Goal: Task Accomplishment & Management: Manage account settings

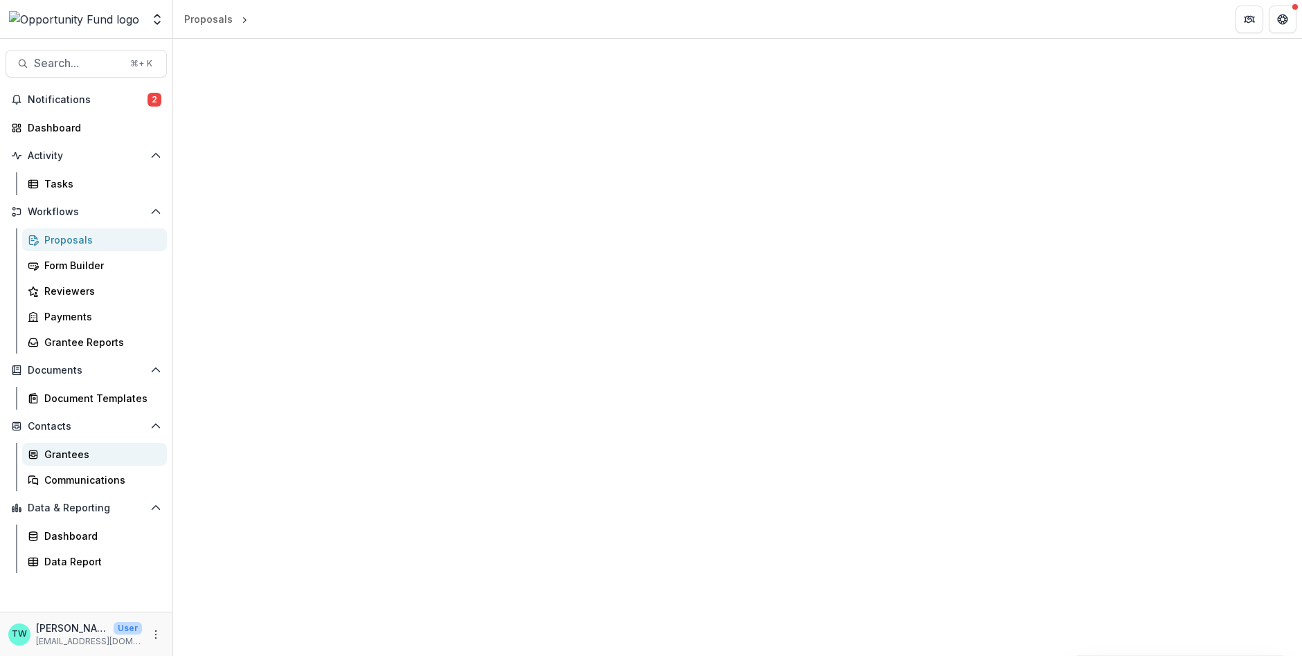
click at [60, 447] on div "Grantees" at bounding box center [99, 454] width 111 height 15
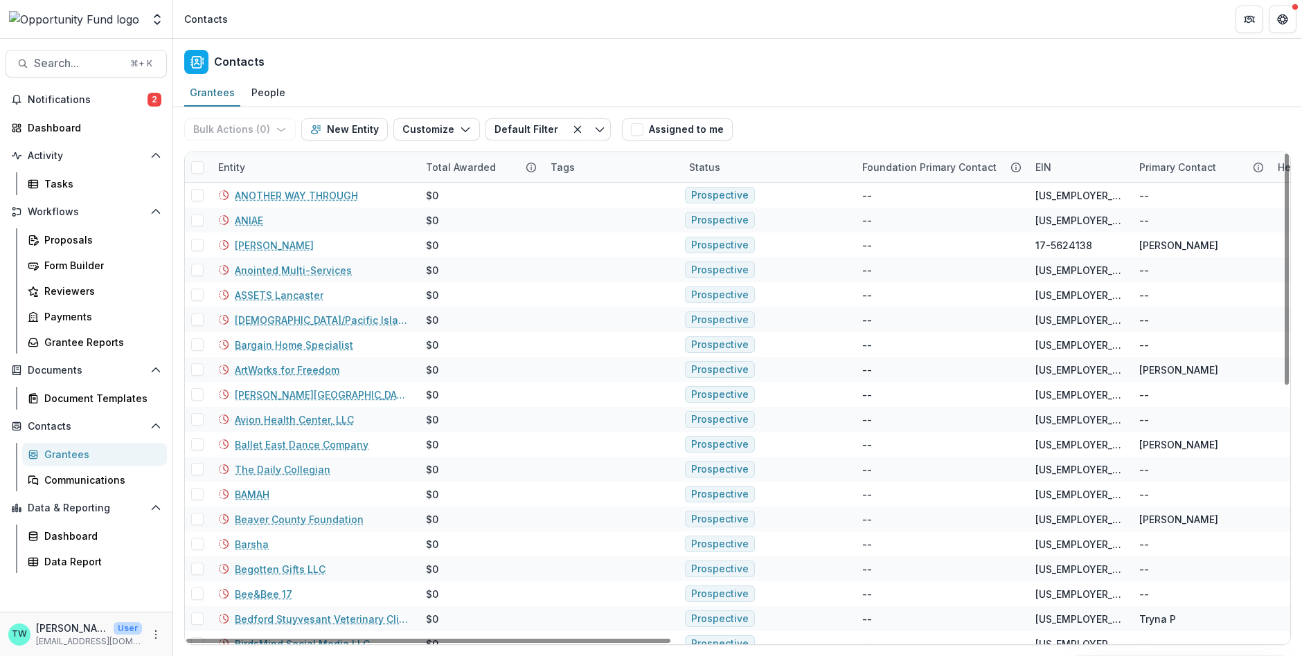
click at [296, 165] on div "Entity" at bounding box center [314, 167] width 208 height 30
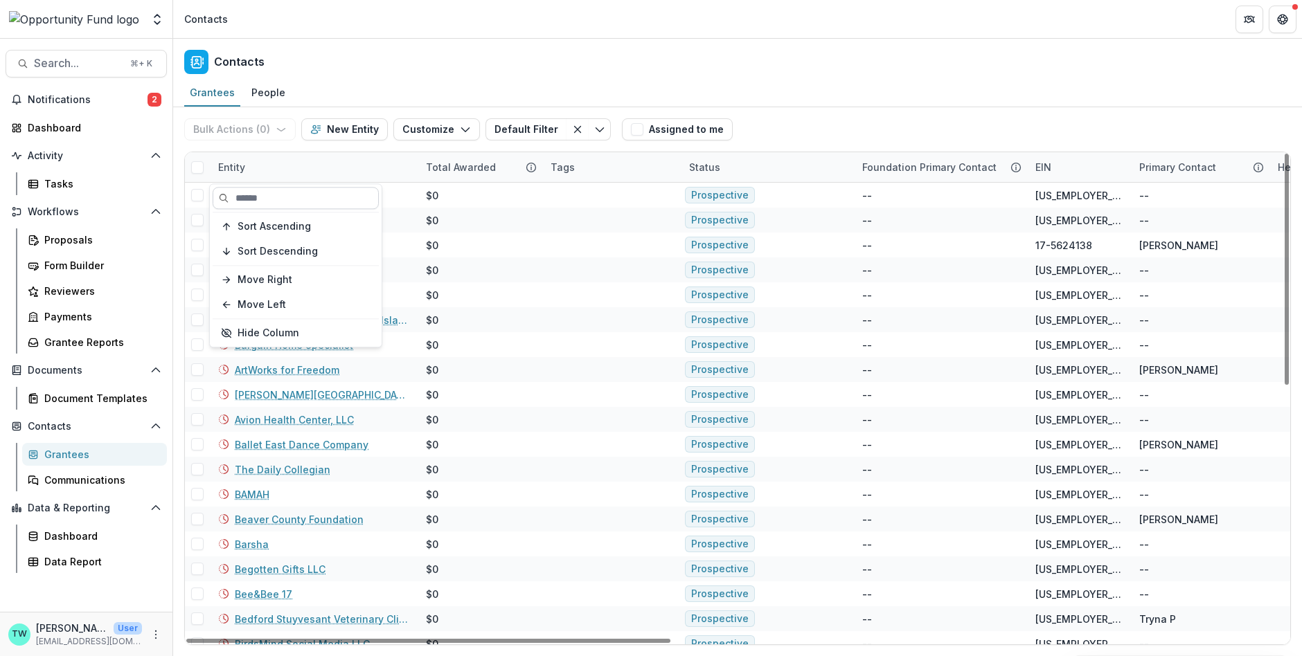
click at [288, 204] on input at bounding box center [296, 198] width 166 height 22
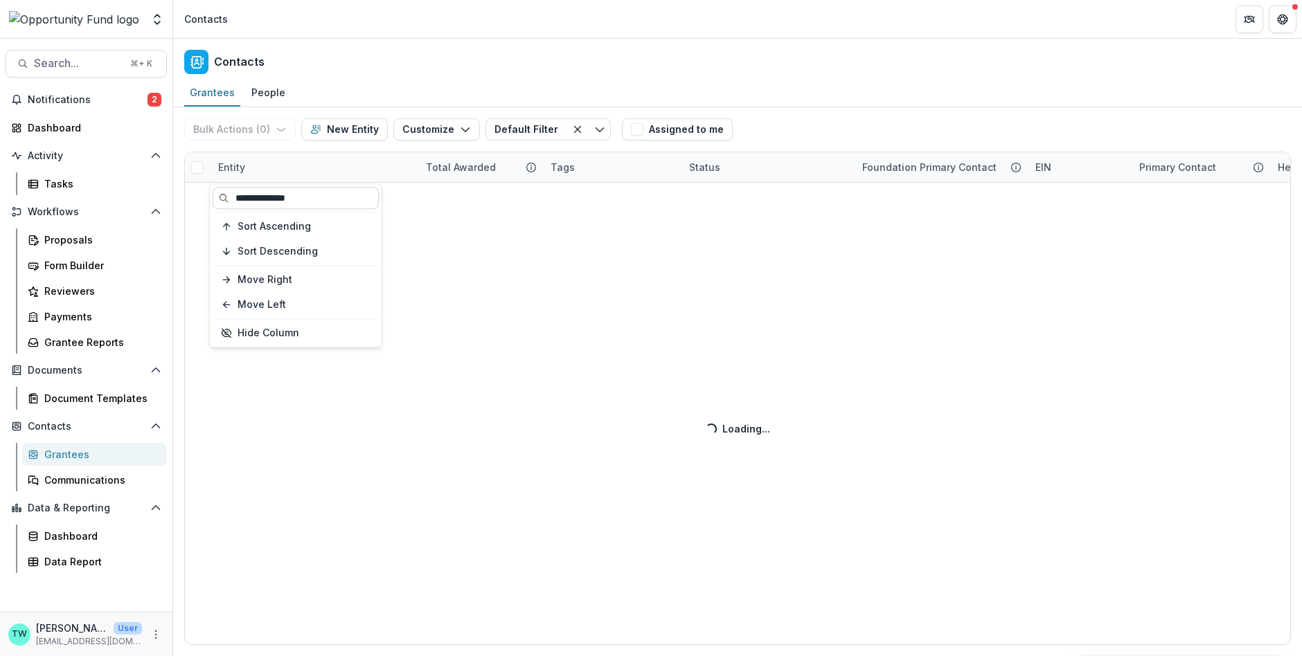
type input "**********"
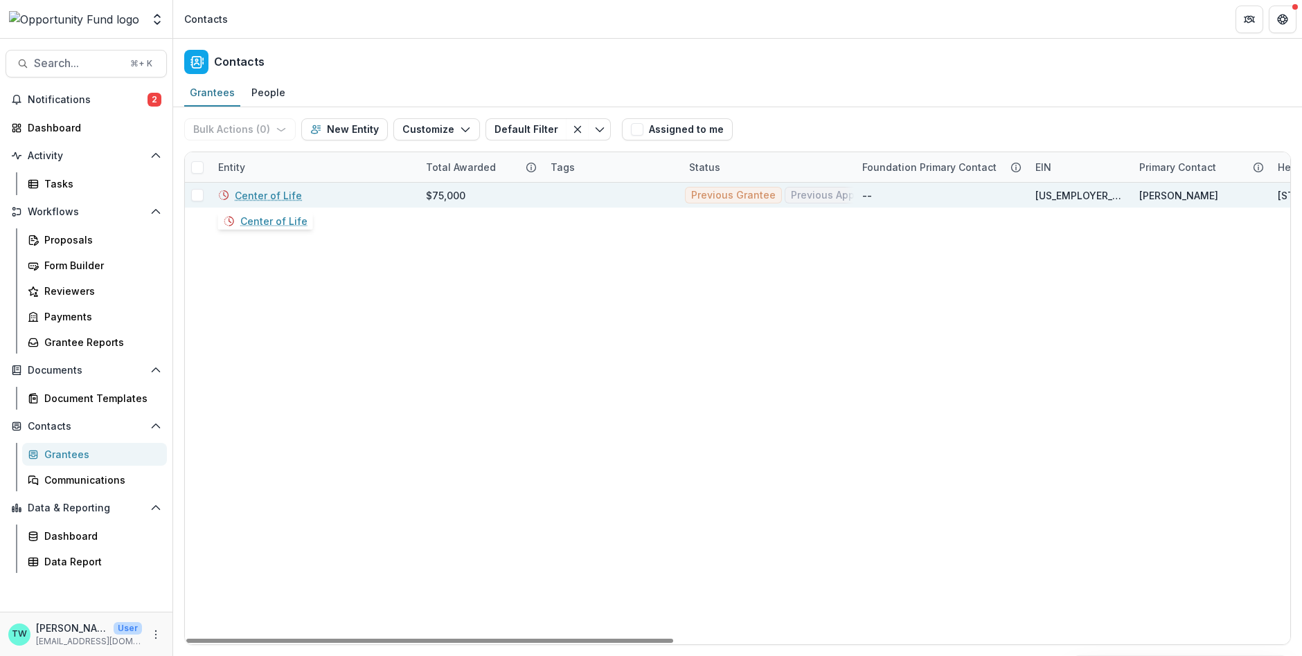
click at [259, 194] on link "Center of Life" at bounding box center [268, 195] width 67 height 15
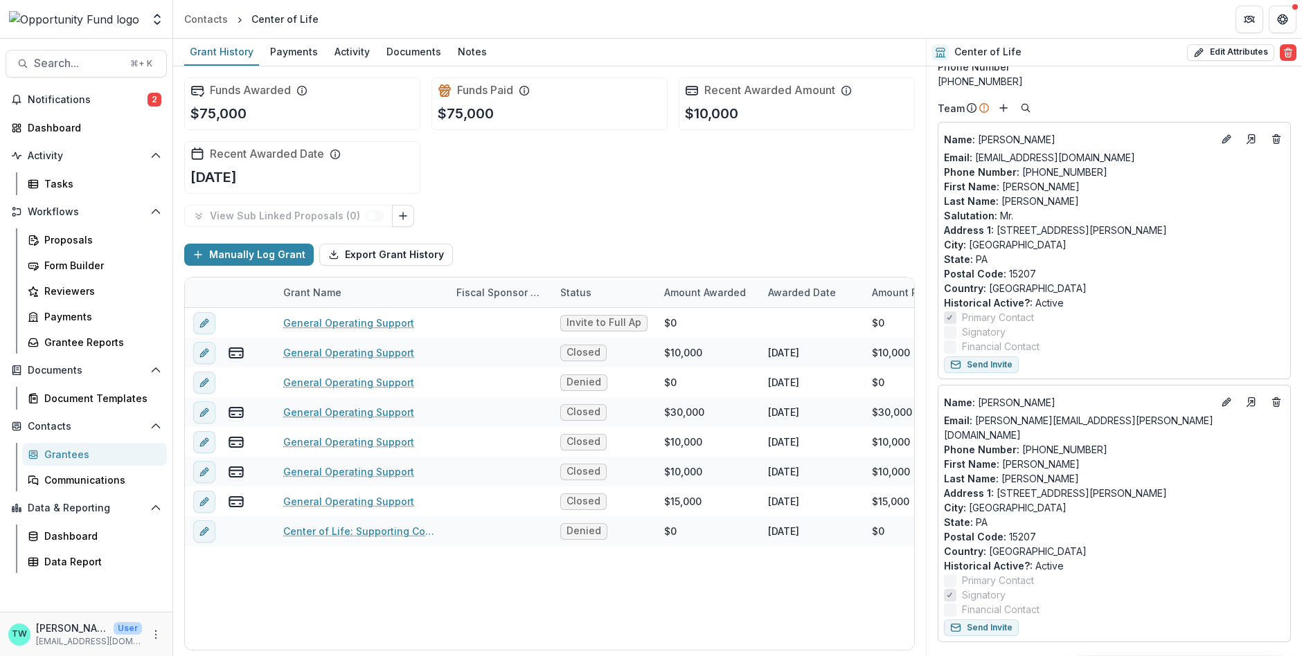
scroll to position [79, 0]
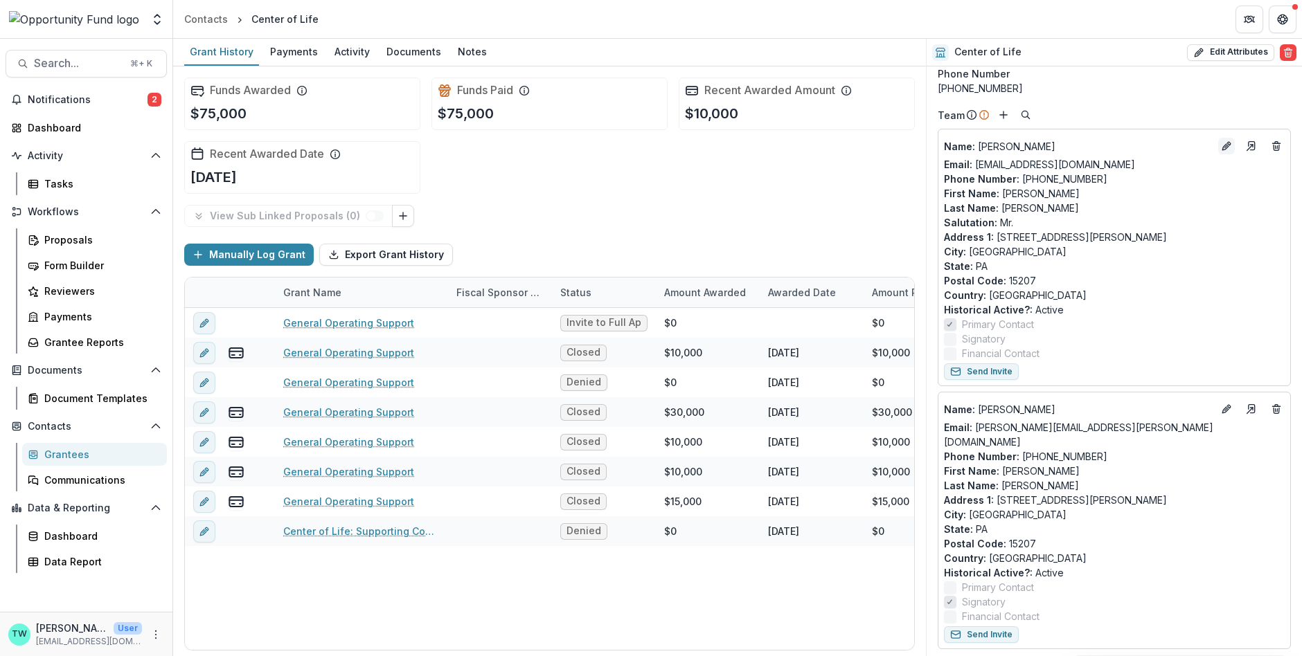
click at [1221, 147] on icon "Edit" at bounding box center [1226, 146] width 11 height 11
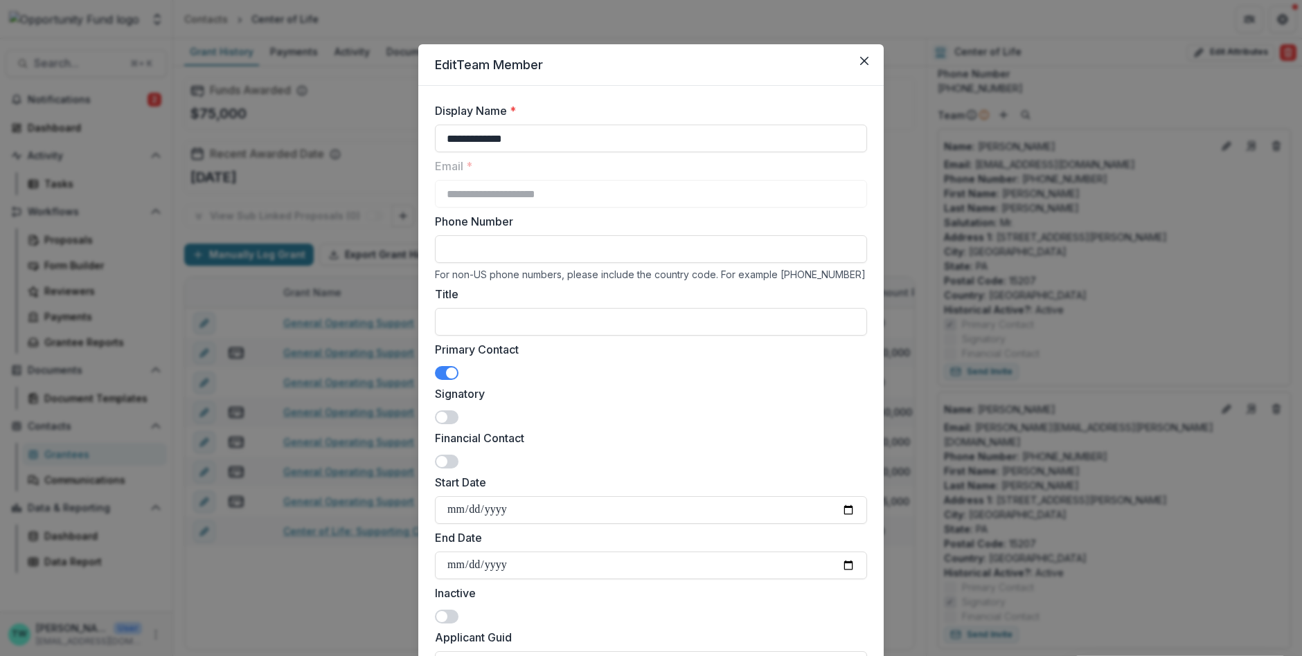
click at [438, 368] on span at bounding box center [447, 373] width 24 height 14
click at [447, 417] on span at bounding box center [447, 418] width 24 height 14
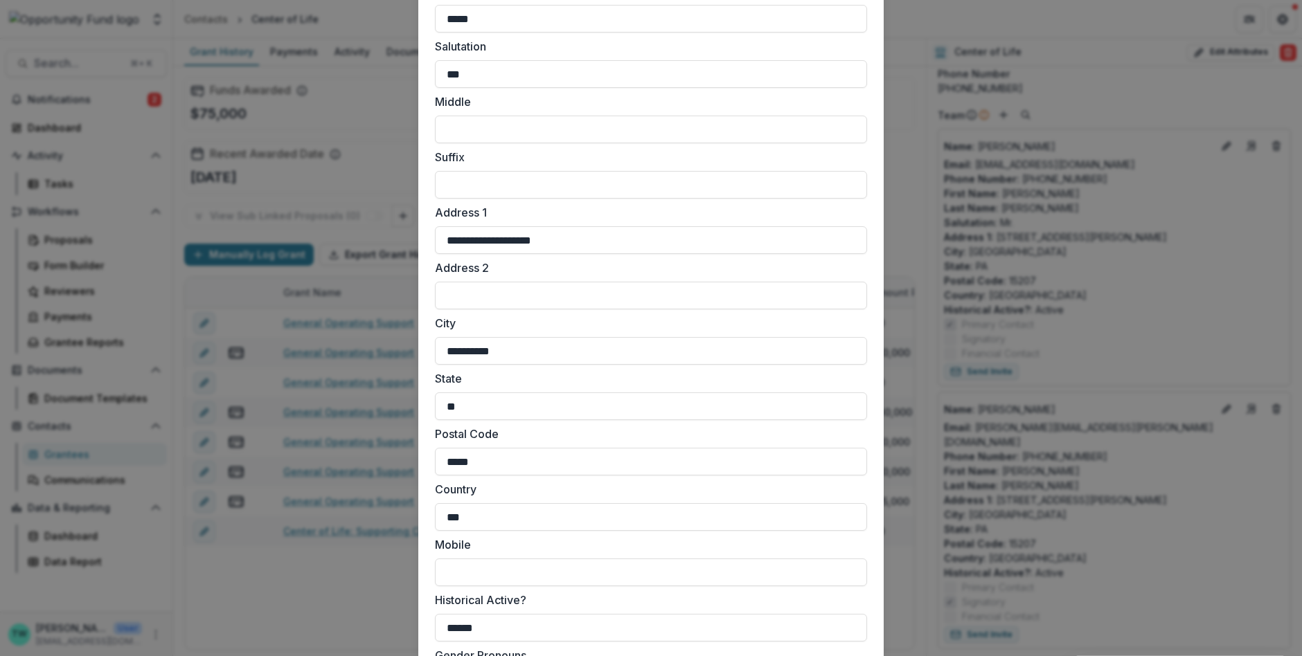
scroll to position [959, 0]
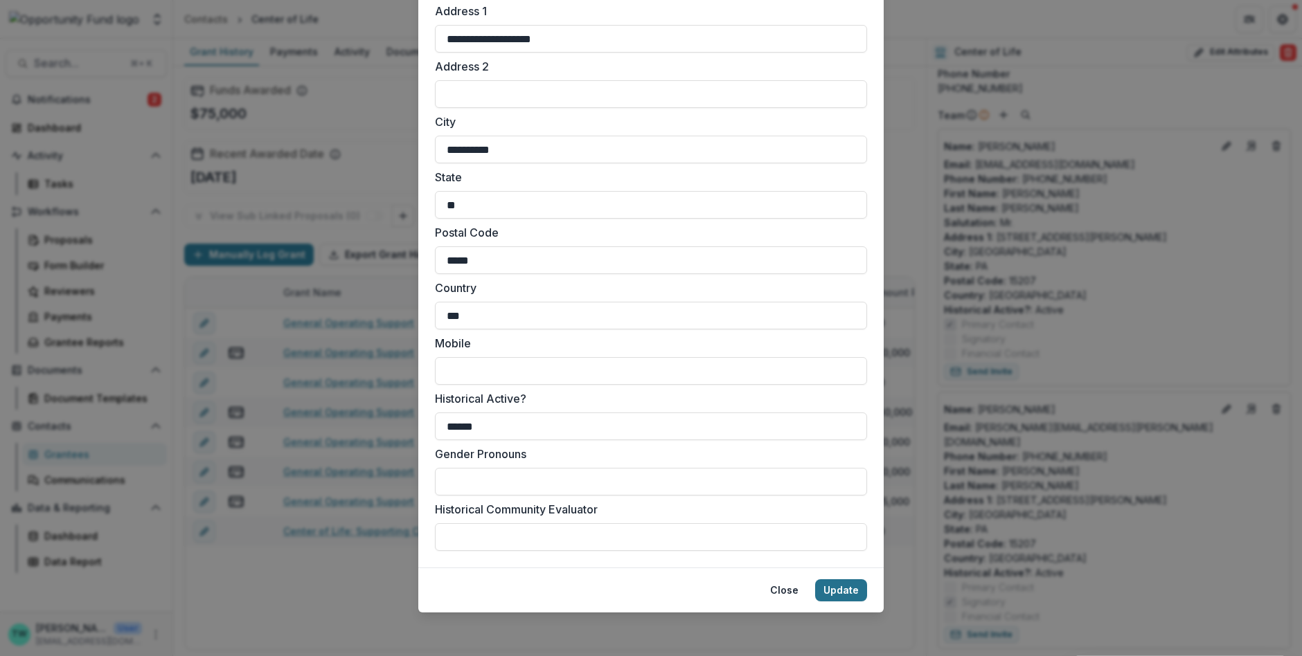
click at [834, 591] on button "Update" at bounding box center [841, 591] width 52 height 22
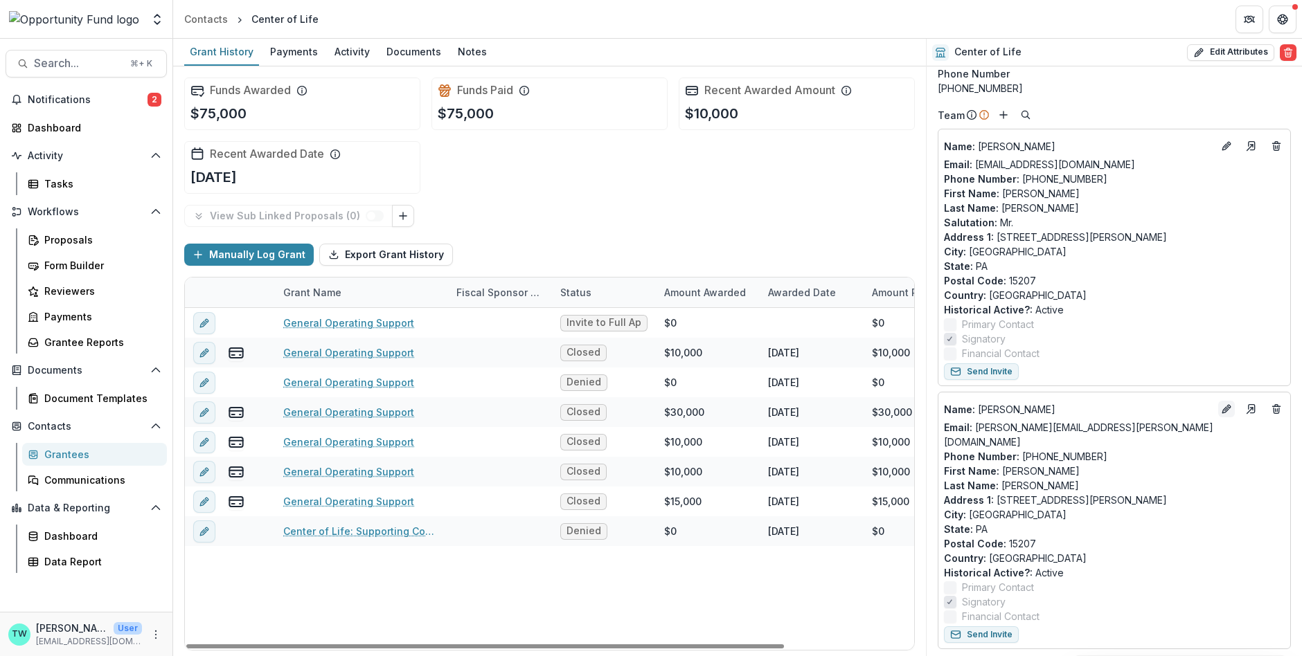
click at [1221, 410] on icon "Edit" at bounding box center [1226, 409] width 11 height 11
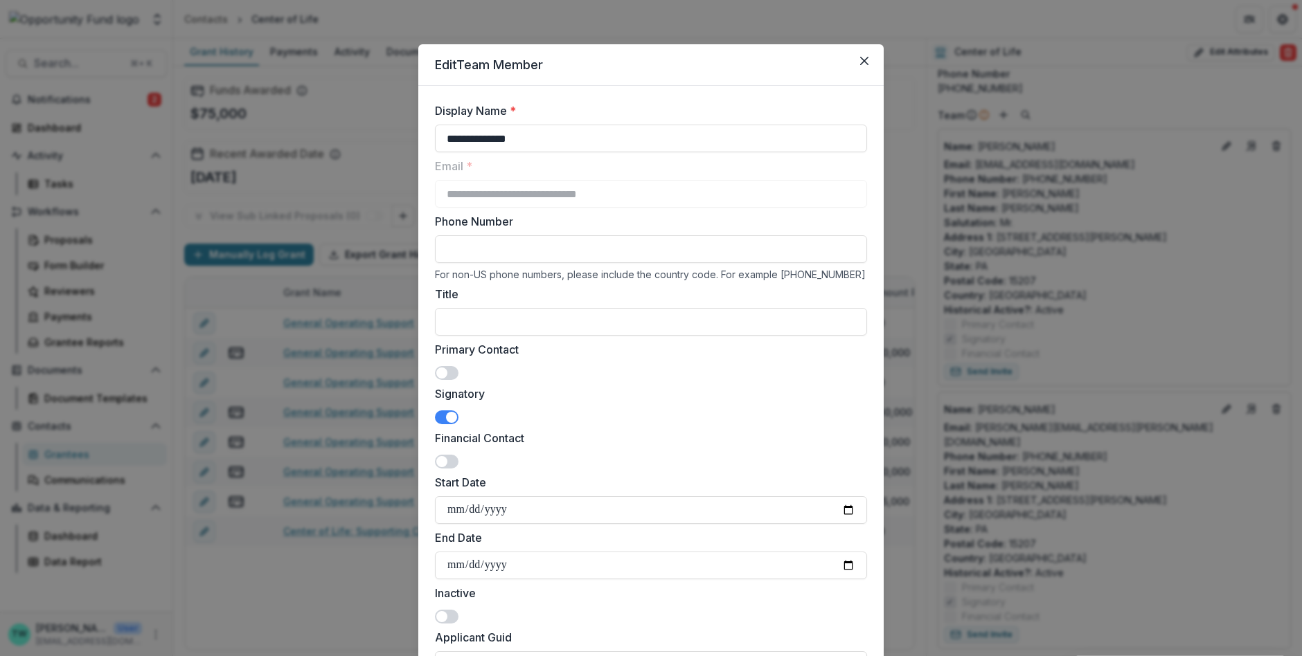
click at [449, 372] on span at bounding box center [447, 373] width 24 height 14
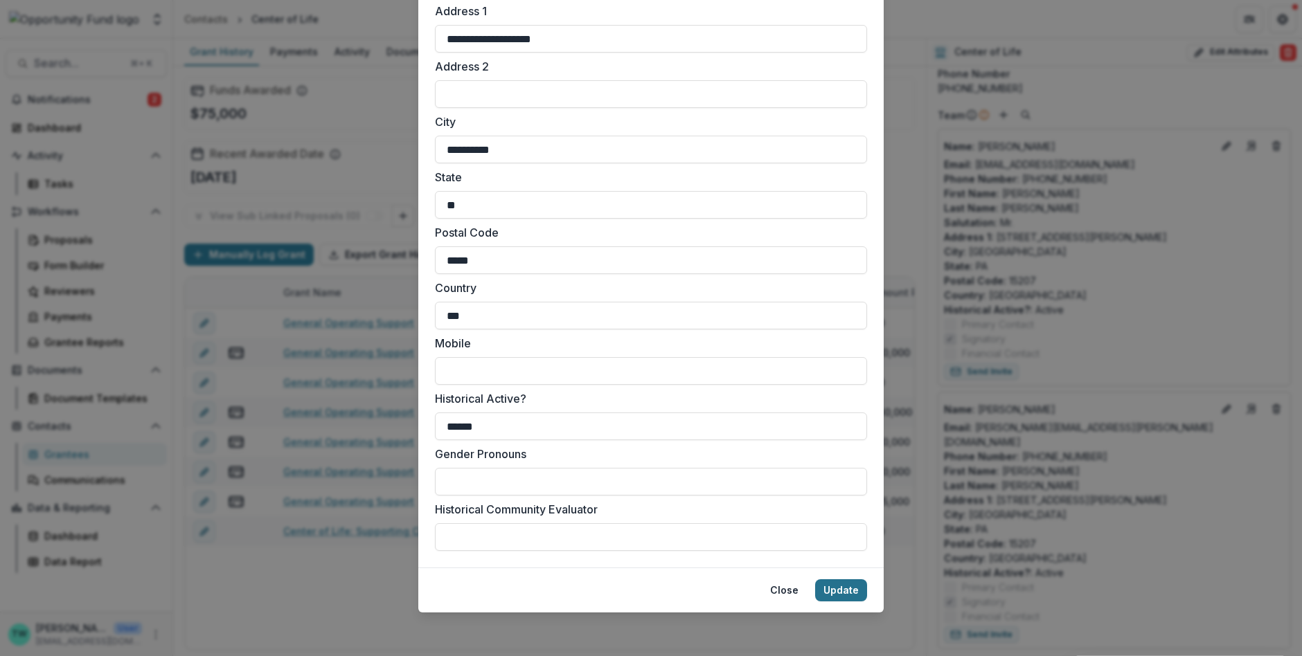
click at [834, 588] on button "Update" at bounding box center [841, 591] width 52 height 22
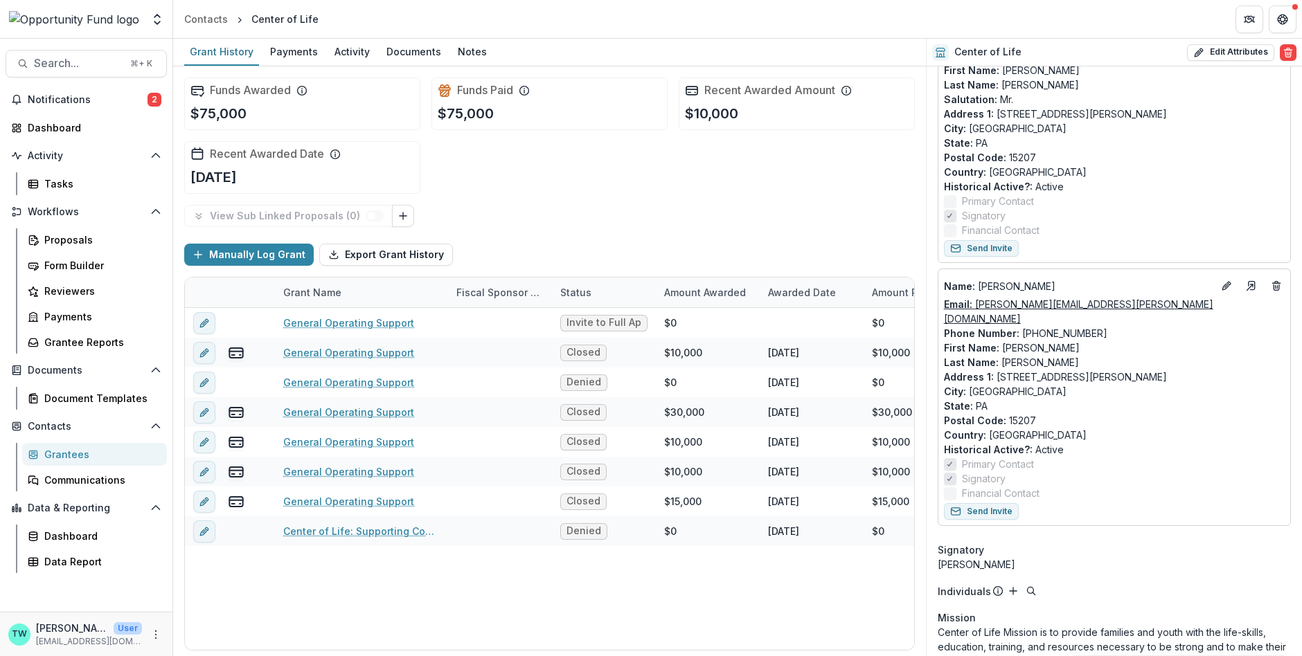
scroll to position [204, 0]
click at [614, 25] on header "Contacts Center of Life" at bounding box center [737, 19] width 1129 height 38
click at [992, 502] on button "Send Invite" at bounding box center [981, 510] width 75 height 17
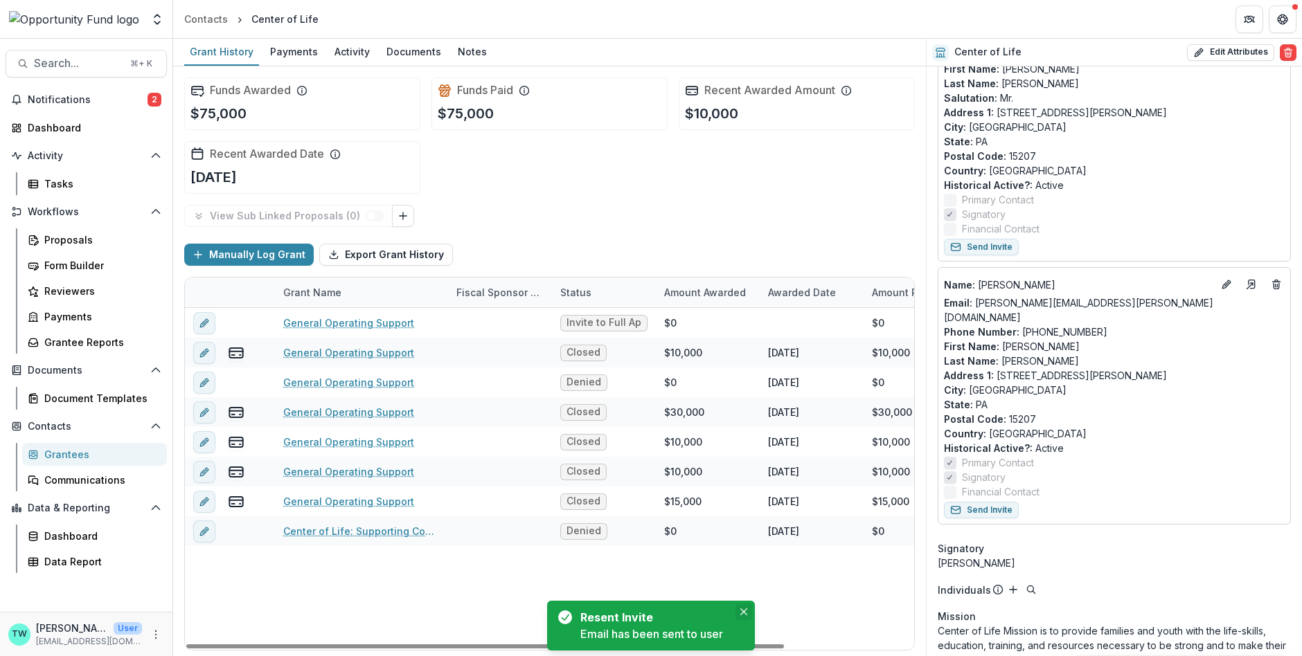
click at [744, 614] on icon "Close" at bounding box center [743, 612] width 7 height 7
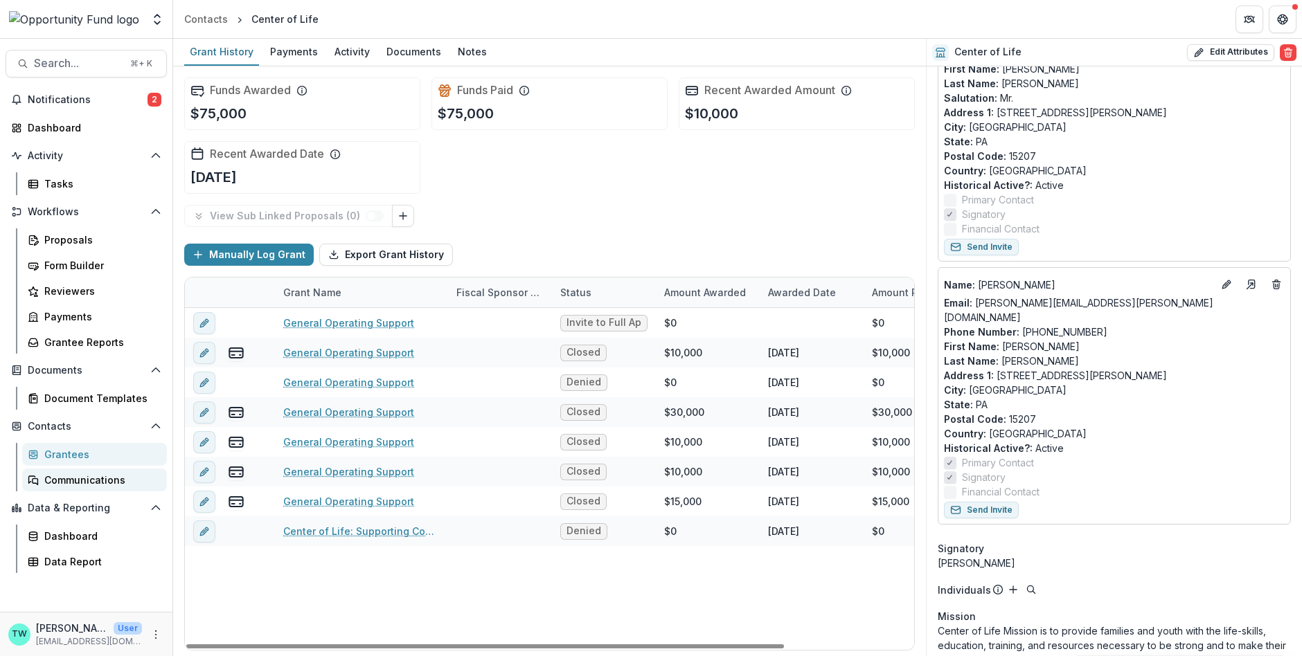
click at [89, 475] on div "Communications" at bounding box center [99, 480] width 111 height 15
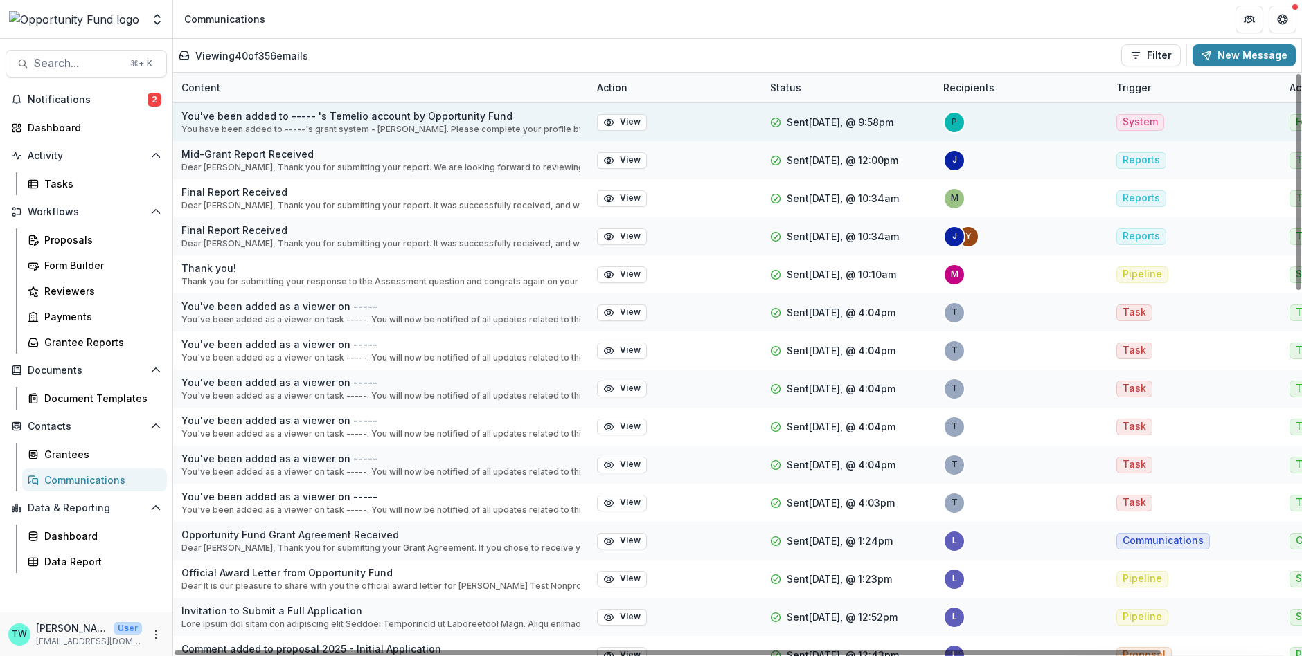
click at [372, 118] on p "You've been added to ----- 's Temelio account by Opportunity Fund" at bounding box center [380, 116] width 399 height 15
click at [242, 117] on p "You've been added to ----- 's Temelio account by Opportunity Fund" at bounding box center [380, 116] width 399 height 15
click at [413, 121] on p "You've been added to ----- 's Temelio account by Opportunity Fund" at bounding box center [380, 116] width 399 height 15
click at [615, 123] on button "View" at bounding box center [622, 122] width 50 height 17
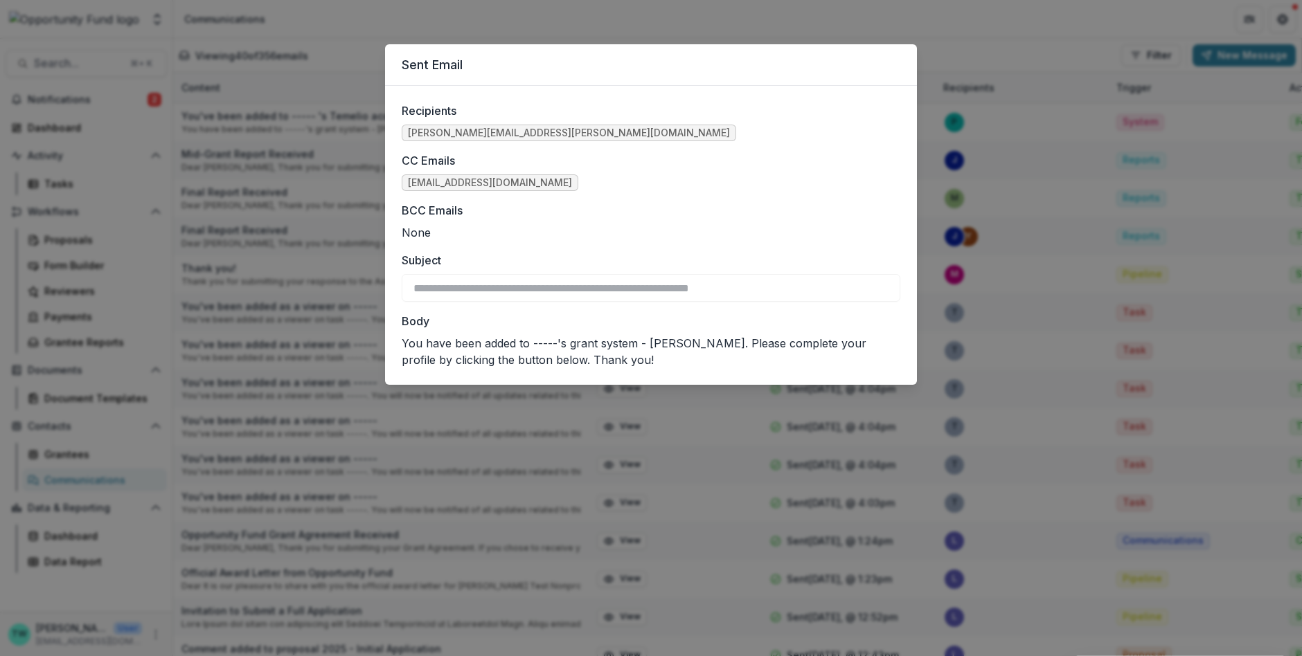
click at [910, 27] on div "**********" at bounding box center [651, 328] width 1302 height 656
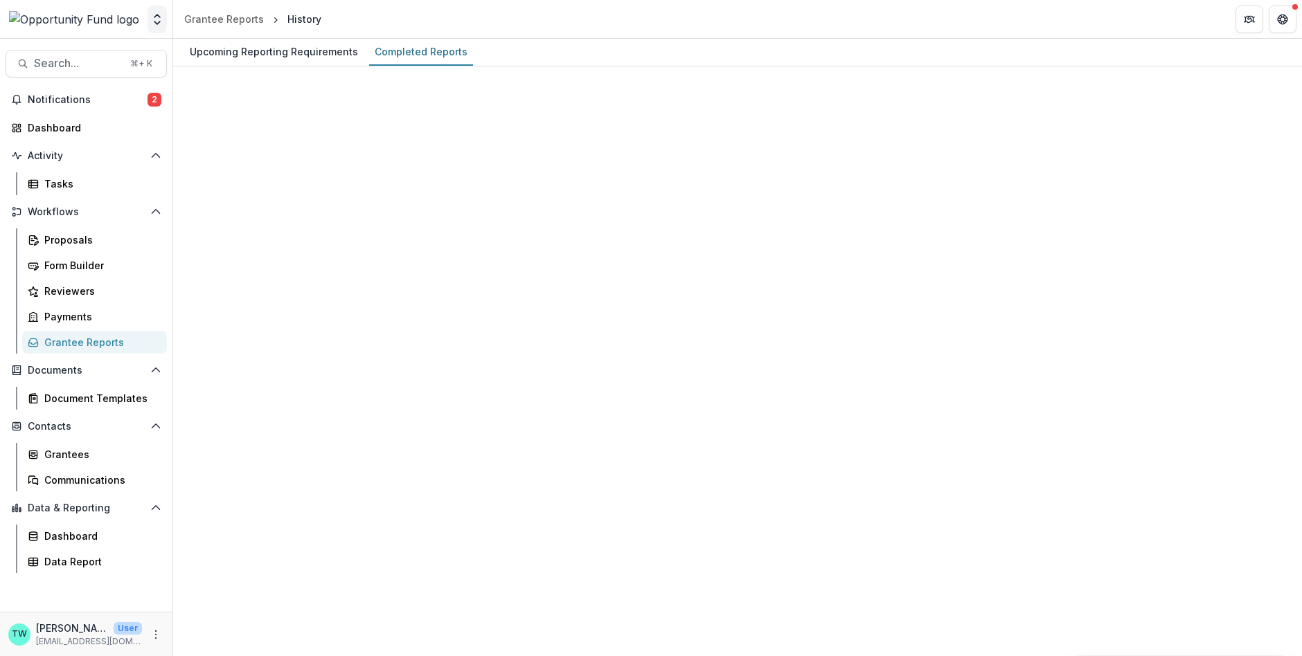
click at [158, 23] on polyline "Open entity switcher" at bounding box center [157, 22] width 6 height 3
click at [98, 50] on link "Admin Settings" at bounding box center [86, 53] width 166 height 23
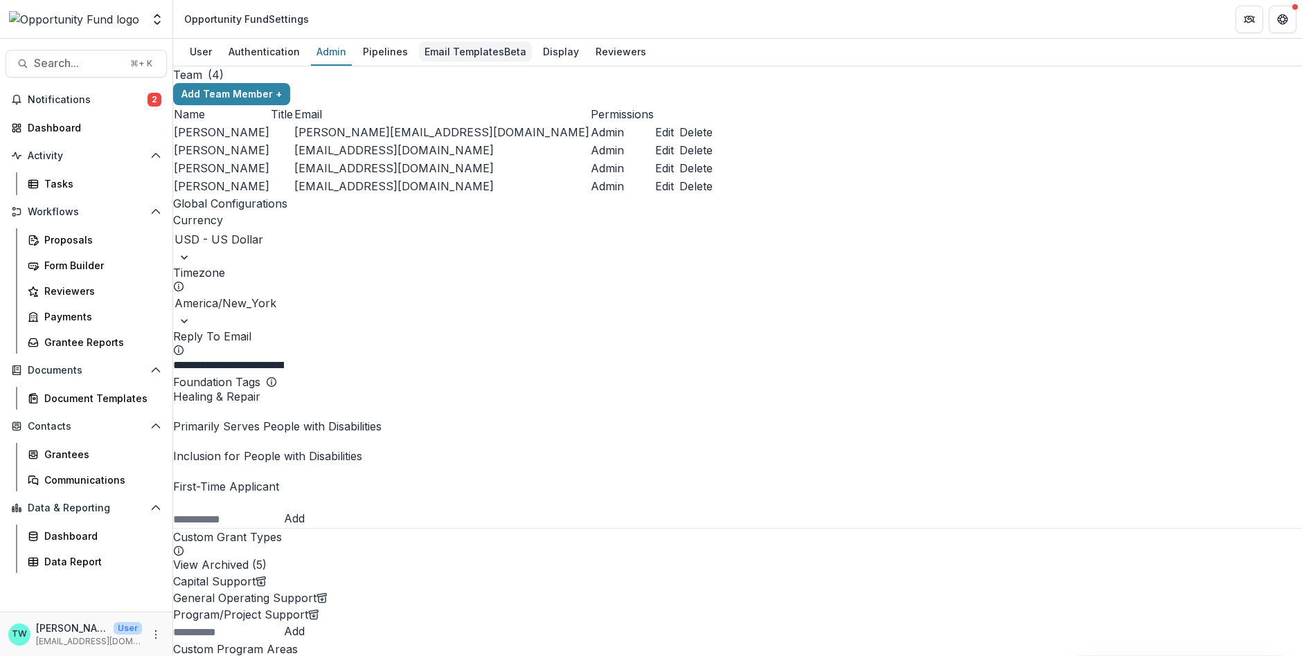
click at [457, 54] on div "Email Templates Beta" at bounding box center [475, 52] width 113 height 20
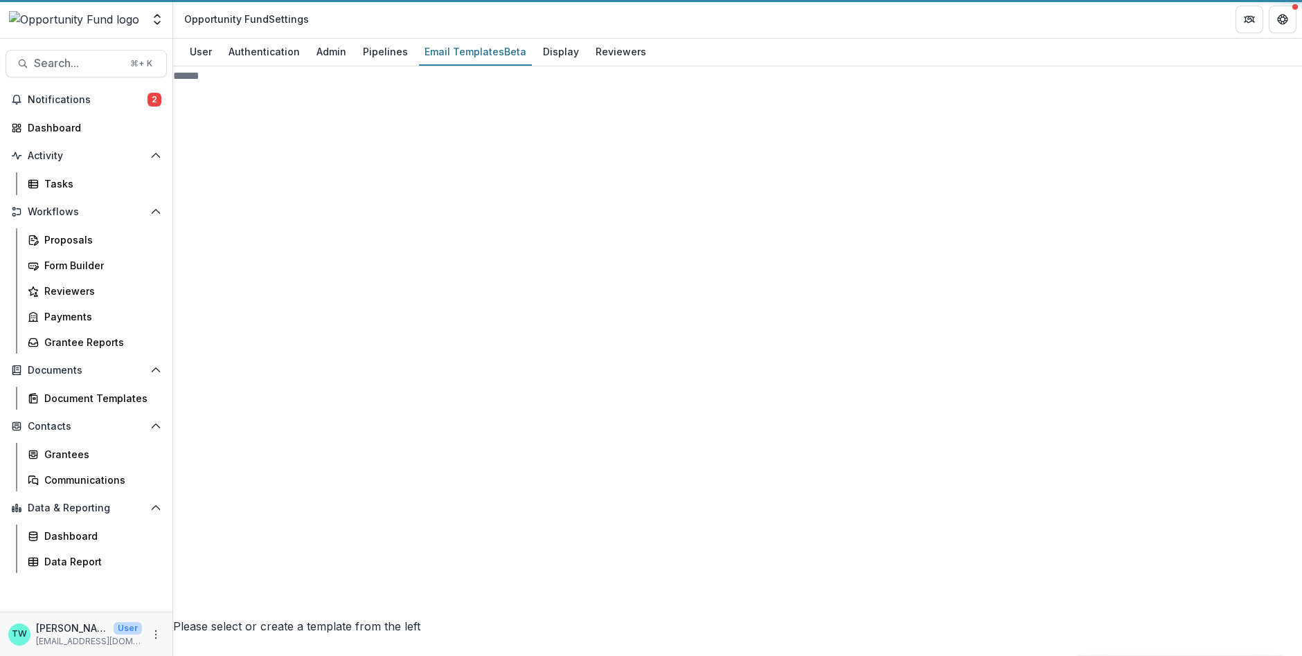
click at [457, 54] on div "Email Templates Beta" at bounding box center [475, 52] width 113 height 20
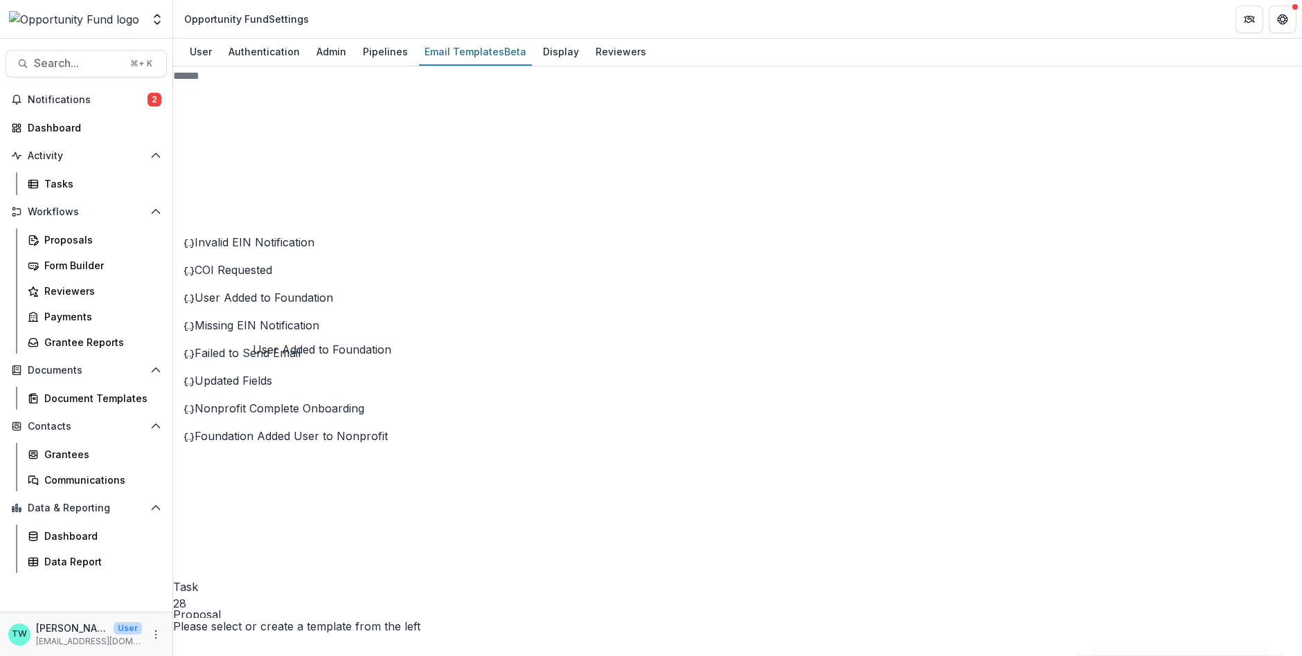
click at [304, 305] on span "User Added to Foundation" at bounding box center [264, 298] width 138 height 14
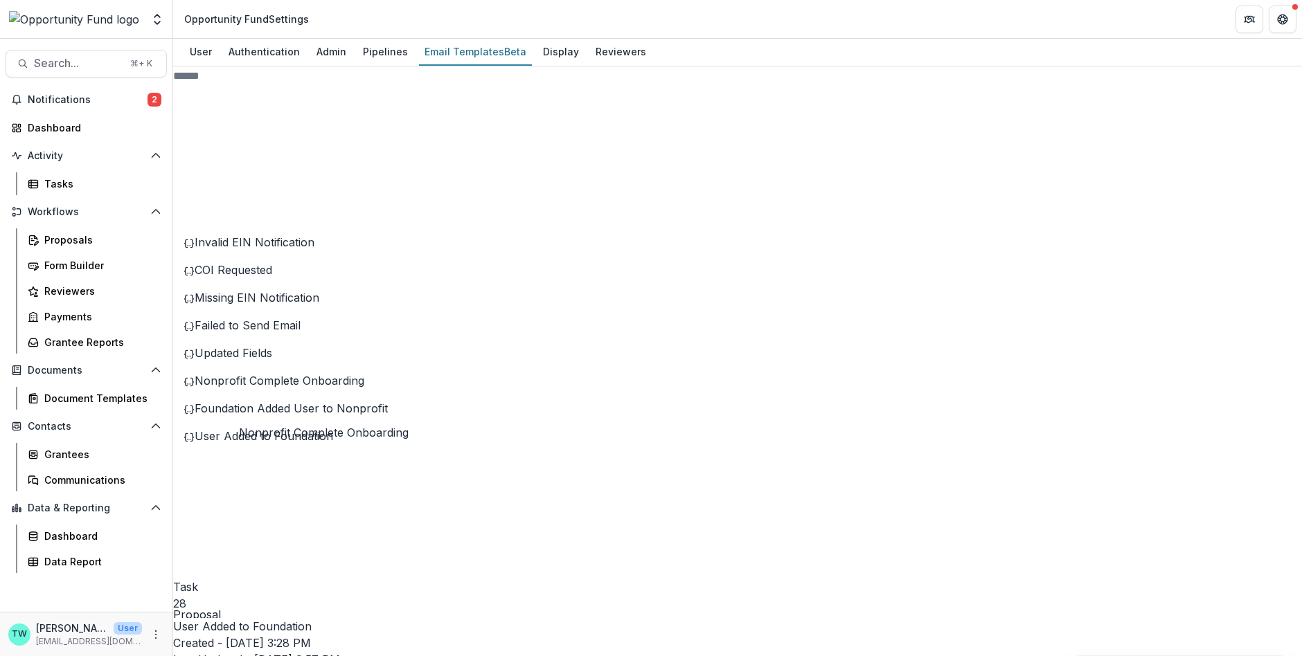
click at [274, 388] on span "Nonprofit Complete Onboarding" at bounding box center [280, 381] width 170 height 14
click at [274, 415] on span "Foundation Added User to Nonprofit" at bounding box center [291, 409] width 193 height 14
click at [283, 443] on span "User Added to Foundation" at bounding box center [264, 436] width 138 height 14
drag, startPoint x: 620, startPoint y: 512, endPoint x: 445, endPoint y: 383, distance: 217.3
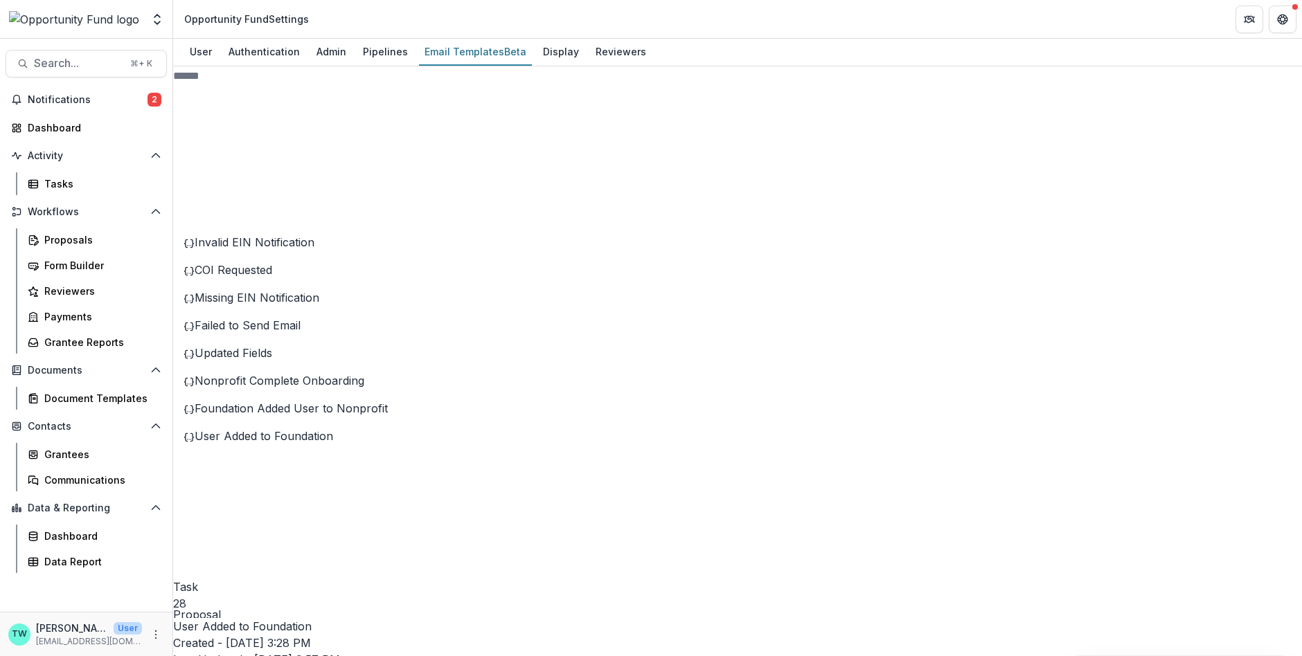
copy div "**********"
click at [341, 415] on span "Foundation Added User to Nonprofit" at bounding box center [291, 409] width 193 height 14
drag, startPoint x: 1226, startPoint y: 390, endPoint x: 436, endPoint y: 372, distance: 789.6
drag, startPoint x: 583, startPoint y: 424, endPoint x: 420, endPoint y: 418, distance: 163.5
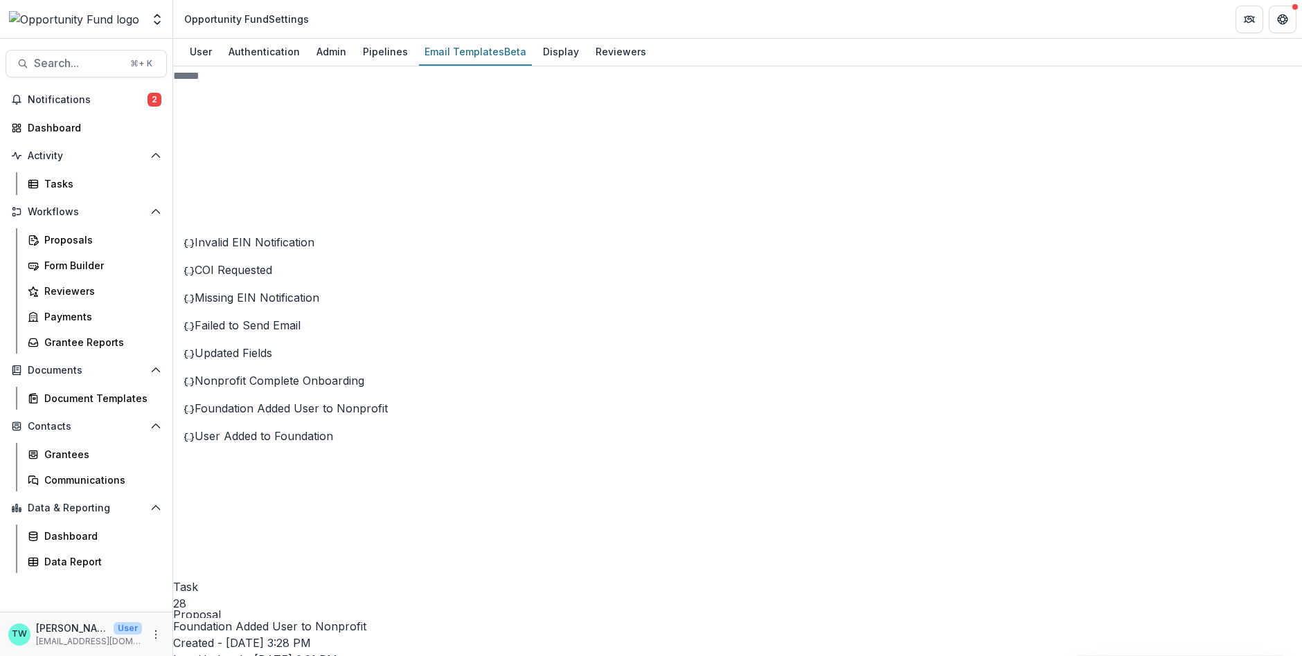
drag, startPoint x: 982, startPoint y: 301, endPoint x: 566, endPoint y: 310, distance: 415.5
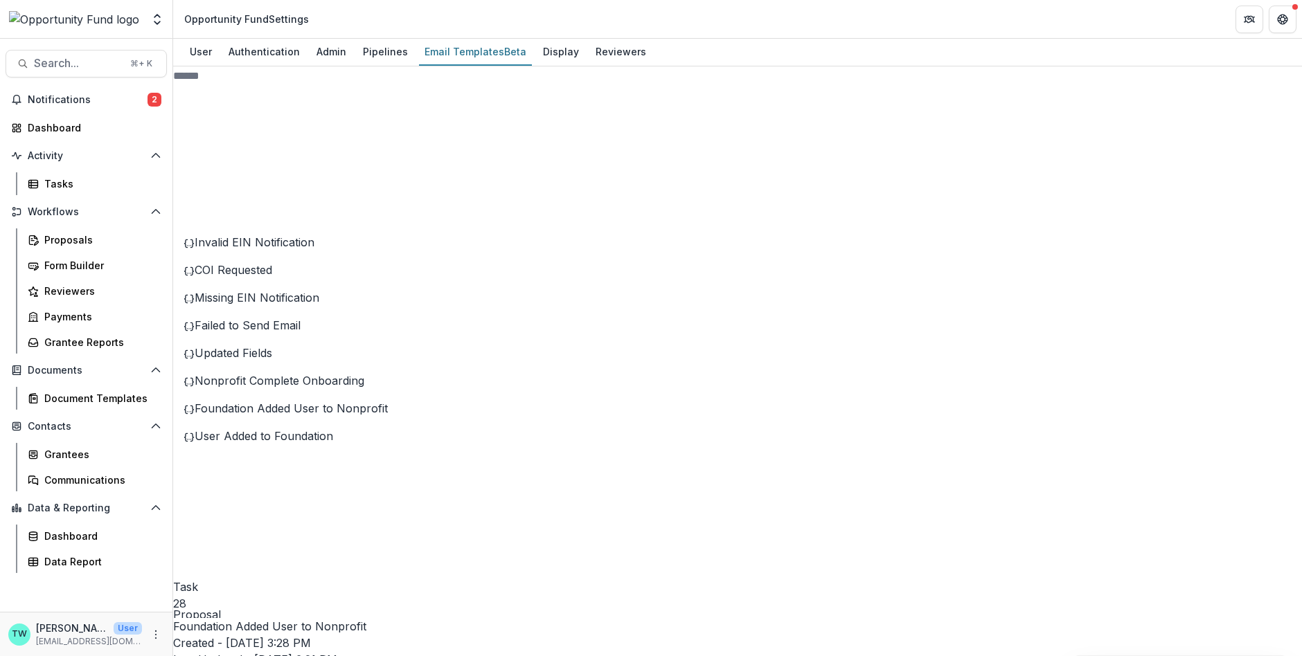
drag, startPoint x: 965, startPoint y: 305, endPoint x: 569, endPoint y: 305, distance: 396.1
drag, startPoint x: 574, startPoint y: 305, endPoint x: 996, endPoint y: 327, distance: 423.0
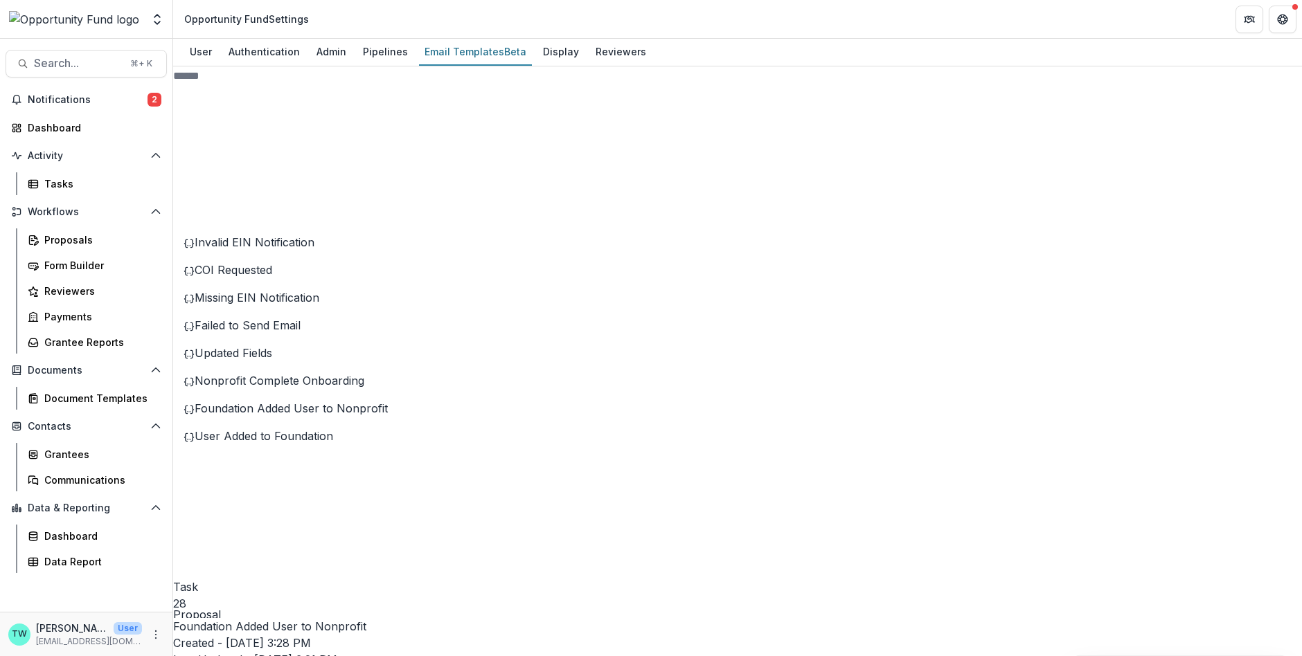
drag, startPoint x: 913, startPoint y: 300, endPoint x: 751, endPoint y: 303, distance: 162.1
drag, startPoint x: 573, startPoint y: 305, endPoint x: 433, endPoint y: 300, distance: 139.3
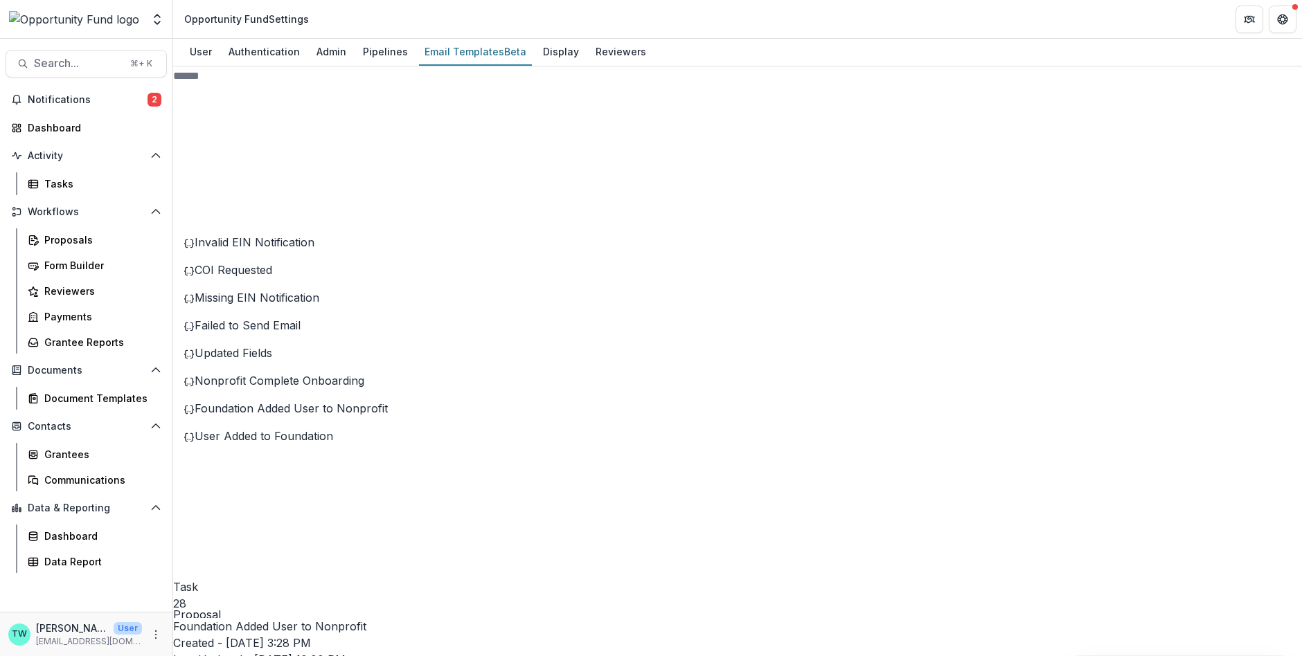
click at [263, 443] on span "User Added to Foundation" at bounding box center [264, 436] width 138 height 14
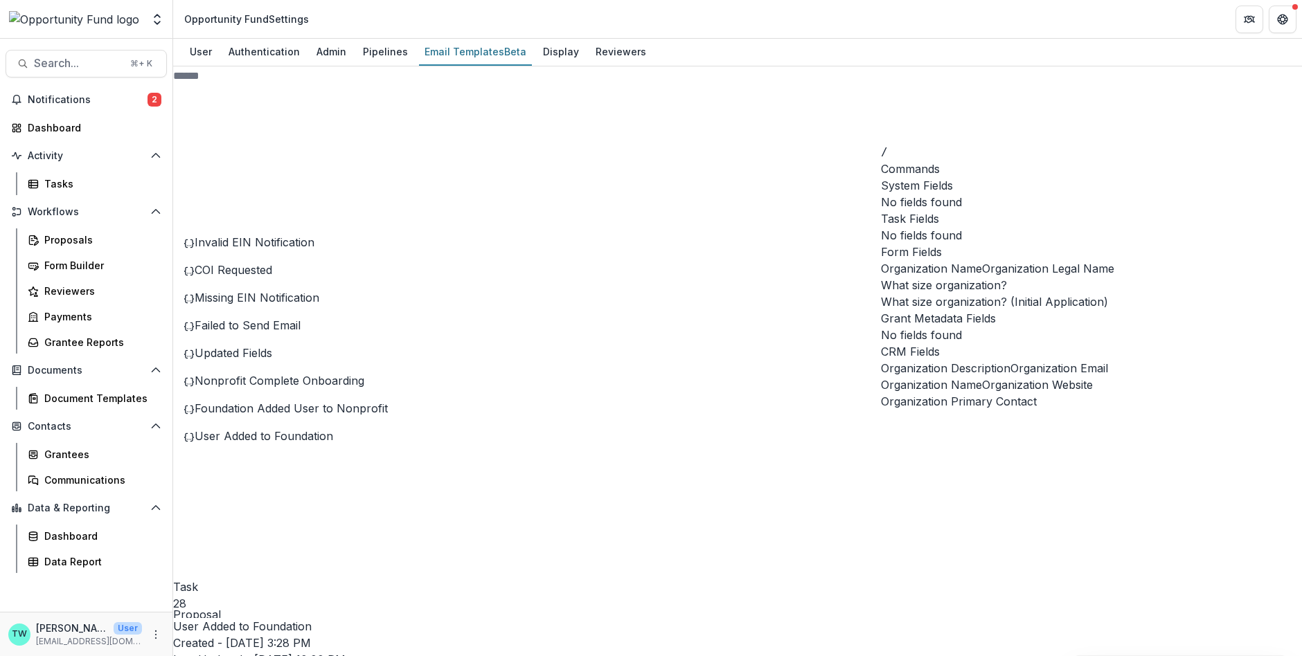
scroll to position [154, 0]
click at [963, 377] on span "Organization Name" at bounding box center [931, 385] width 101 height 17
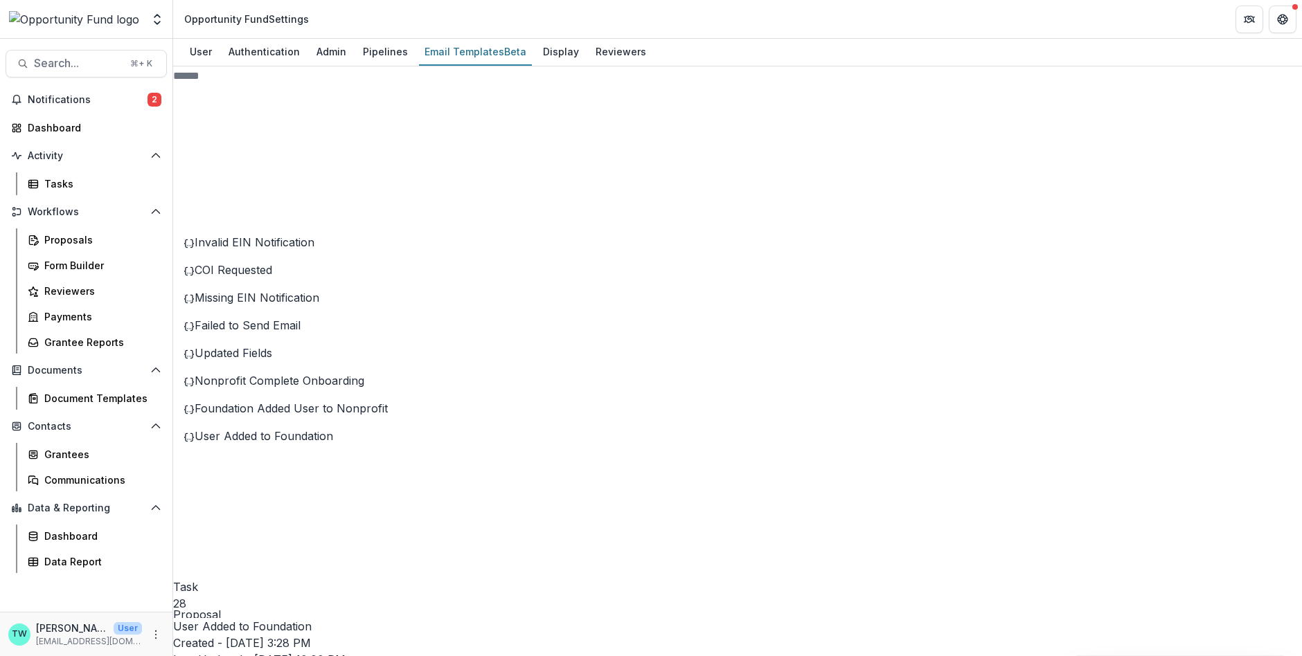
click at [292, 415] on span "Foundation Added User to Nonprofit" at bounding box center [291, 409] width 193 height 14
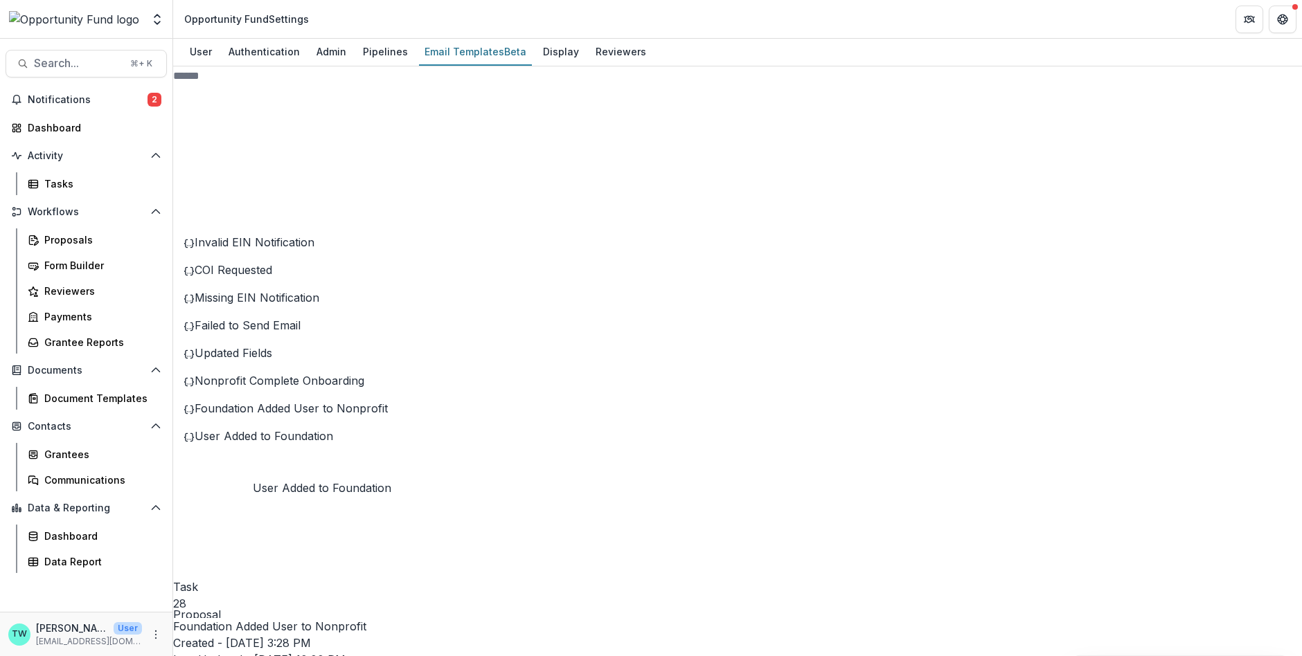
click at [289, 443] on span "User Added to Foundation" at bounding box center [264, 436] width 138 height 14
drag, startPoint x: 456, startPoint y: 427, endPoint x: 964, endPoint y: 422, distance: 508.3
copy p "**********"
click at [300, 415] on span "Foundation Added User to Nonprofit" at bounding box center [291, 409] width 193 height 14
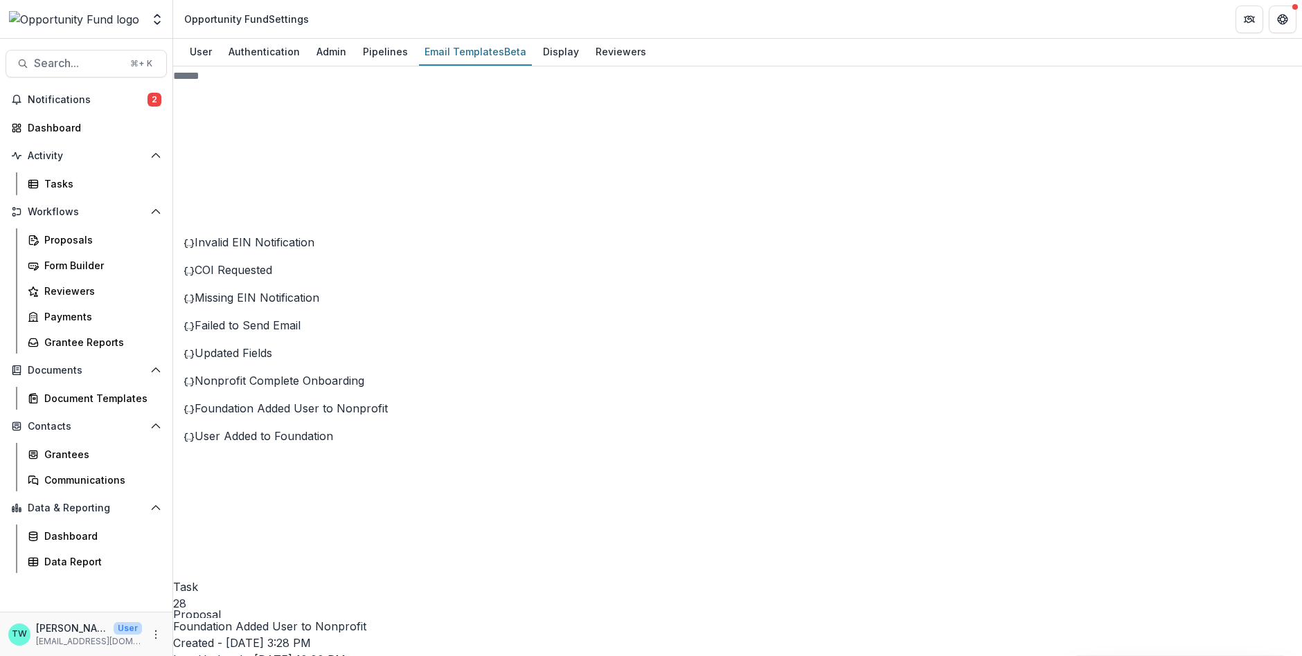
drag, startPoint x: 861, startPoint y: 423, endPoint x: 420, endPoint y: 424, distance: 440.4
click at [293, 388] on span "Nonprofit Complete Onboarding" at bounding box center [280, 381] width 170 height 14
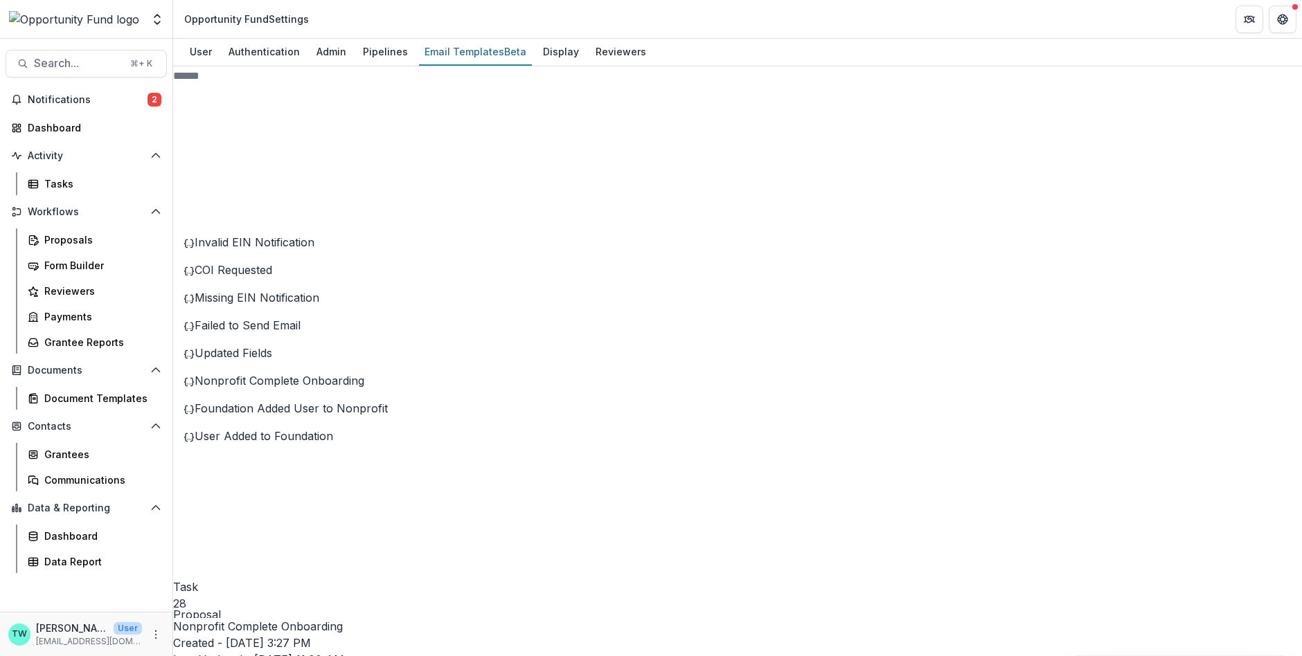
drag, startPoint x: 729, startPoint y: 303, endPoint x: 341, endPoint y: 294, distance: 387.9
drag, startPoint x: 586, startPoint y: 391, endPoint x: 434, endPoint y: 400, distance: 152.6
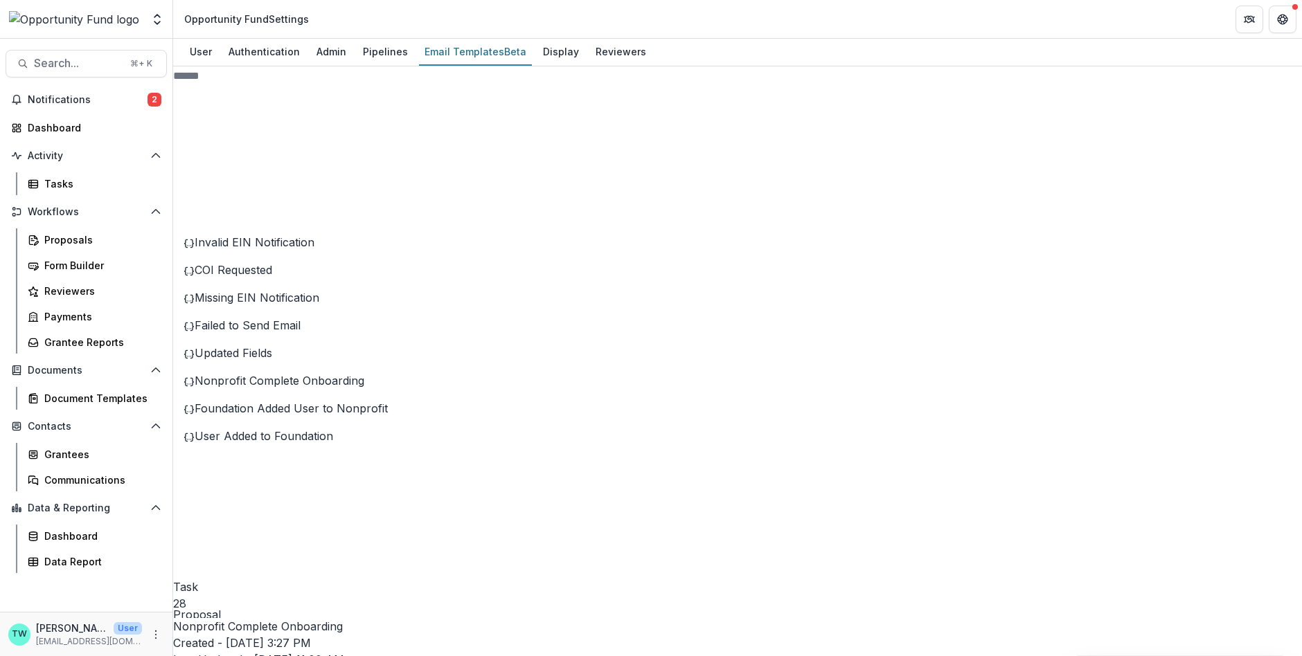
drag, startPoint x: 852, startPoint y: 391, endPoint x: 1151, endPoint y: 414, distance: 300.1
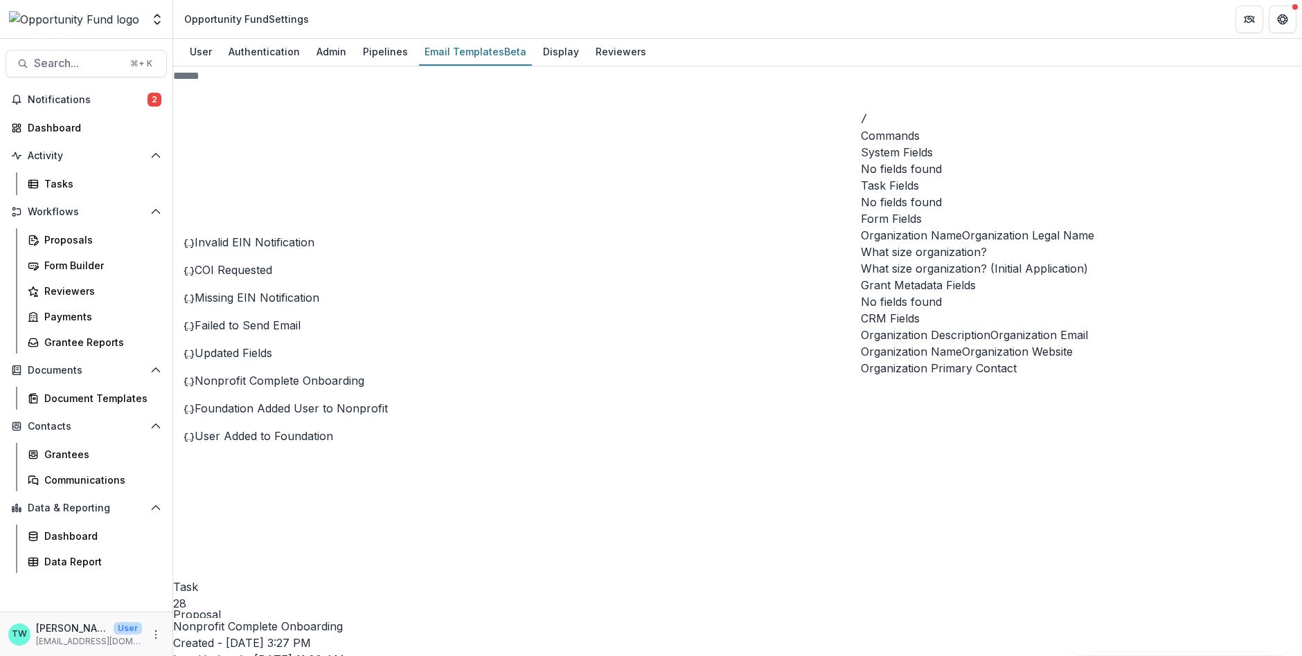
scroll to position [154, 0]
click at [946, 343] on span "Organization Name" at bounding box center [911, 351] width 101 height 17
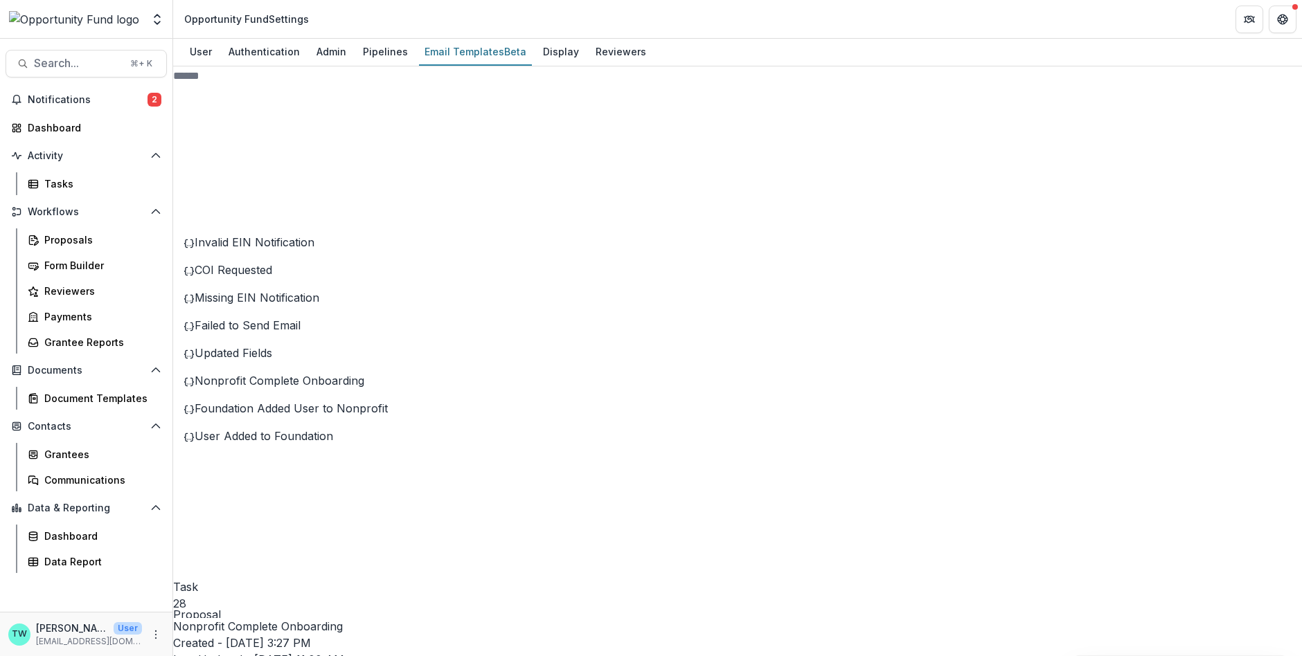
drag, startPoint x: 999, startPoint y: 390, endPoint x: 868, endPoint y: 406, distance: 132.6
drag, startPoint x: 1030, startPoint y: 391, endPoint x: 1218, endPoint y: 397, distance: 187.8
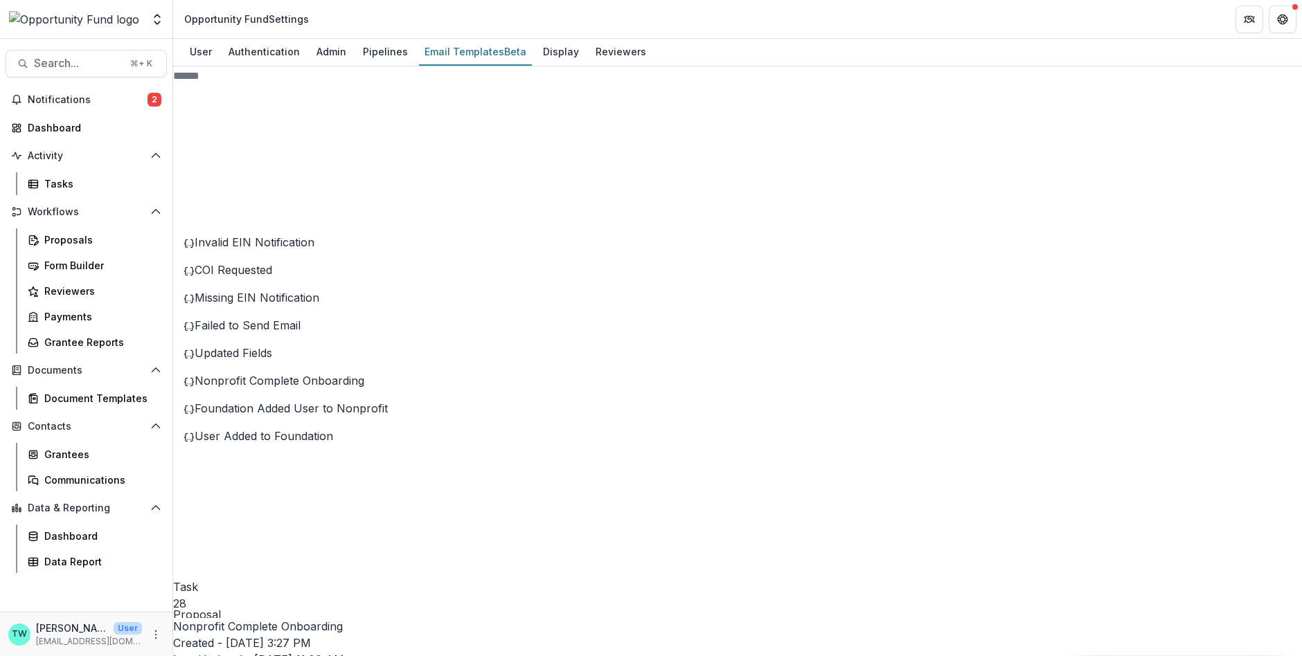
drag, startPoint x: 665, startPoint y: 424, endPoint x: 751, endPoint y: 424, distance: 85.2
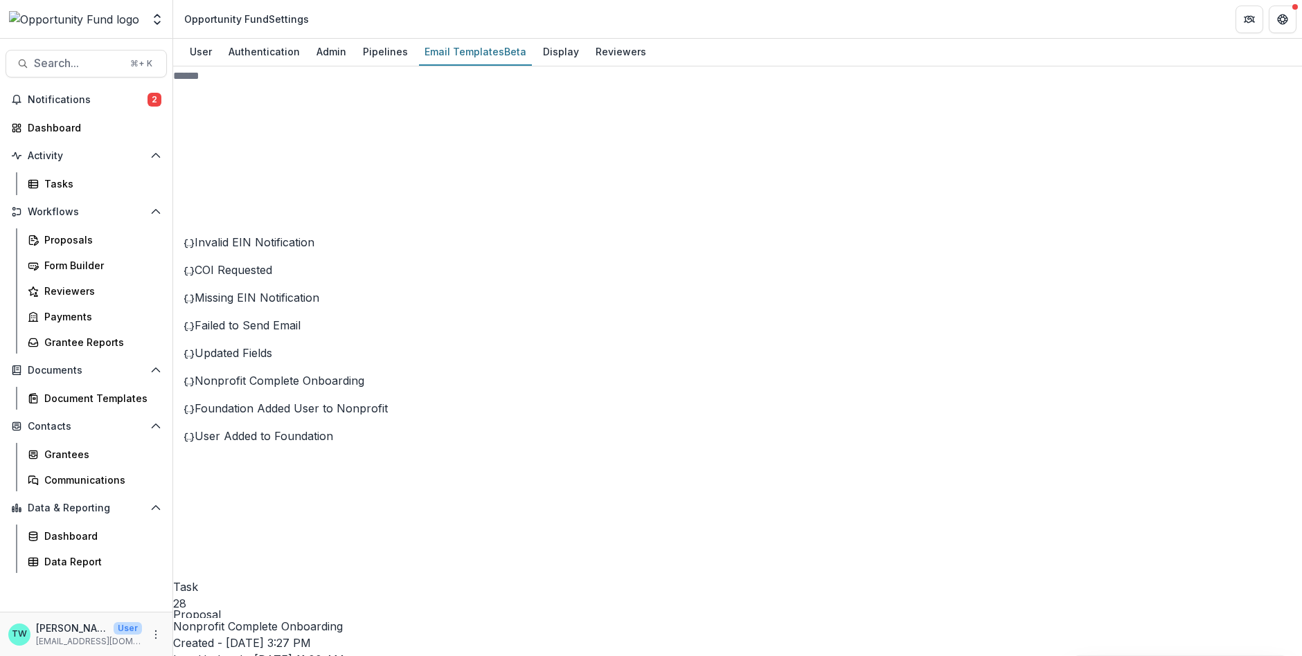
drag, startPoint x: 542, startPoint y: 422, endPoint x: 618, endPoint y: 427, distance: 75.6
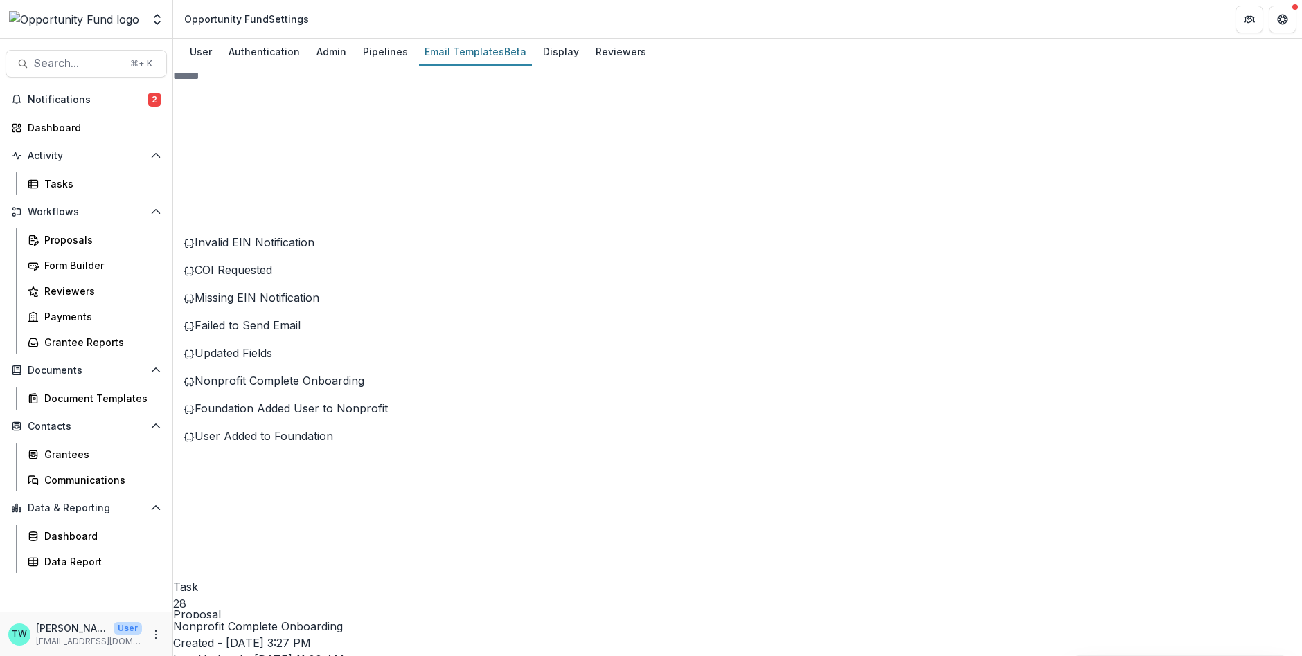
drag, startPoint x: 754, startPoint y: 426, endPoint x: 759, endPoint y: 456, distance: 30.2
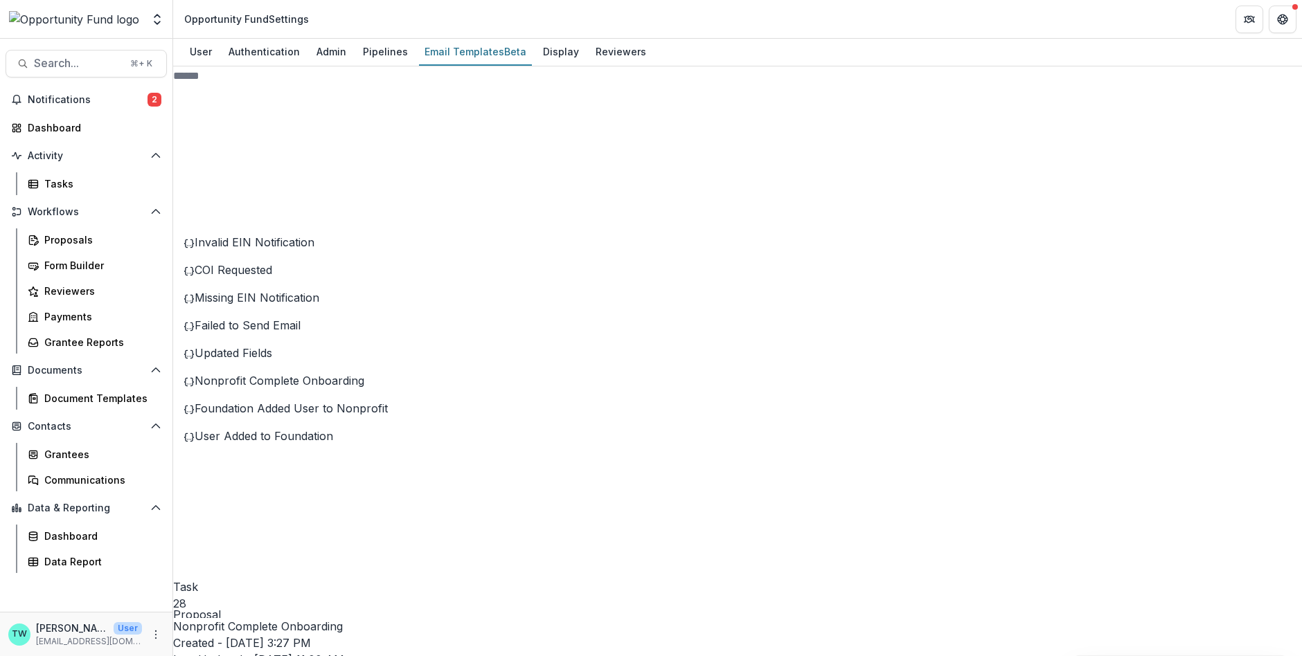
drag, startPoint x: 844, startPoint y: 458, endPoint x: 625, endPoint y: 488, distance: 220.9
drag, startPoint x: 629, startPoint y: 491, endPoint x: 659, endPoint y: 492, distance: 29.8
drag, startPoint x: 643, startPoint y: 485, endPoint x: 863, endPoint y: 460, distance: 221.5
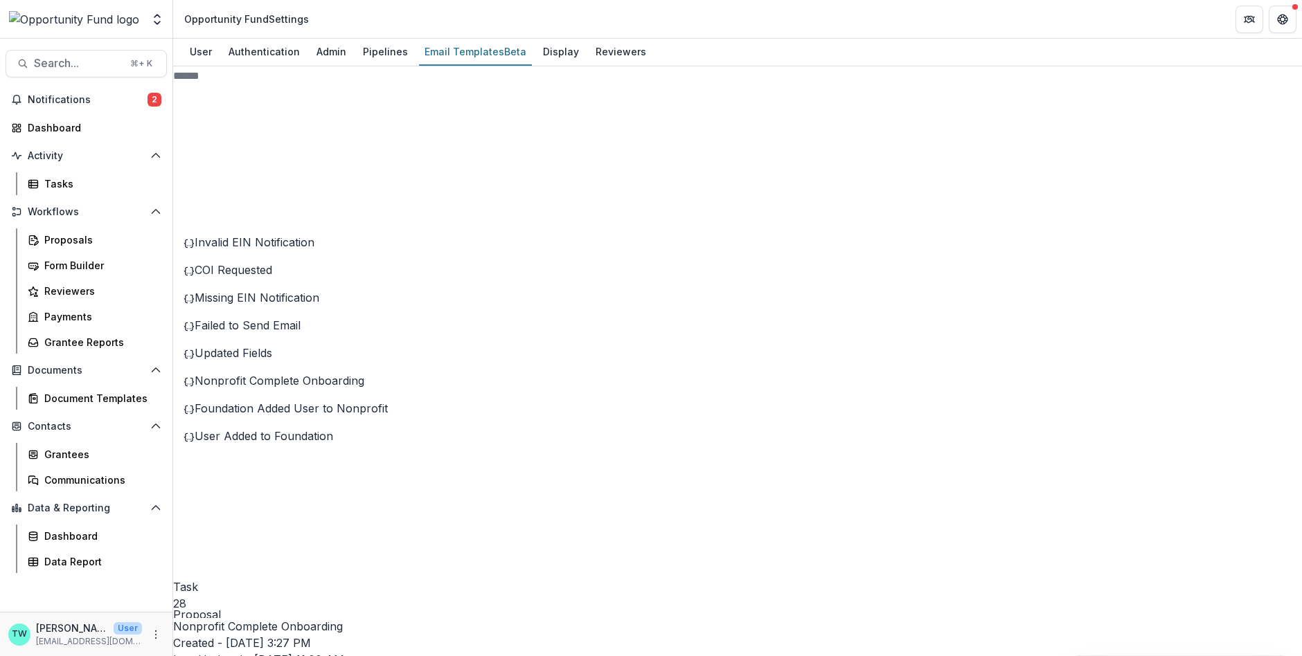
drag, startPoint x: 631, startPoint y: 490, endPoint x: 663, endPoint y: 494, distance: 32.8
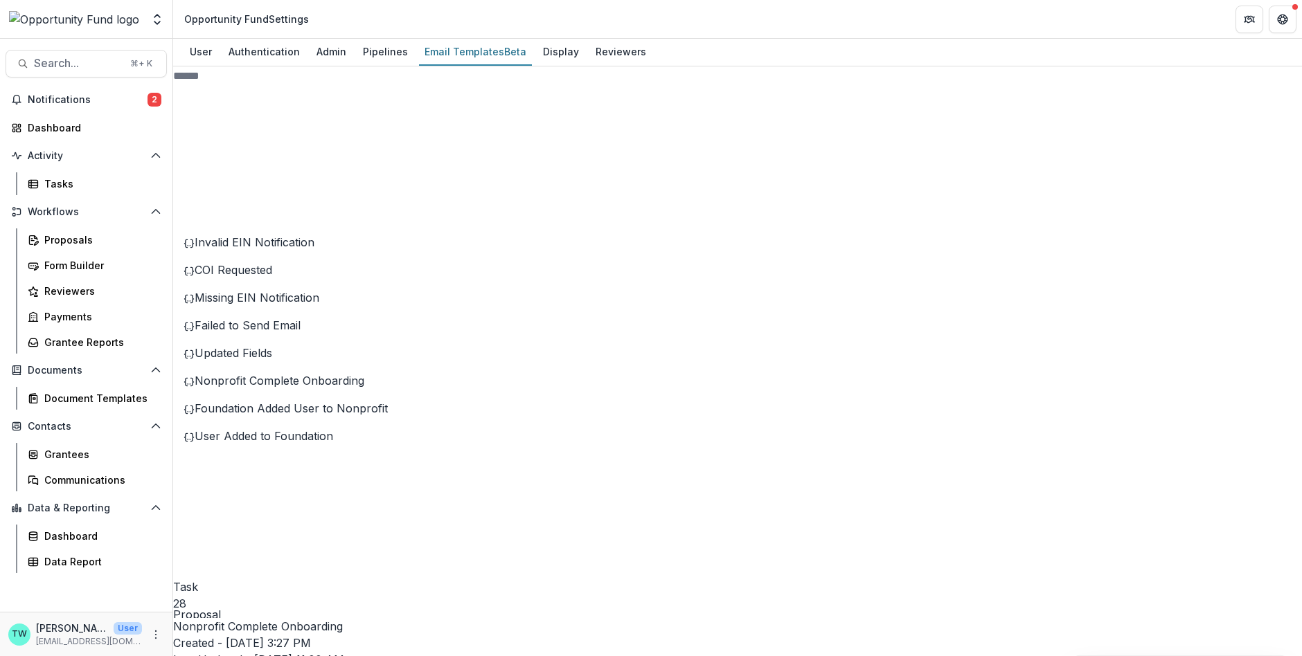
drag, startPoint x: 970, startPoint y: 460, endPoint x: 1023, endPoint y: 460, distance: 52.6
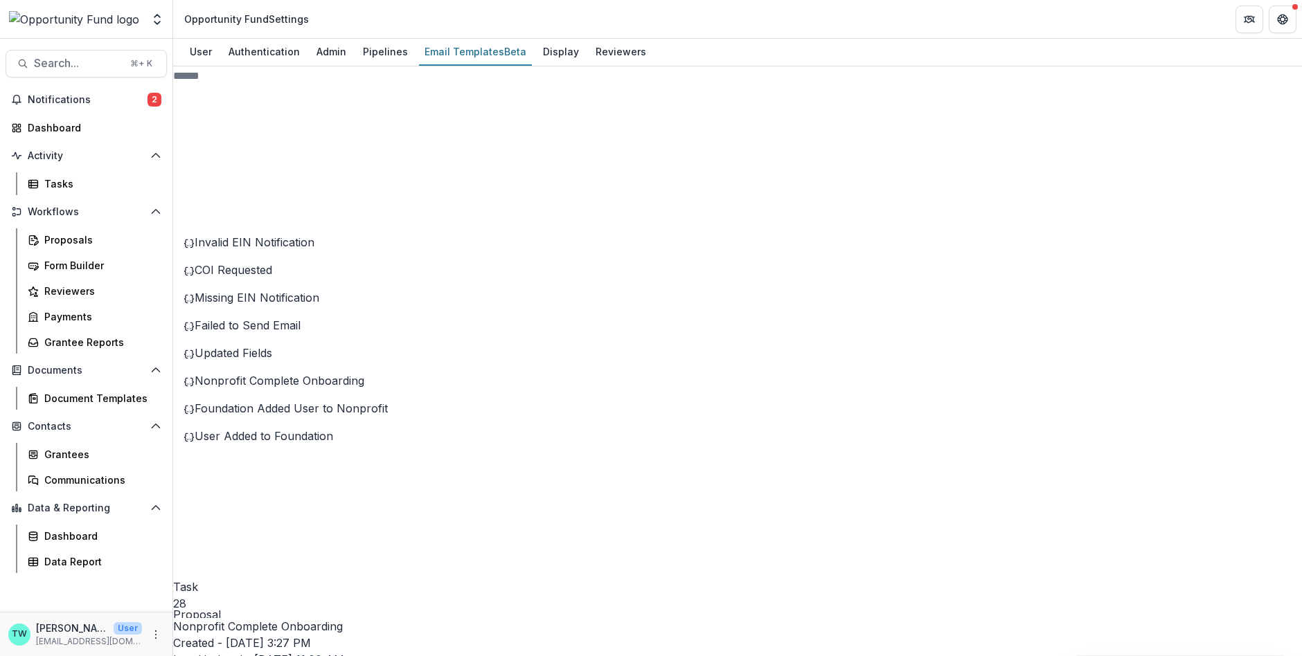
drag, startPoint x: 1190, startPoint y: 458, endPoint x: 873, endPoint y: 525, distance: 323.5
drag, startPoint x: 996, startPoint y: 406, endPoint x: 1001, endPoint y: 420, distance: 14.7
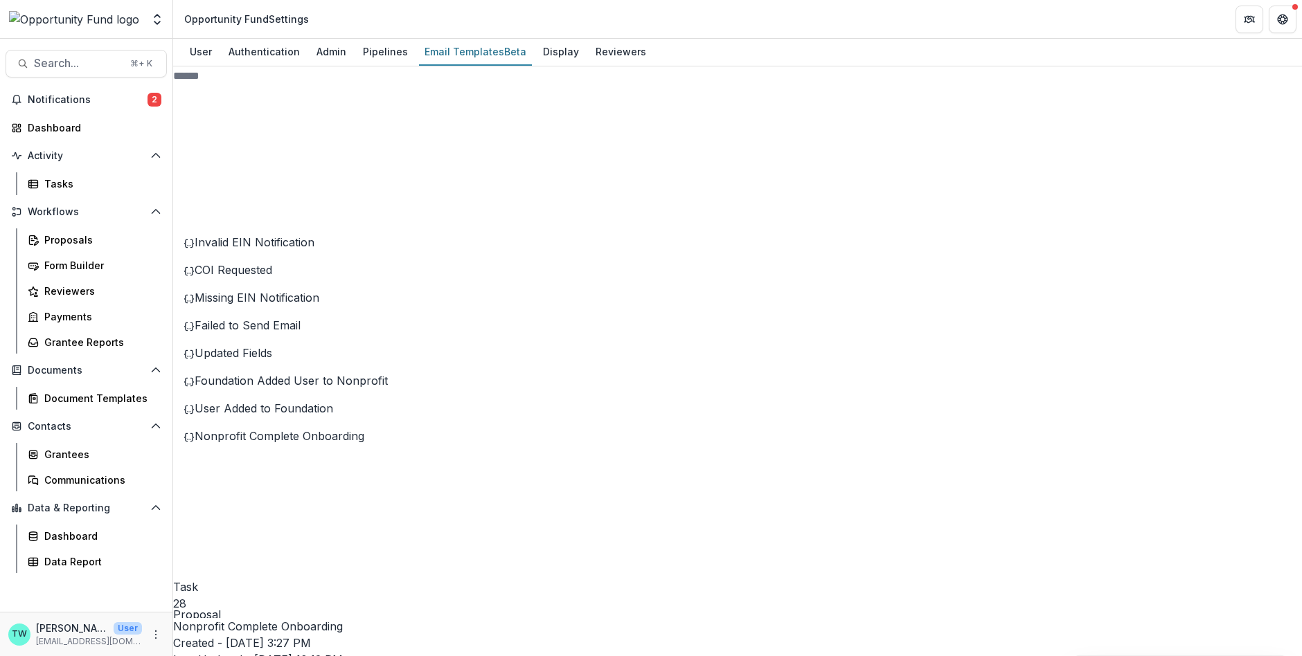
click at [272, 360] on span "Updated Fields" at bounding box center [234, 353] width 78 height 14
click at [282, 332] on span "Failed to Send Email" at bounding box center [248, 326] width 106 height 14
click at [198, 580] on span "Task" at bounding box center [185, 587] width 25 height 14
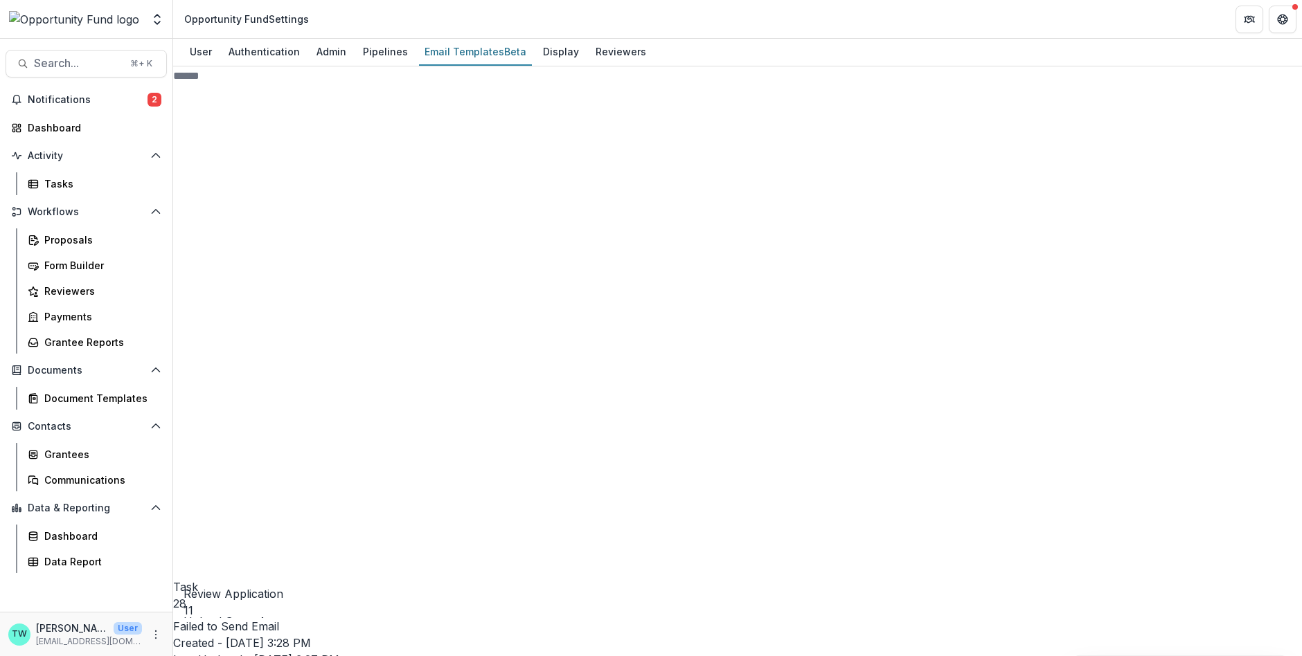
click at [133, 18] on div at bounding box center [74, 20] width 136 height 28
click at [150, 21] on icon "Open entity switcher" at bounding box center [157, 19] width 14 height 14
click at [105, 47] on link "Admin Settings" at bounding box center [86, 53] width 166 height 23
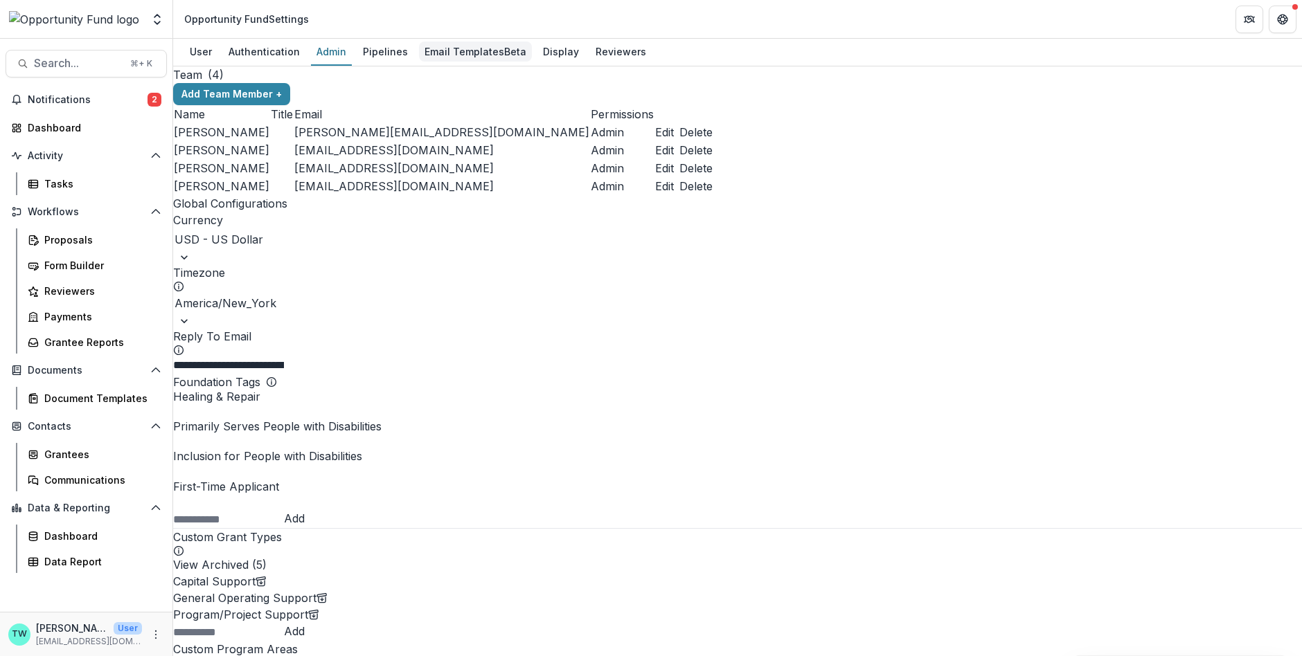
click at [450, 53] on div "Email Templates Beta" at bounding box center [475, 52] width 113 height 20
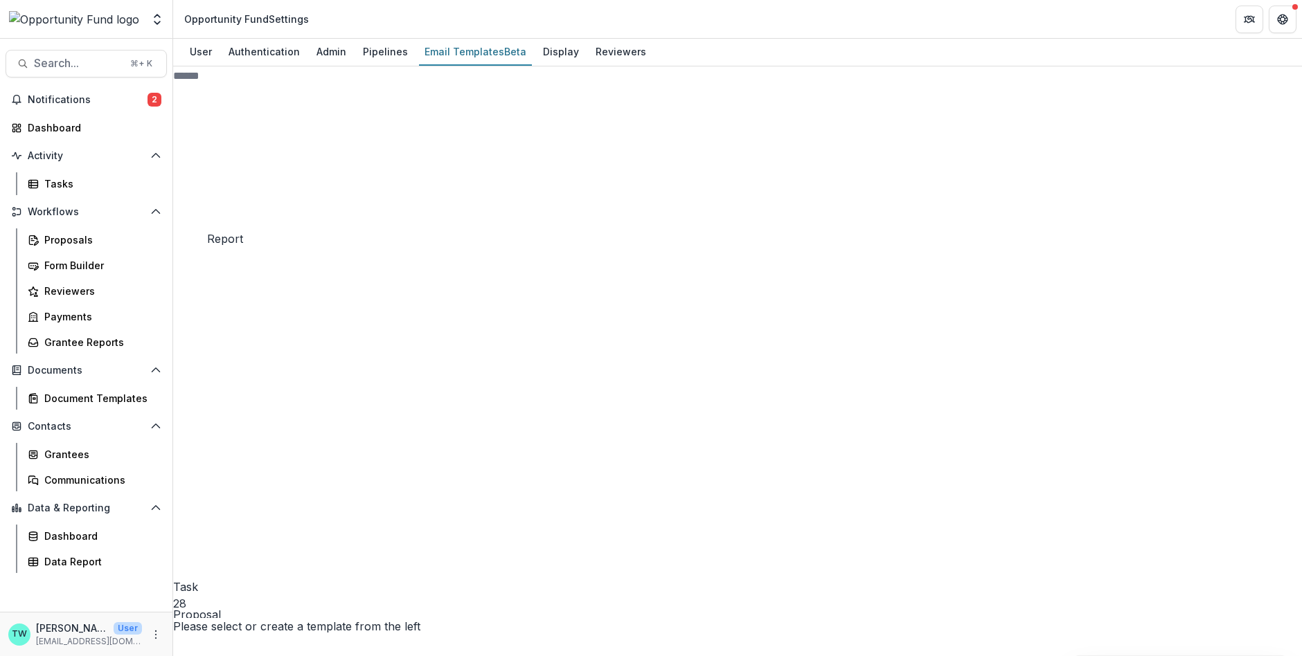
click at [211, 438] on icon at bounding box center [298, 553] width 231 height 231
click at [259, 249] on span "Final Report Reminder" at bounding box center [264, 242] width 118 height 14
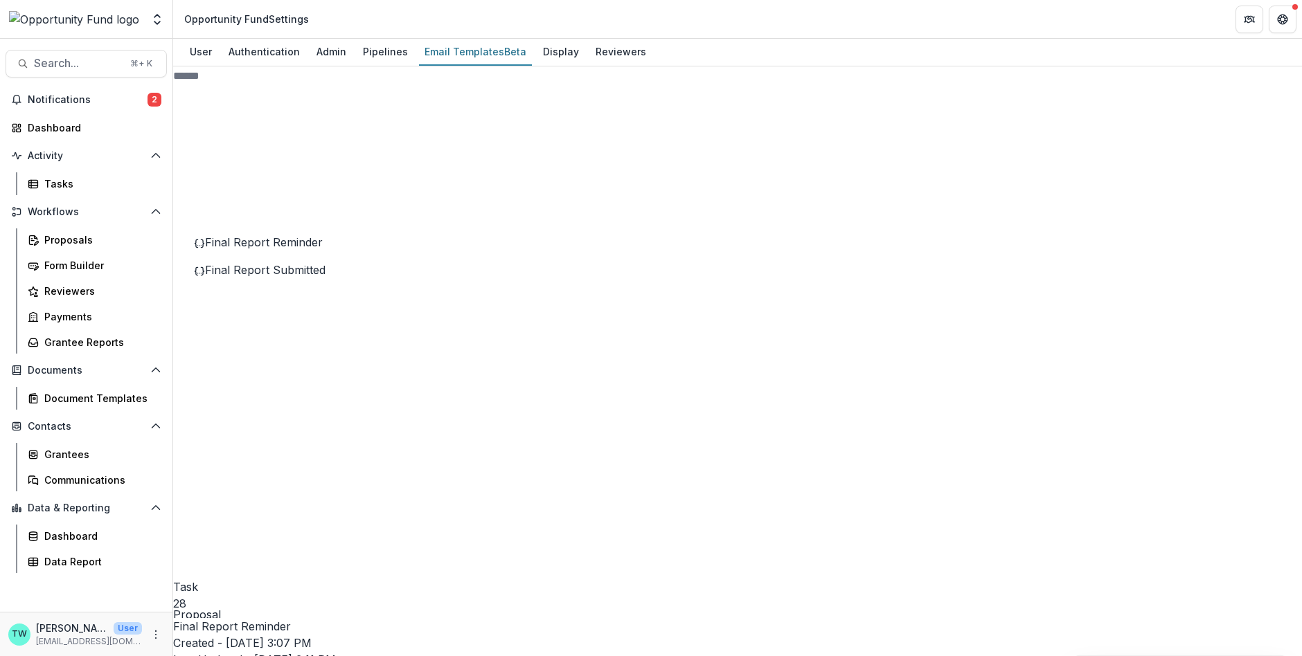
drag, startPoint x: 594, startPoint y: 392, endPoint x: 486, endPoint y: 394, distance: 108.0
click at [274, 277] on span "Final Report Submitted" at bounding box center [265, 270] width 120 height 14
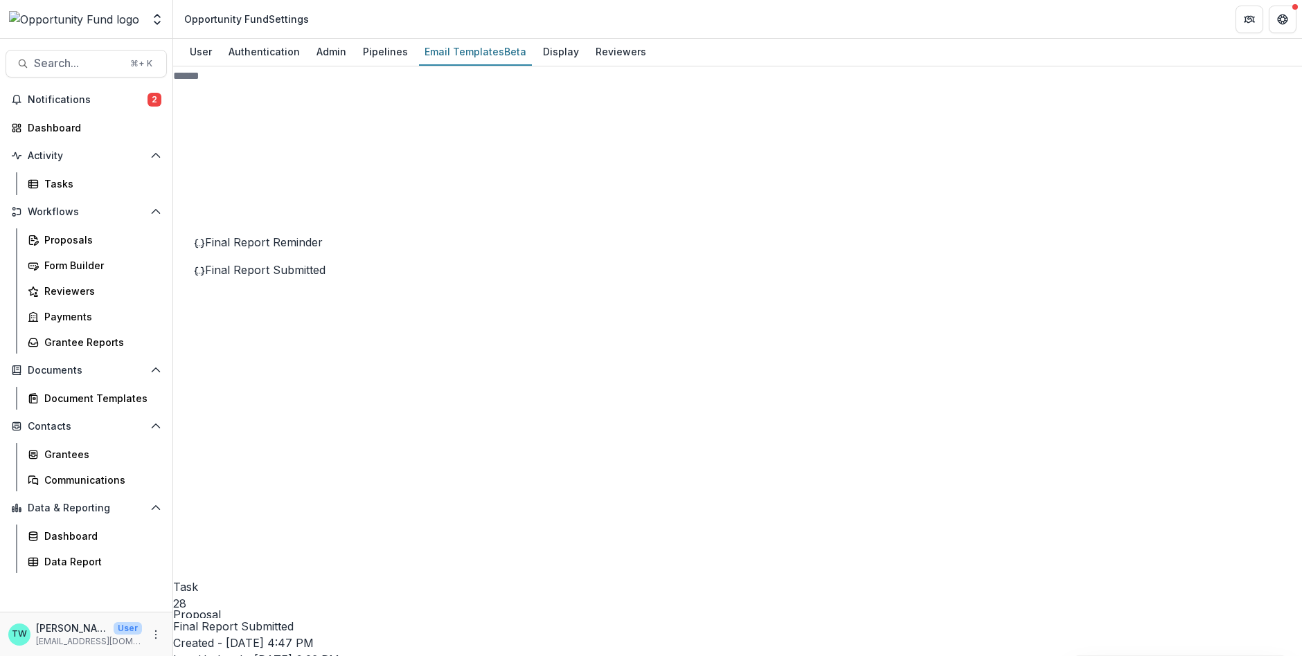
drag, startPoint x: 596, startPoint y: 394, endPoint x: 478, endPoint y: 394, distance: 117.7
drag, startPoint x: 456, startPoint y: 423, endPoint x: 441, endPoint y: 375, distance: 49.9
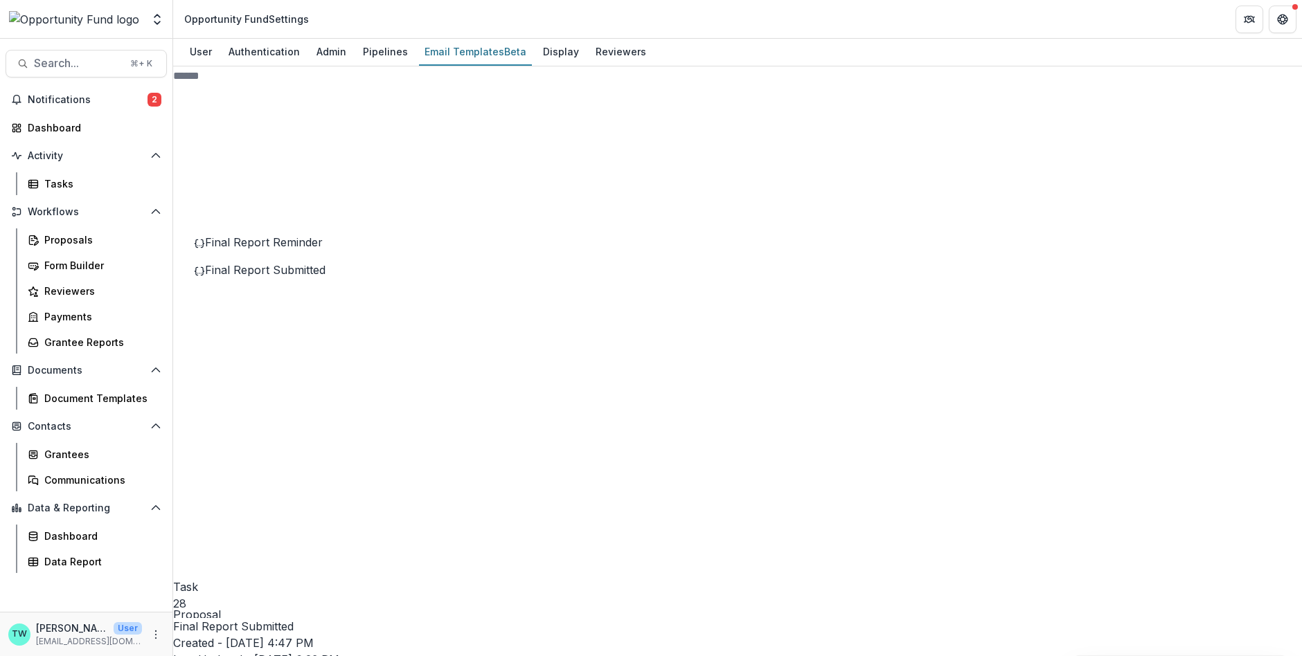
click at [213, 521] on icon at bounding box center [298, 636] width 231 height 231
click at [265, 334] on div "Mid-Grant Report Reminder" at bounding box center [304, 325] width 221 height 17
drag, startPoint x: 568, startPoint y: 388, endPoint x: 486, endPoint y: 393, distance: 81.8
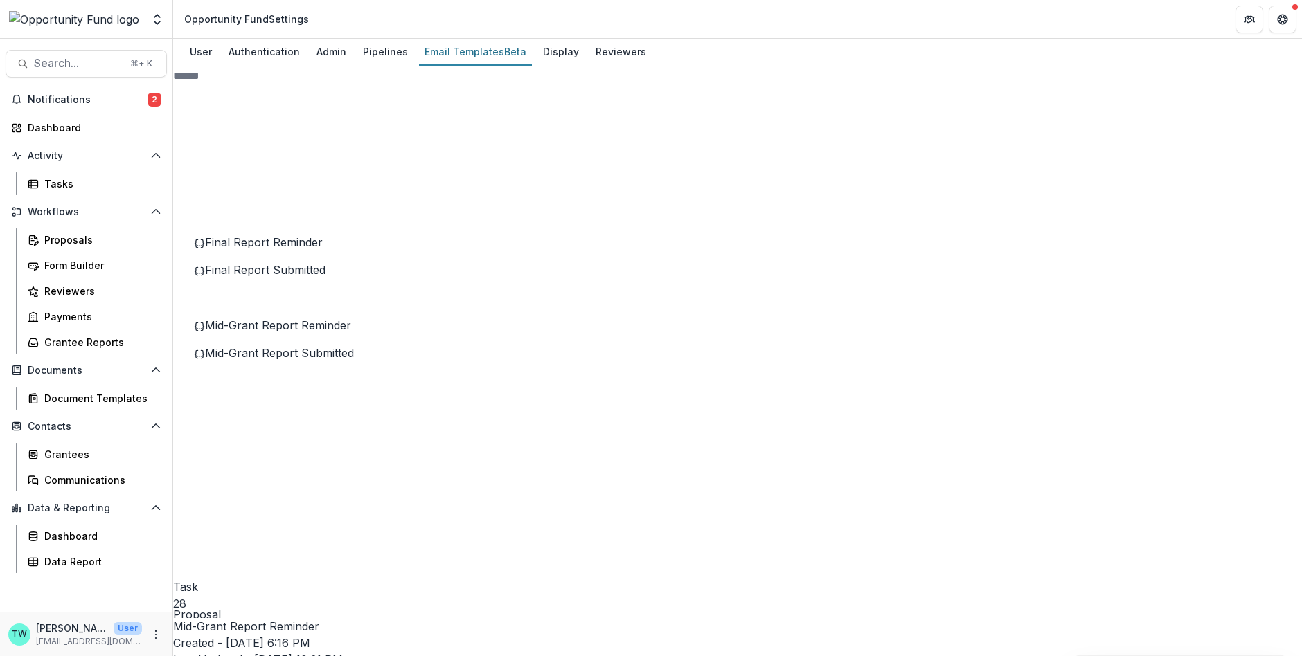
click at [289, 360] on span "Mid-Grant Report Submitted" at bounding box center [279, 353] width 149 height 14
drag, startPoint x: 596, startPoint y: 393, endPoint x: 490, endPoint y: 393, distance: 105.3
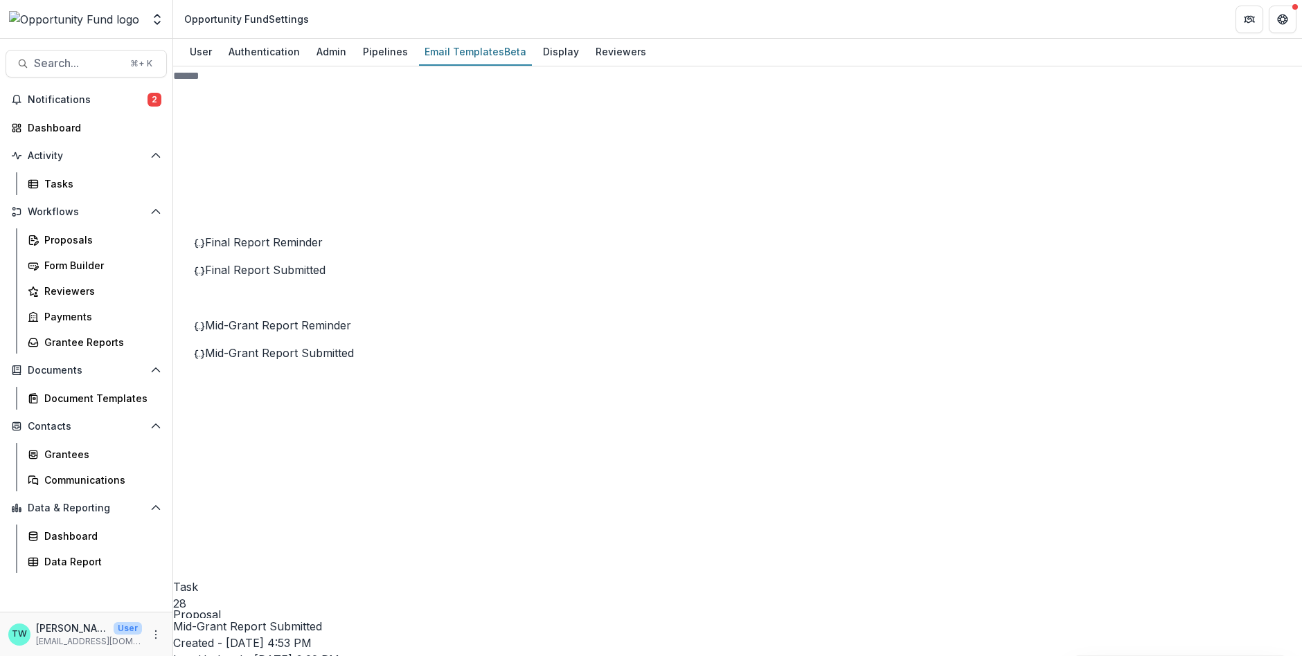
drag, startPoint x: 454, startPoint y: 424, endPoint x: 447, endPoint y: 386, distance: 37.9
drag, startPoint x: 455, startPoint y: 426, endPoint x: 456, endPoint y: 373, distance: 53.3
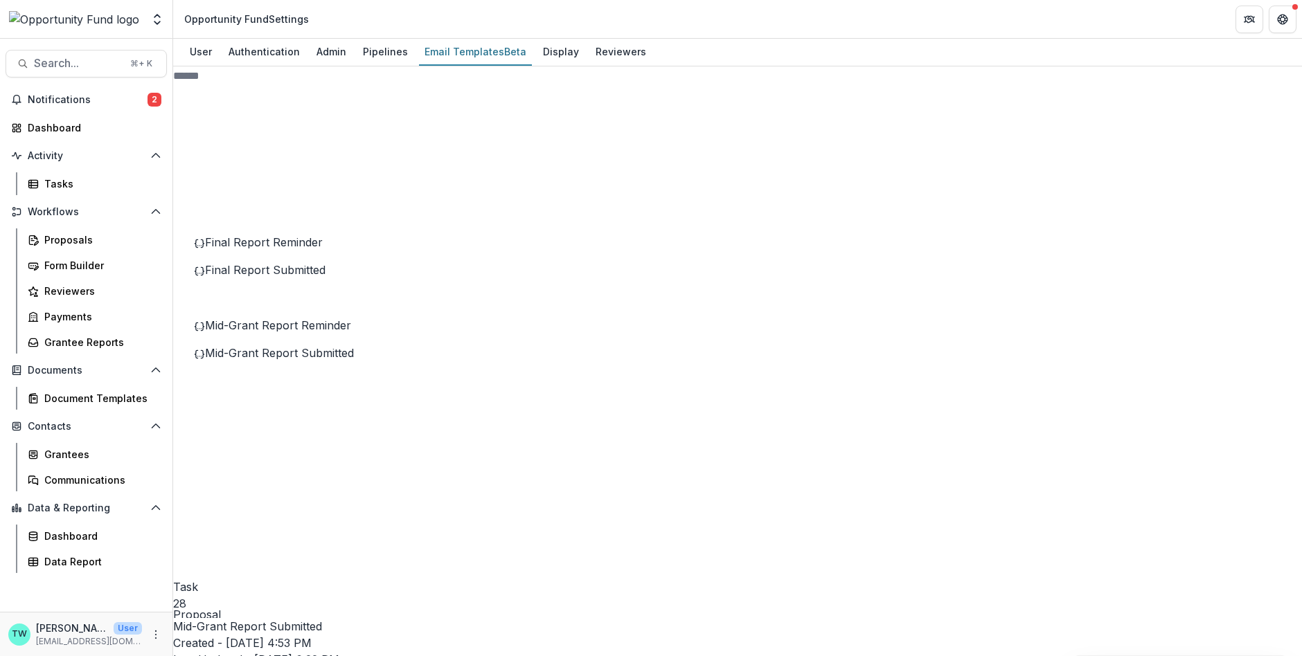
click at [941, 656] on header "Preview" at bounding box center [651, 664] width 1302 height 17
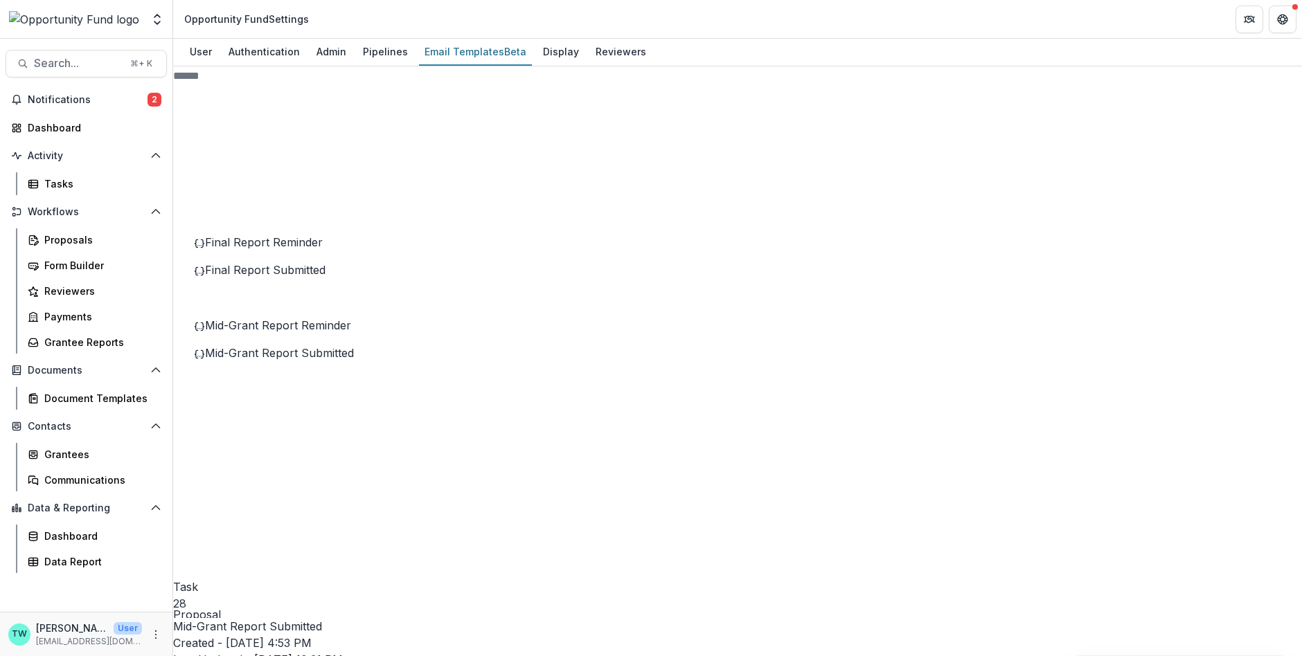
click at [210, 192] on span "Pipeline 2" at bounding box center [294, 409] width 242 height 517
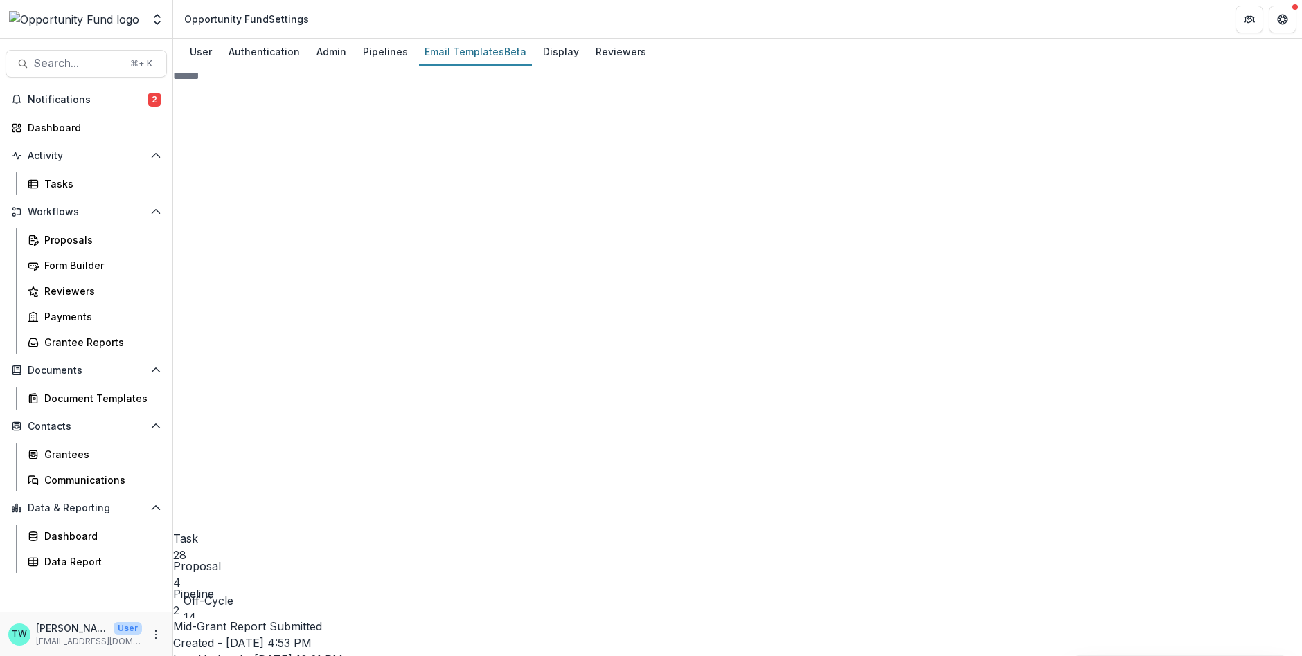
scroll to position [76, 0]
click at [269, 339] on span "Early Award Submission" at bounding box center [279, 332] width 128 height 14
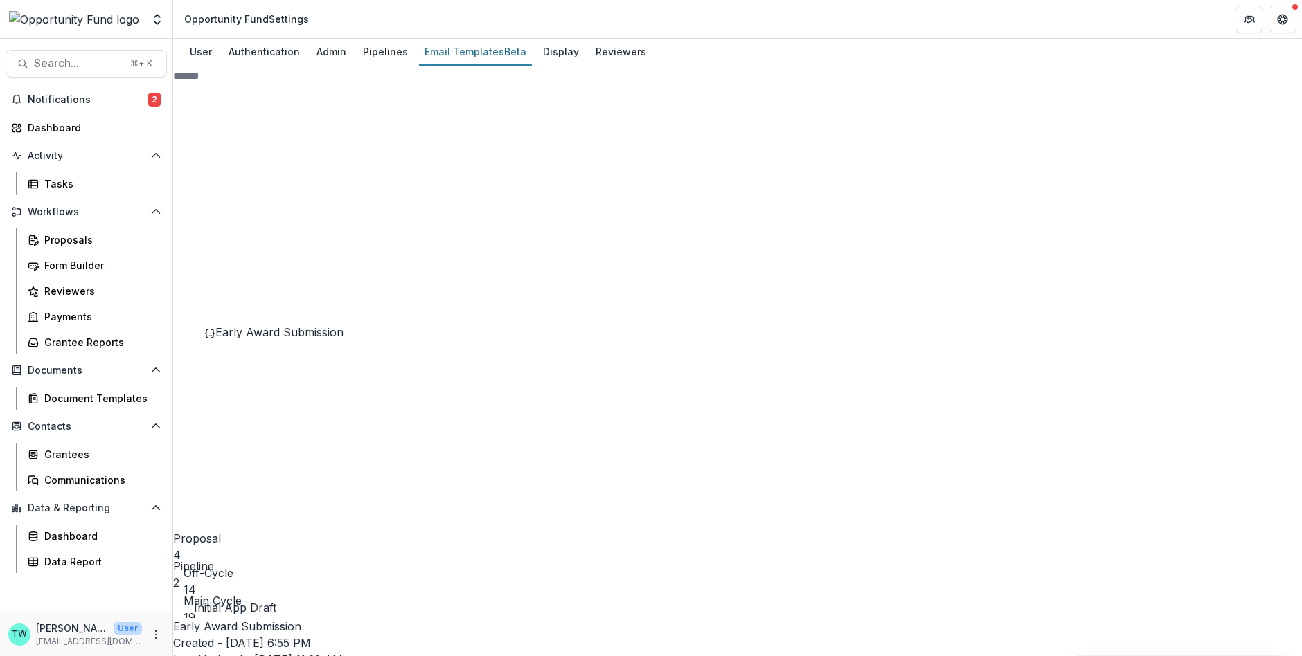
scroll to position [28, 0]
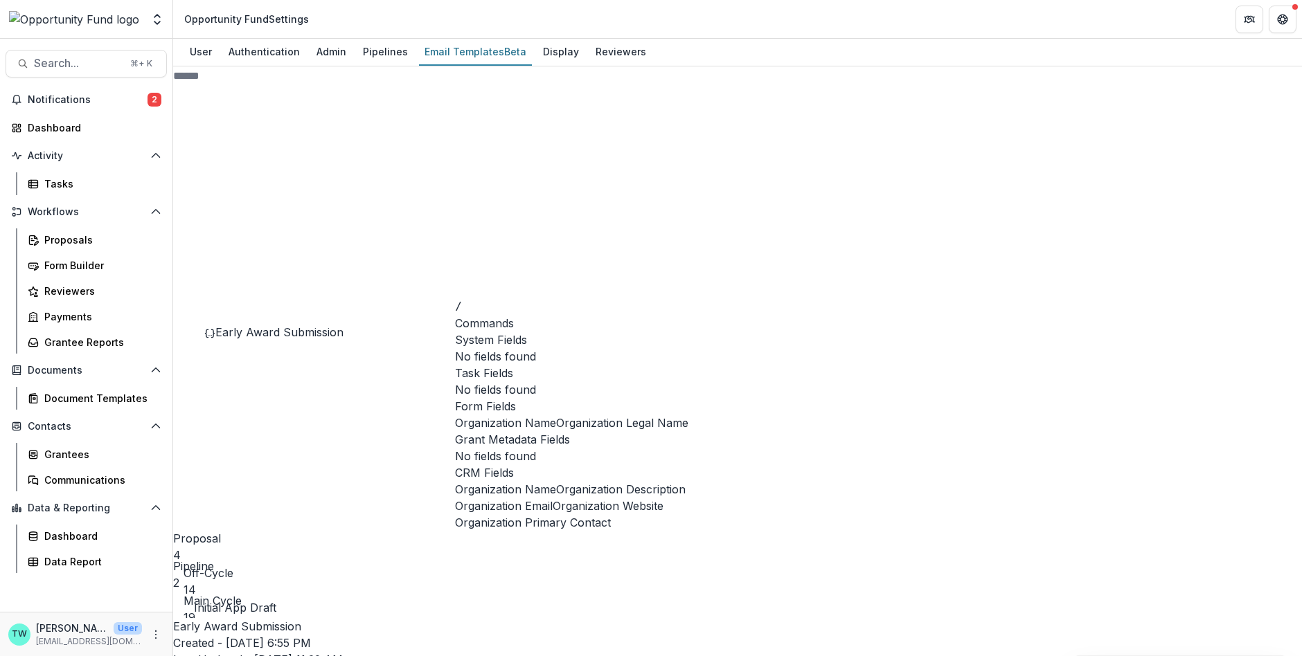
scroll to position [94, 0]
click at [556, 481] on button "Organization Name" at bounding box center [505, 489] width 101 height 17
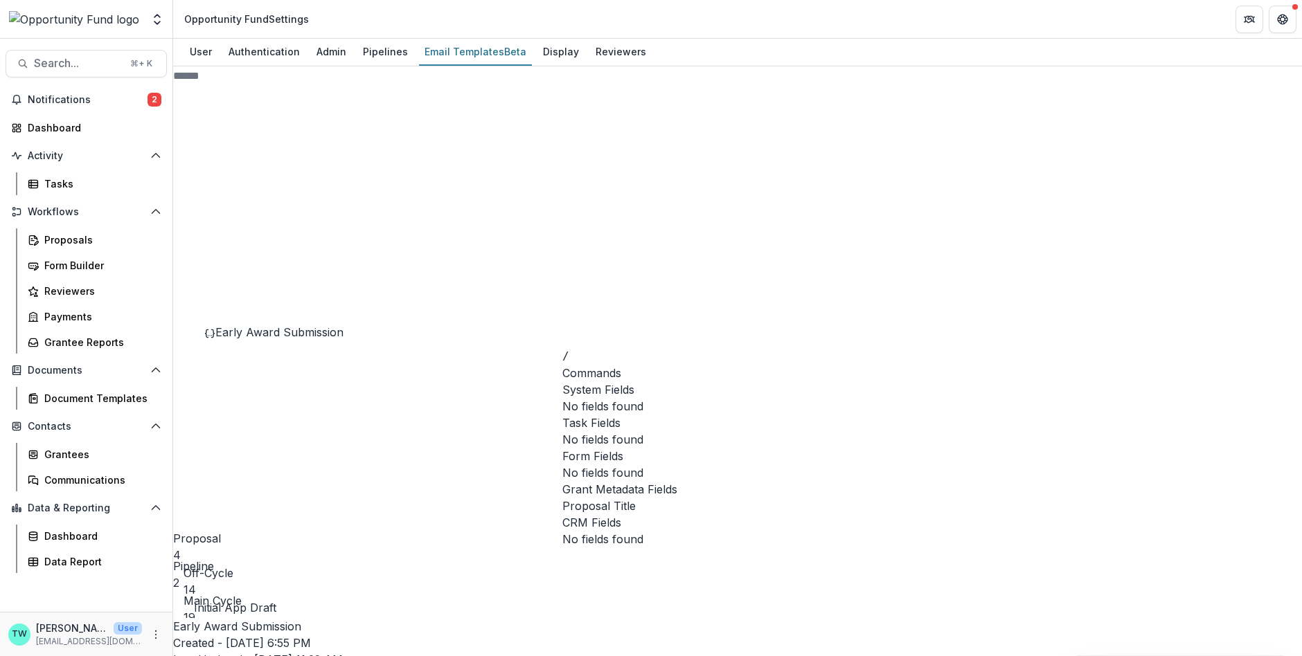
click at [636, 498] on span "Proposal Title" at bounding box center [598, 506] width 73 height 17
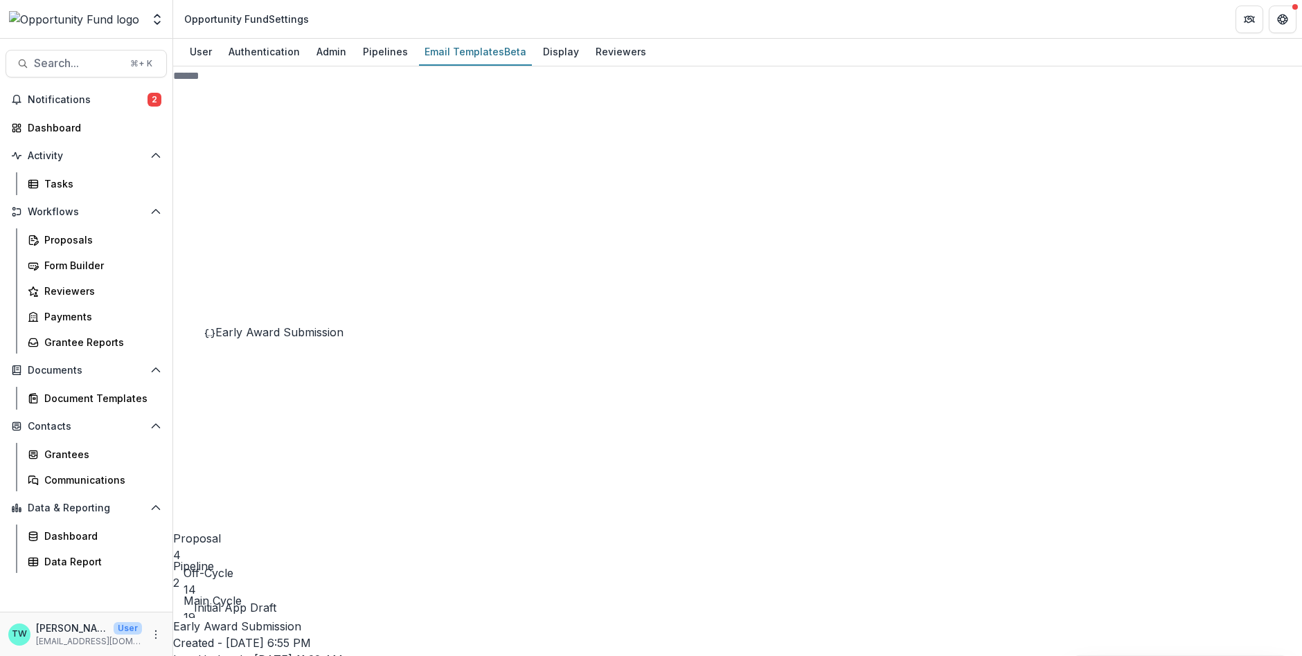
drag, startPoint x: 455, startPoint y: 530, endPoint x: 445, endPoint y: 460, distance: 71.3
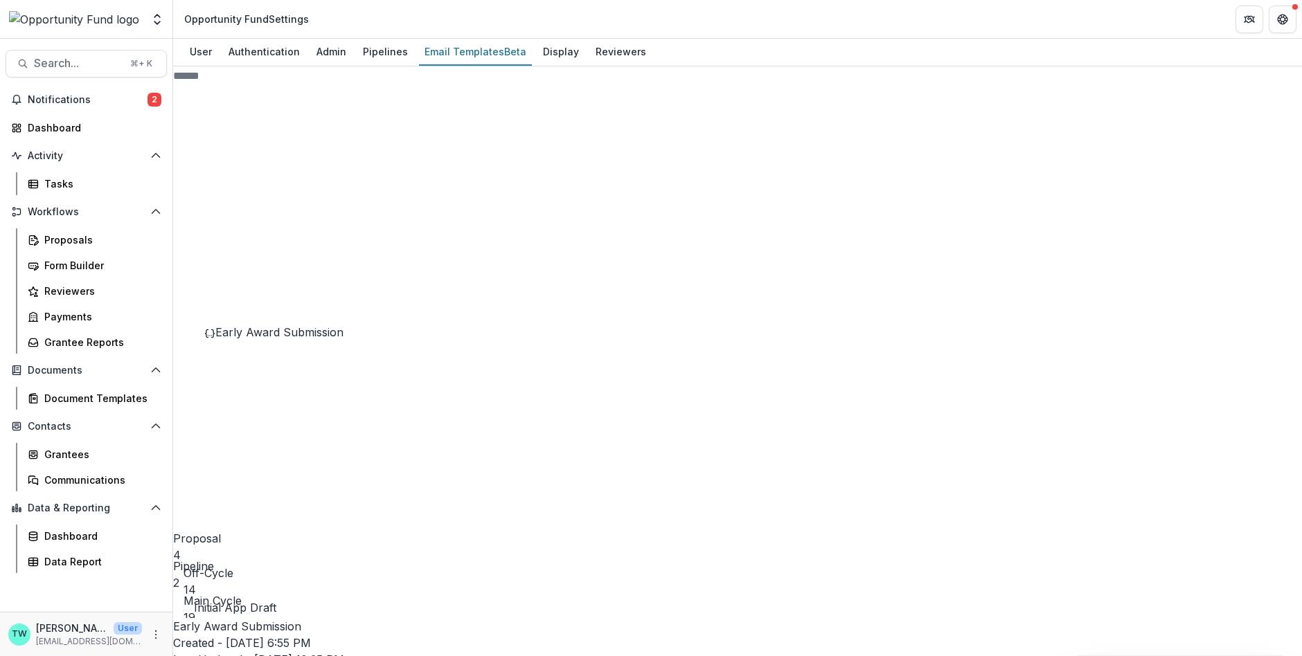
drag, startPoint x: 561, startPoint y: 527, endPoint x: 431, endPoint y: 530, distance: 130.2
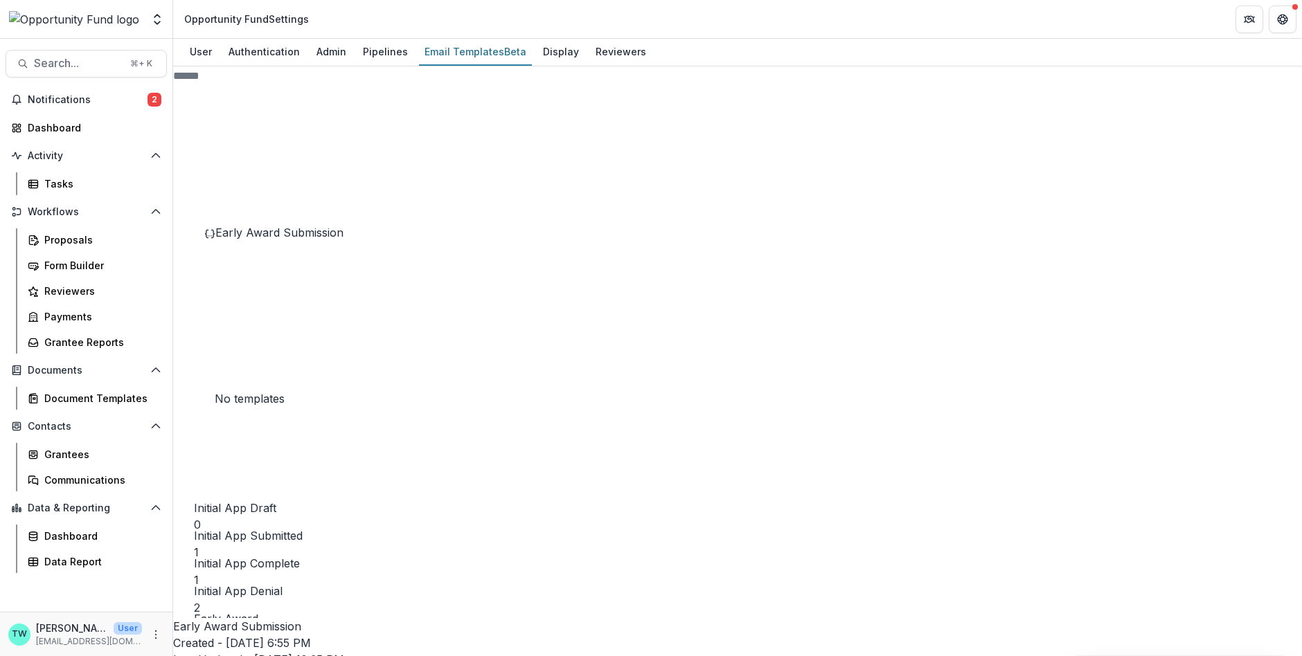
scroll to position [191, 0]
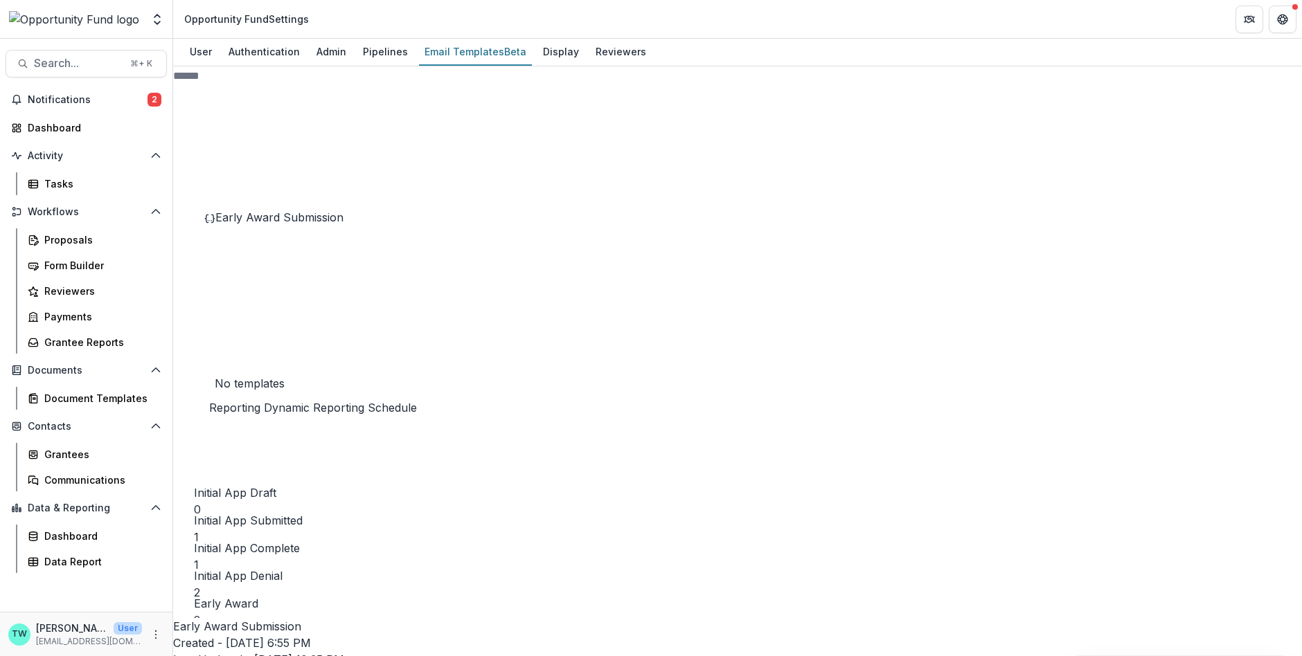
click at [310, 625] on line at bounding box center [310, 663] width 0 height 76
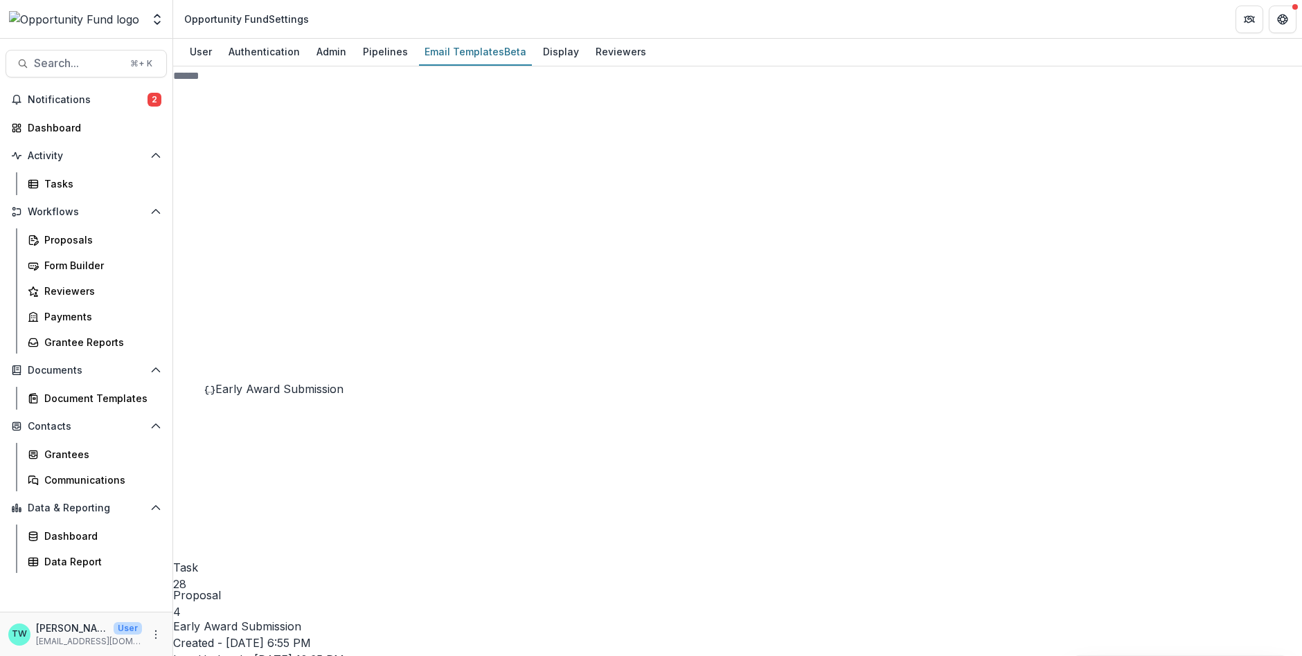
scroll to position [17, 0]
click at [253, 288] on span "Initial App Received" at bounding box center [266, 281] width 103 height 14
drag, startPoint x: 455, startPoint y: 424, endPoint x: 445, endPoint y: 373, distance: 52.3
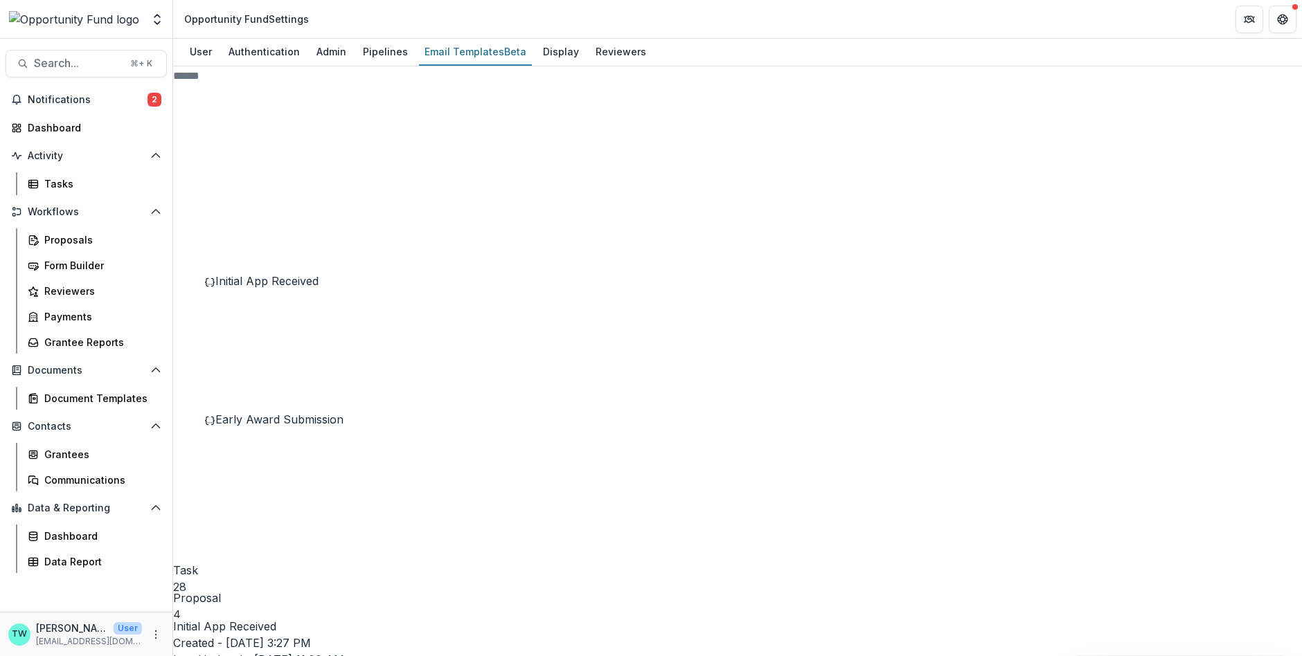
scroll to position [133, 0]
drag, startPoint x: 644, startPoint y: 522, endPoint x: 407, endPoint y: 519, distance: 236.8
drag, startPoint x: 454, startPoint y: 526, endPoint x: 519, endPoint y: 528, distance: 65.1
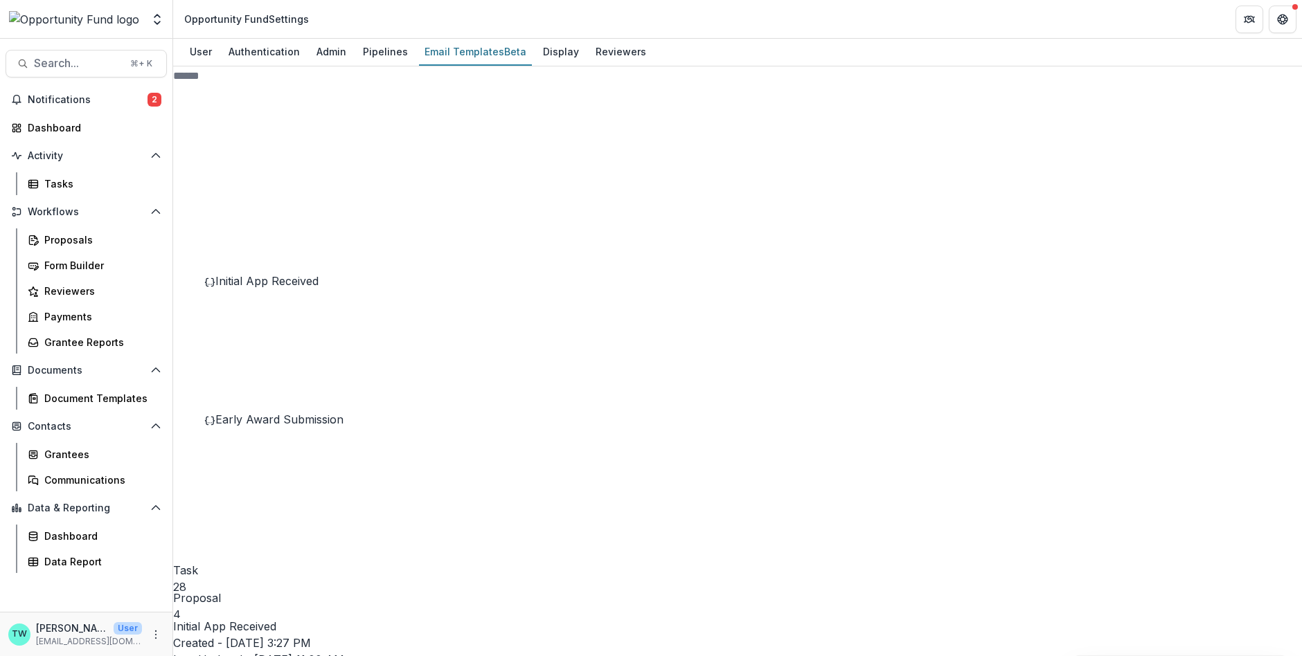
drag, startPoint x: 519, startPoint y: 528, endPoint x: 440, endPoint y: 527, distance: 79.6
paste div
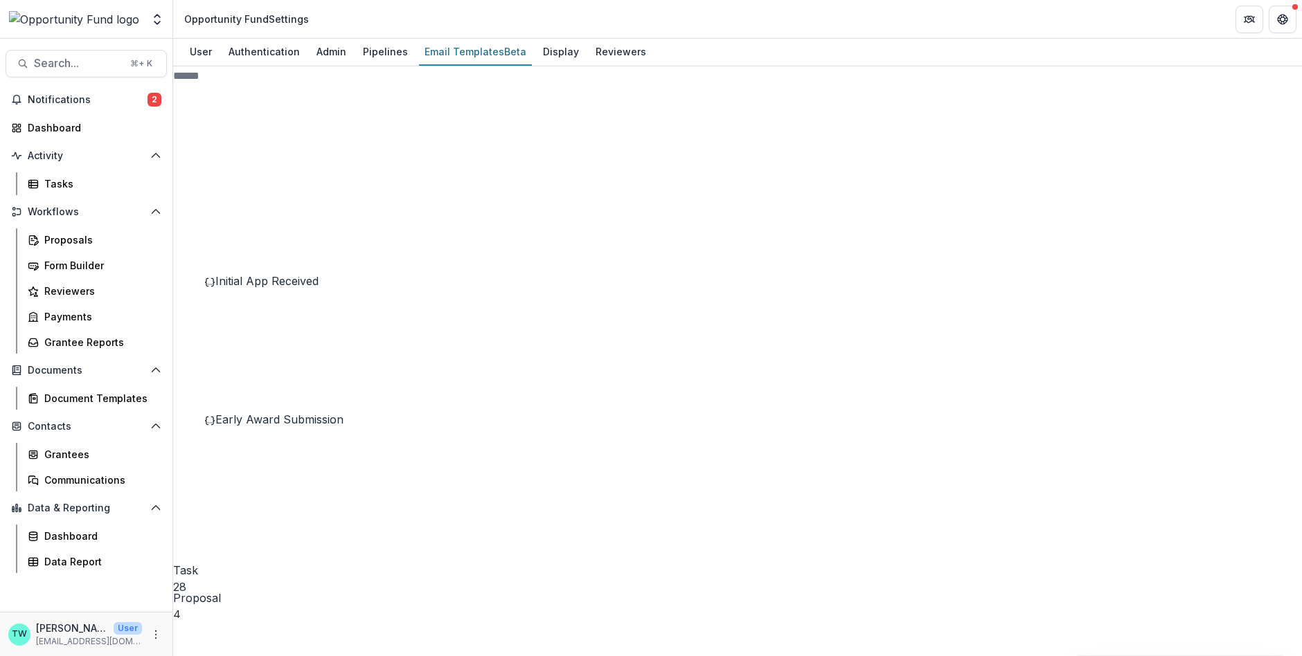
scroll to position [0, 0]
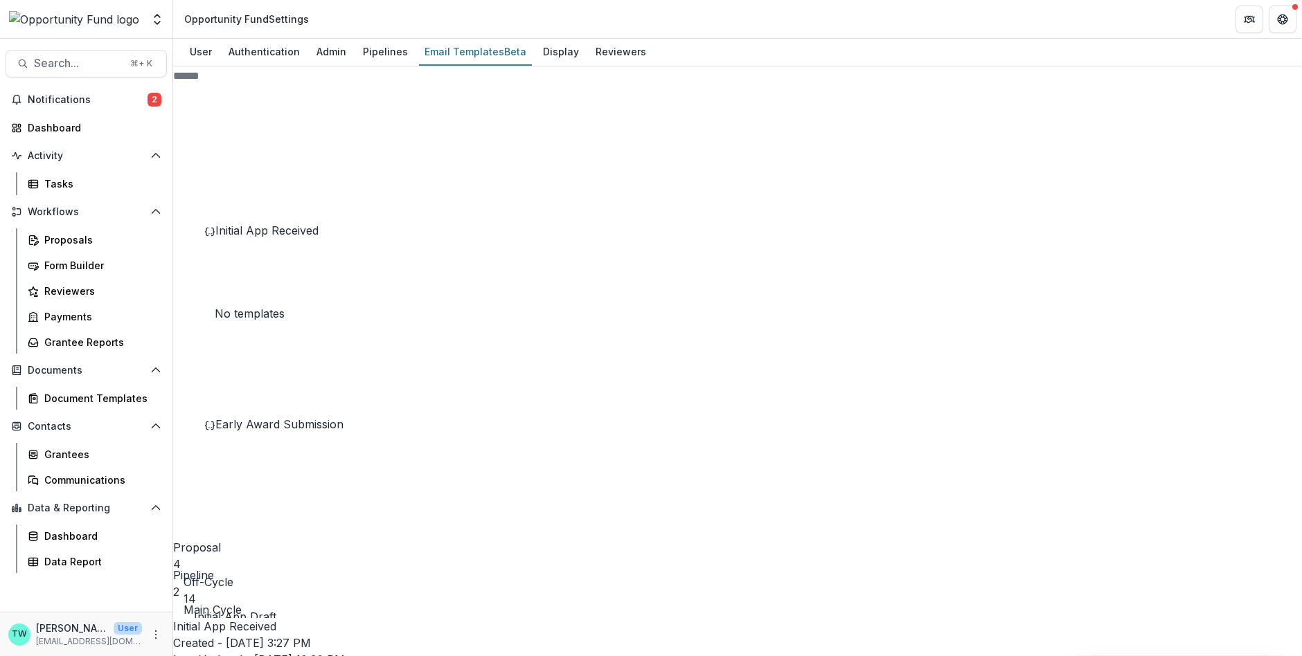
scroll to position [73, 0]
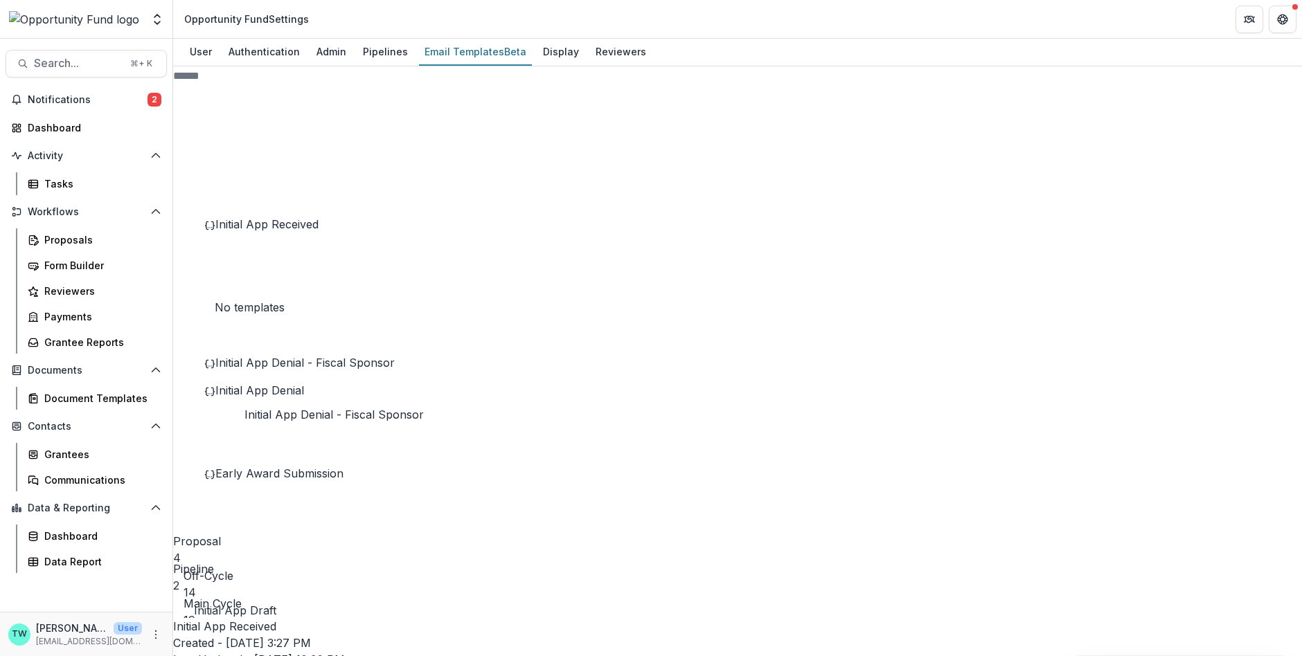
click at [261, 370] on span "Initial App Denial - Fiscal Sponsor" at bounding box center [304, 363] width 179 height 14
drag, startPoint x: 456, startPoint y: 557, endPoint x: 523, endPoint y: 565, distance: 67.0
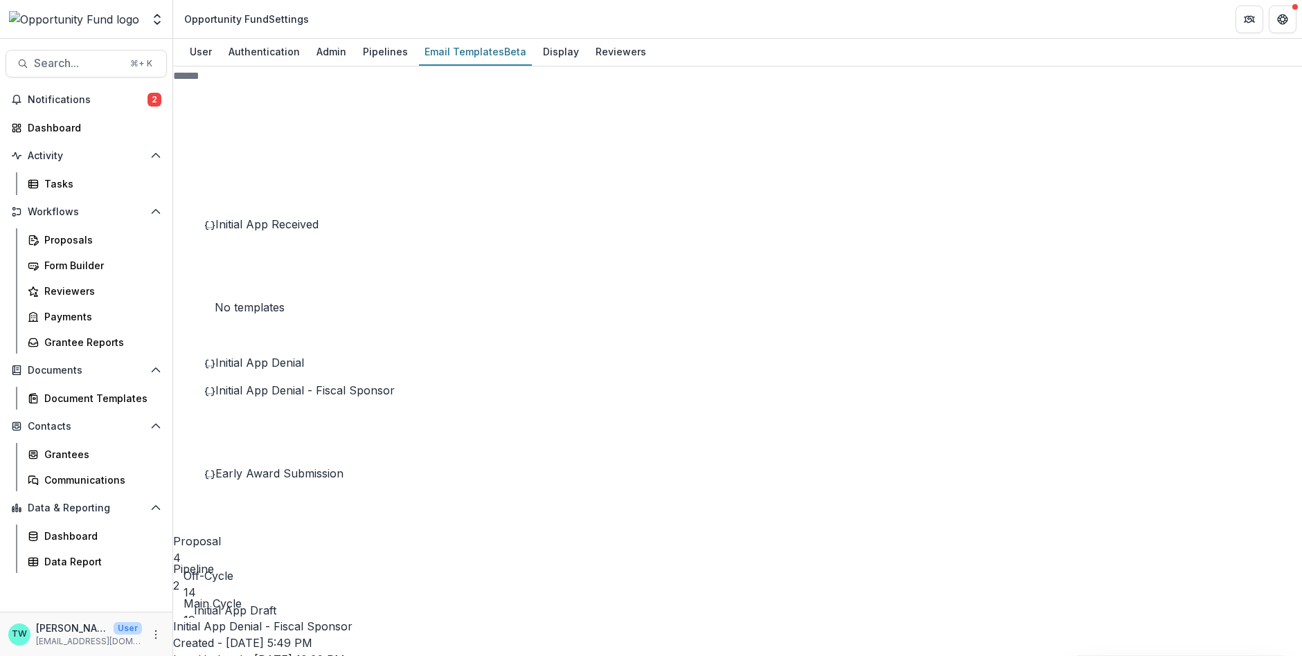
click at [280, 370] on span "Initial App Denial" at bounding box center [259, 363] width 89 height 14
drag, startPoint x: 456, startPoint y: 558, endPoint x: 523, endPoint y: 566, distance: 66.9
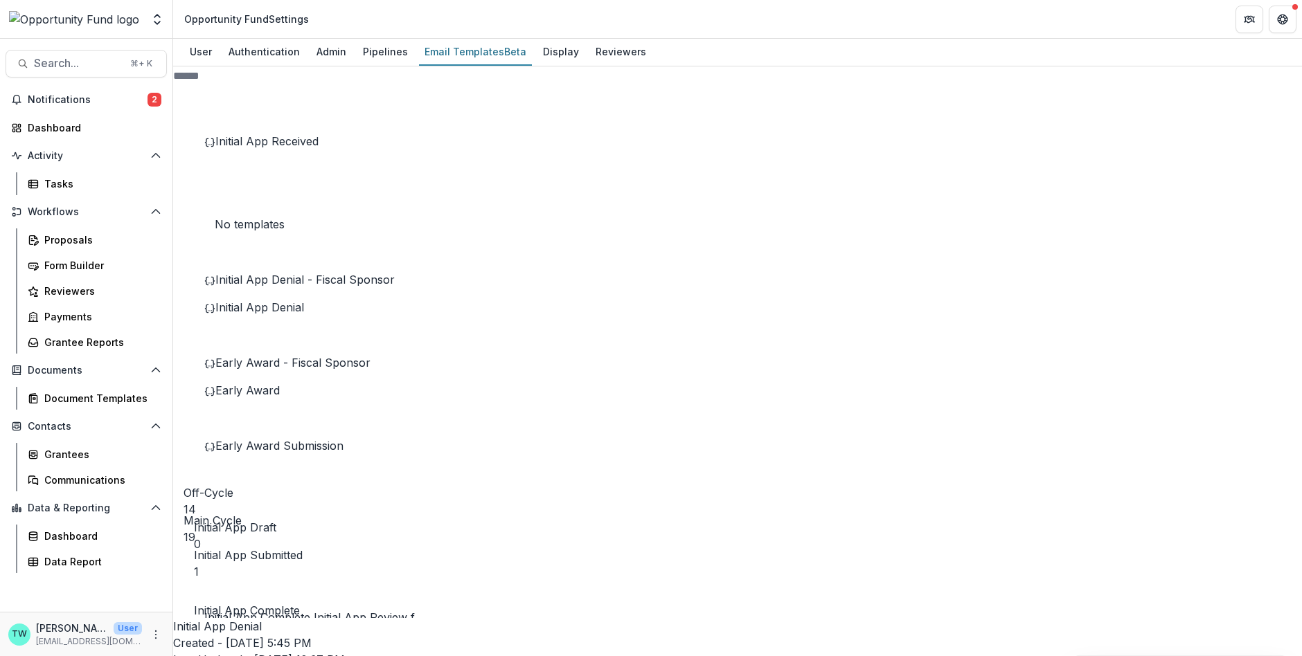
scroll to position [158, 0]
click at [281, 368] on span "Early Award - Fiscal Sponsor" at bounding box center [292, 362] width 155 height 14
drag, startPoint x: 521, startPoint y: 541, endPoint x: 437, endPoint y: 544, distance: 84.5
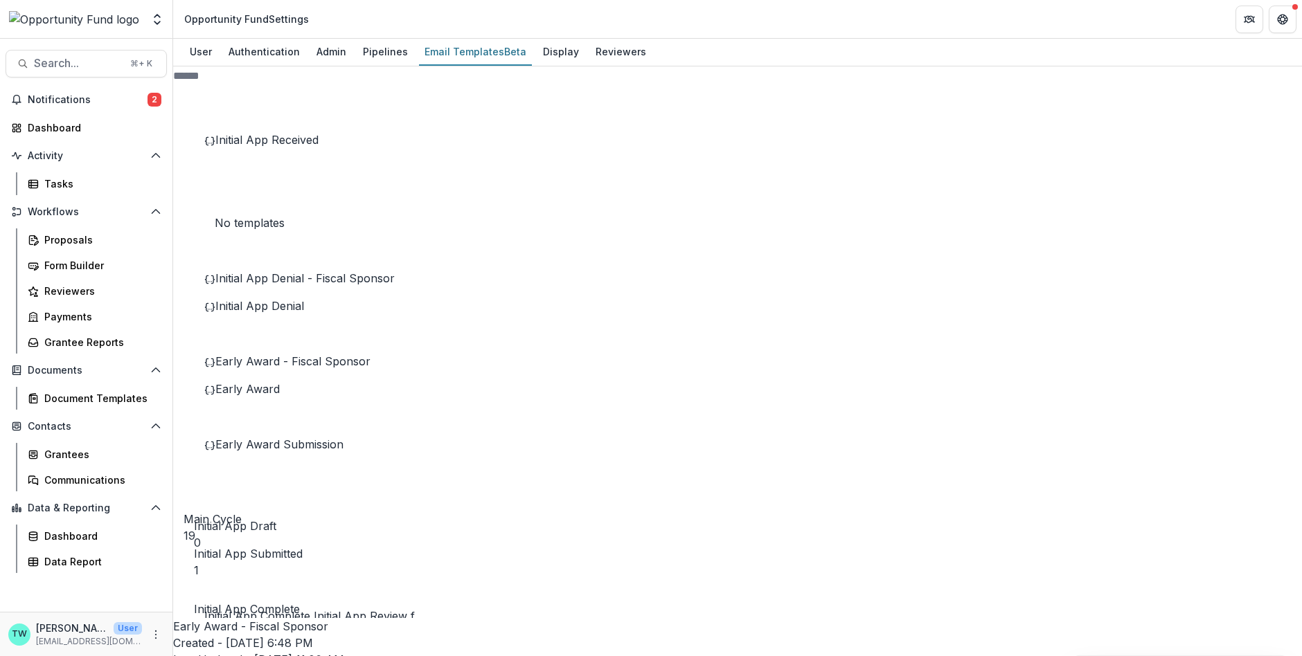
click at [280, 396] on span "Early Award" at bounding box center [247, 389] width 64 height 14
drag, startPoint x: 521, startPoint y: 542, endPoint x: 433, endPoint y: 538, distance: 87.3
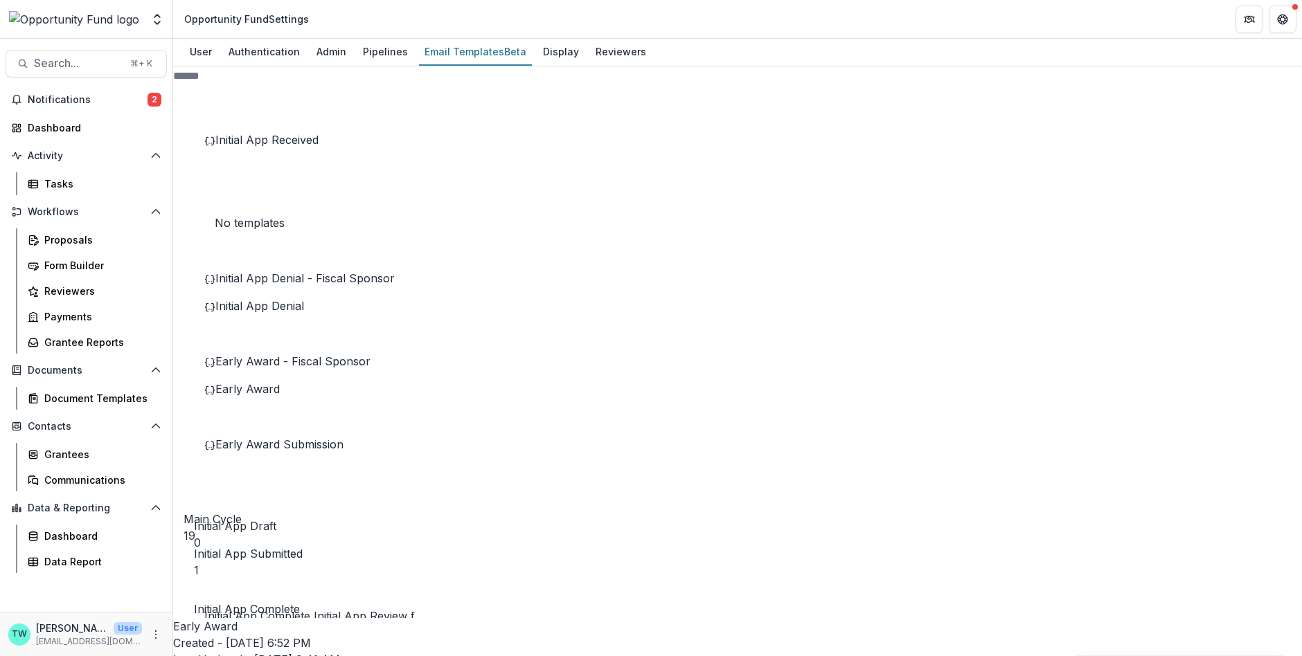
click at [302, 451] on span "Early Award Submission" at bounding box center [279, 445] width 128 height 14
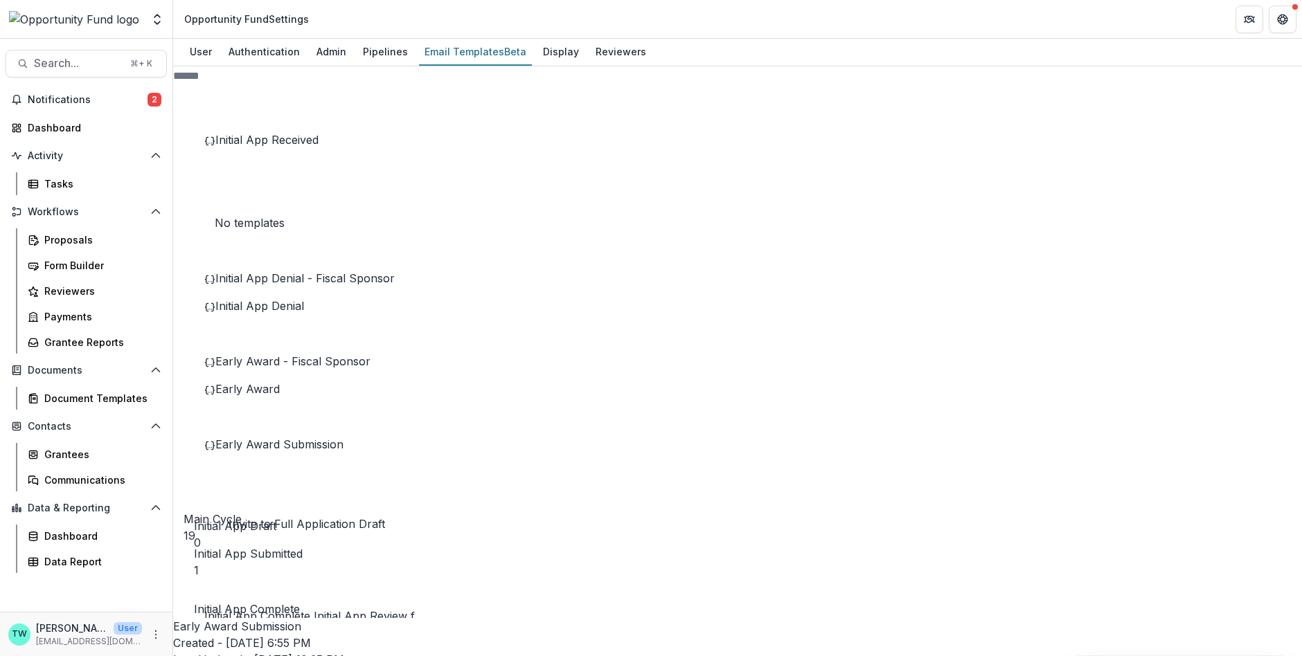
click at [250, 508] on div "Invite to Full Application" at bounding box center [309, 500] width 211 height 17
drag, startPoint x: 522, startPoint y: 541, endPoint x: 433, endPoint y: 537, distance: 89.4
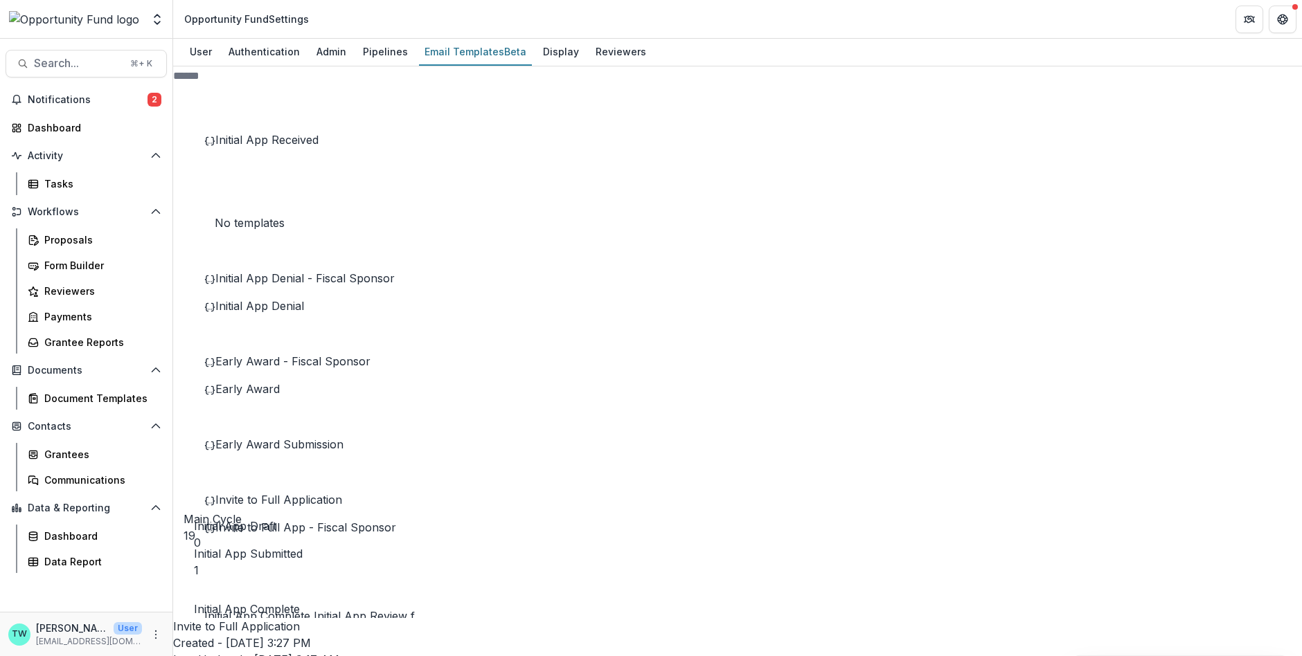
click at [323, 535] on span "Invite to Full App - Fiscal Sponsor" at bounding box center [305, 528] width 181 height 14
drag, startPoint x: 523, startPoint y: 545, endPoint x: 425, endPoint y: 541, distance: 97.7
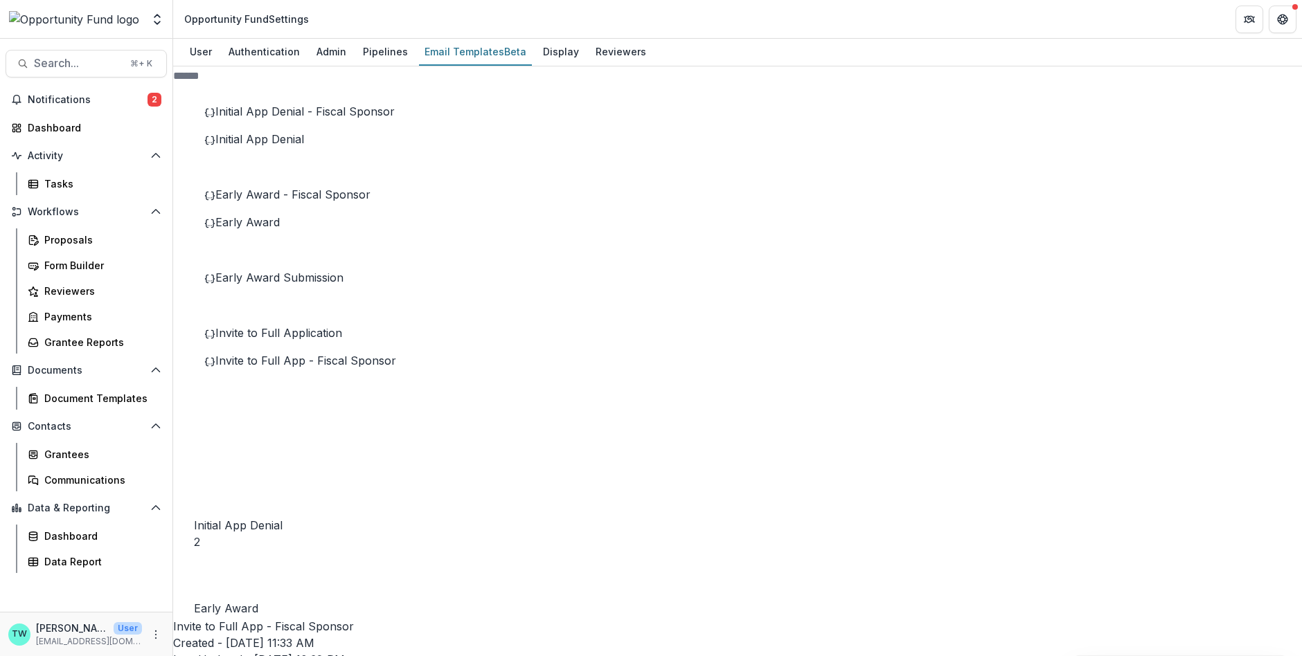
scroll to position [328, 0]
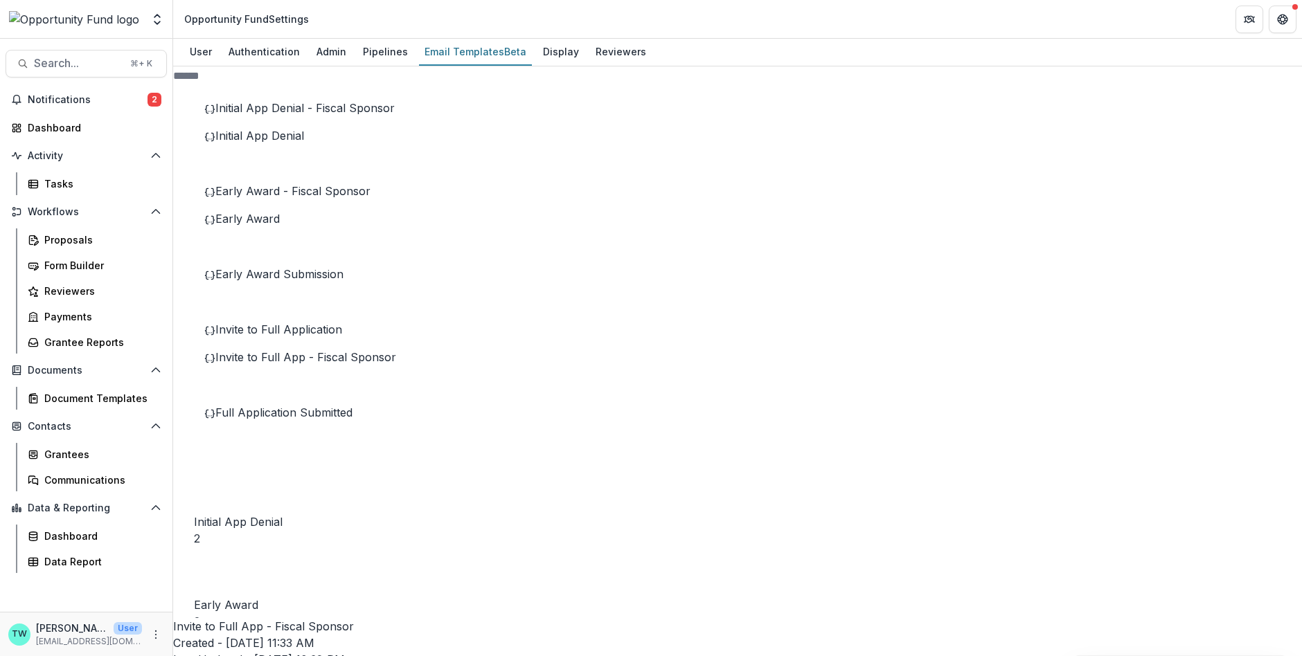
click at [253, 420] on span "Full Application Submitted" at bounding box center [283, 413] width 137 height 14
drag, startPoint x: 454, startPoint y: 422, endPoint x: 447, endPoint y: 380, distance: 42.8
drag, startPoint x: 455, startPoint y: 424, endPoint x: 451, endPoint y: 393, distance: 31.4
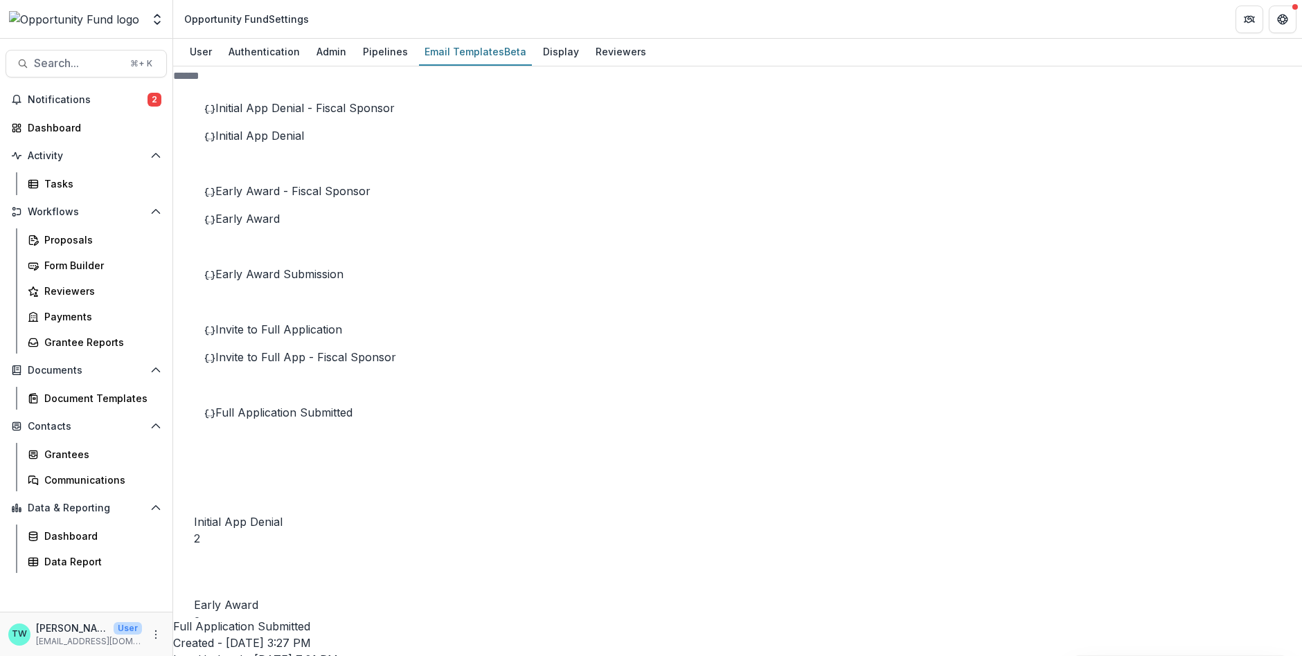
scroll to position [133, 0]
drag, startPoint x: 523, startPoint y: 524, endPoint x: 433, endPoint y: 519, distance: 89.5
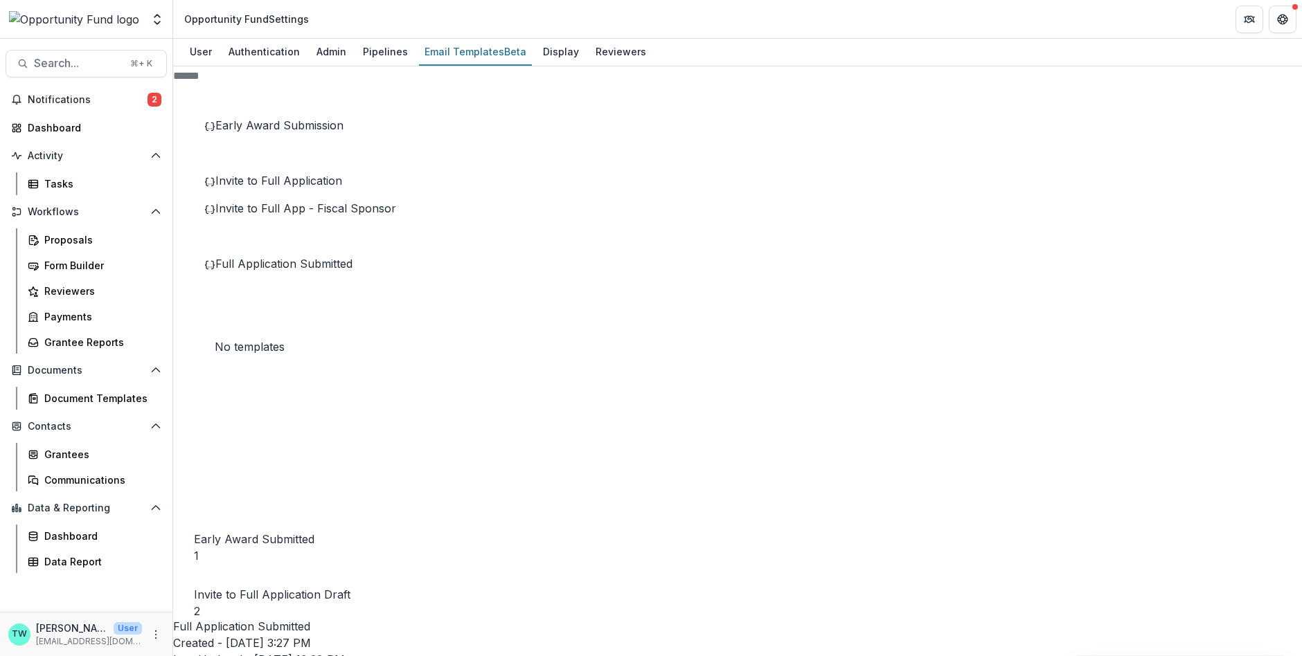
scroll to position [483, 0]
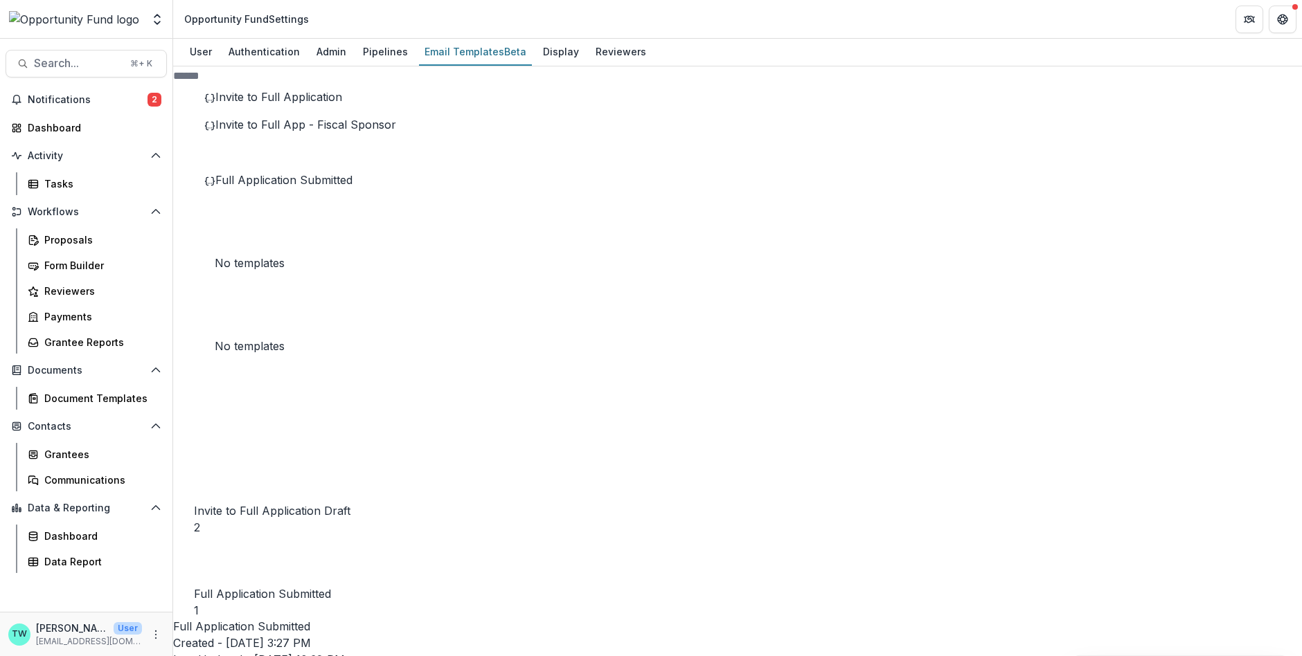
scroll to position [568, 0]
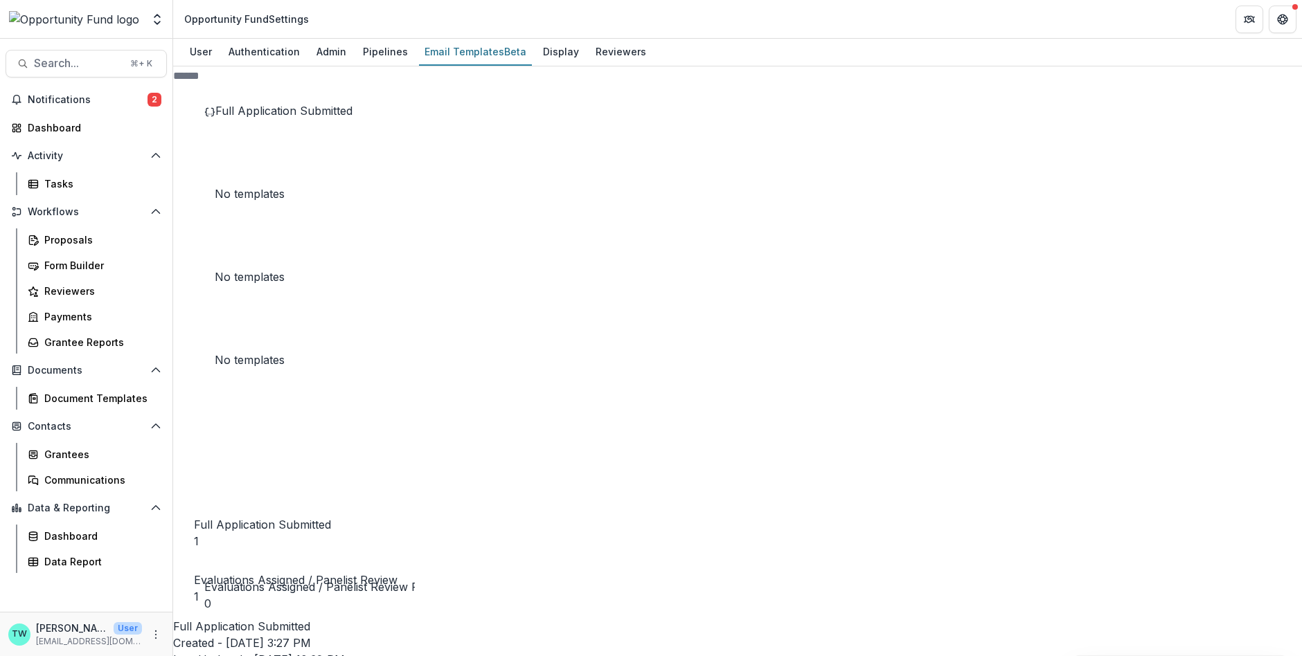
scroll to position [638, 0]
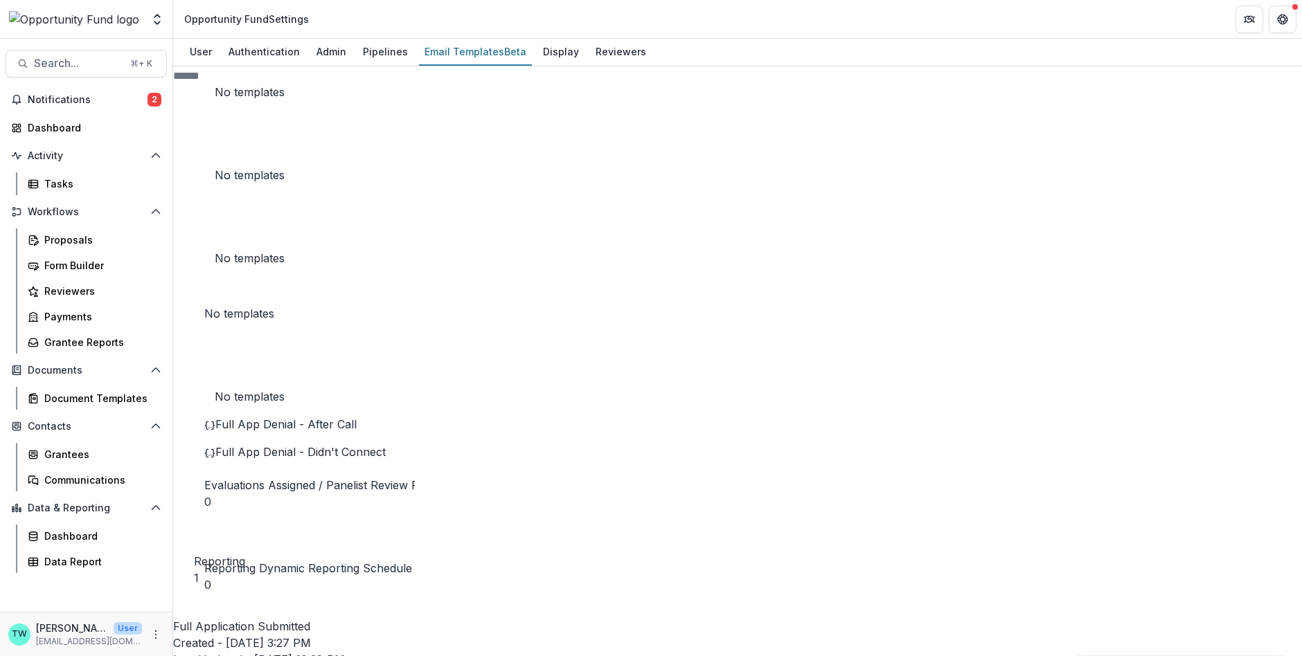
scroll to position [746, 0]
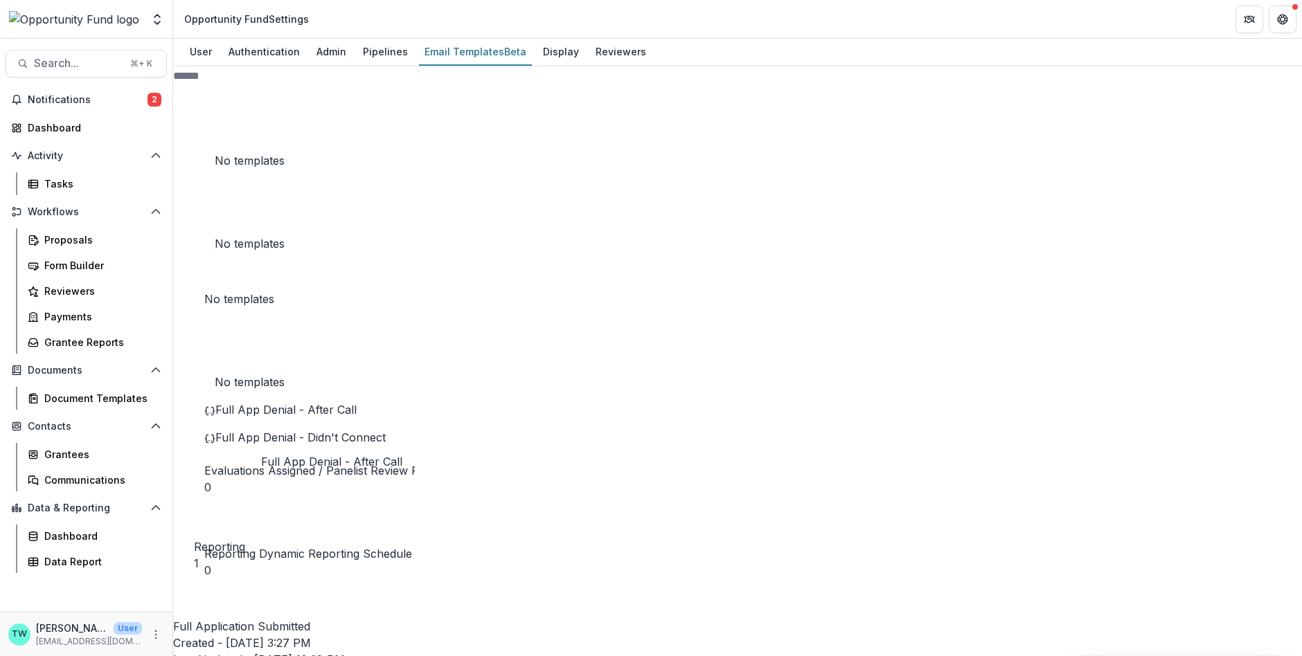
click at [305, 417] on span "Full App Denial - After Call" at bounding box center [285, 410] width 141 height 14
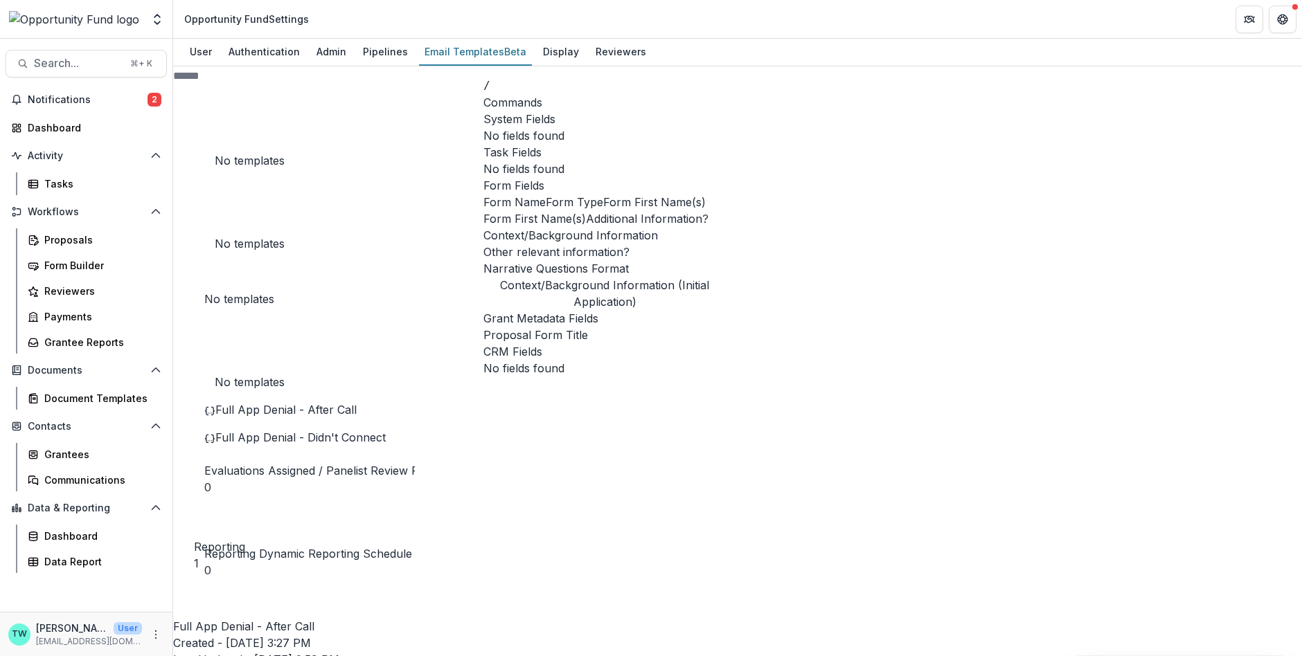
click at [603, 211] on span "Form First Name(s)" at bounding box center [654, 202] width 102 height 17
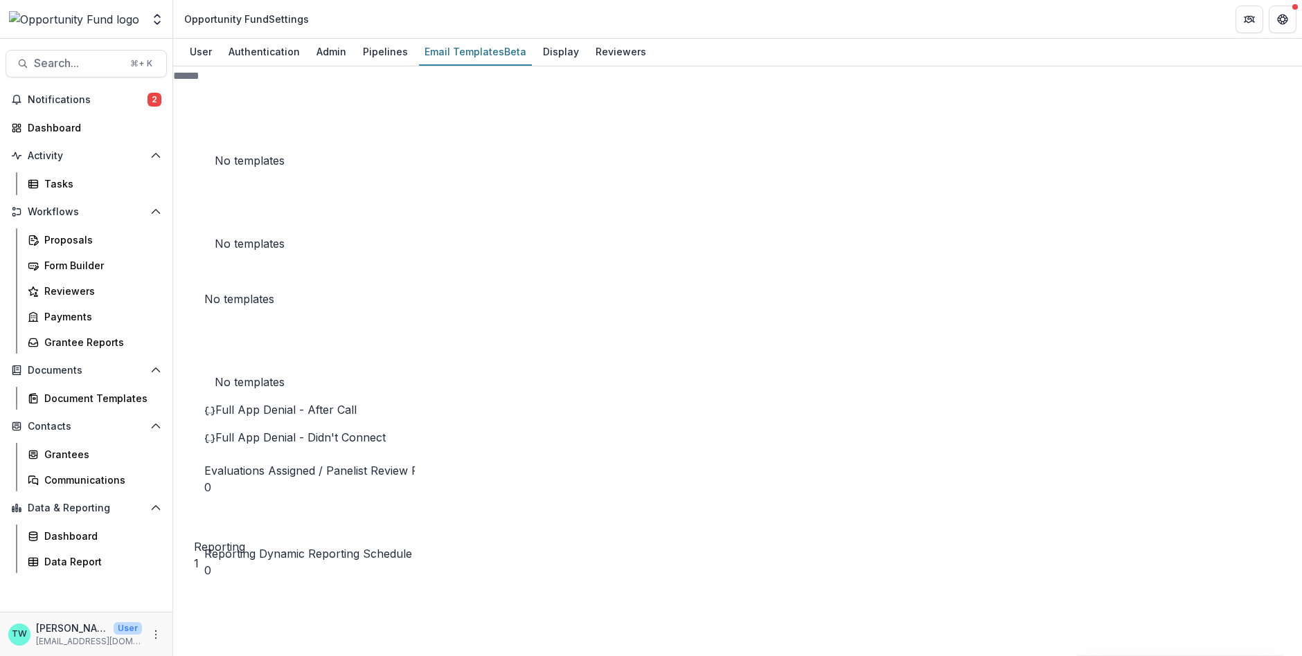
scroll to position [0, 0]
click at [288, 417] on span "Full App Denial - Didn't Connect" at bounding box center [300, 410] width 170 height 14
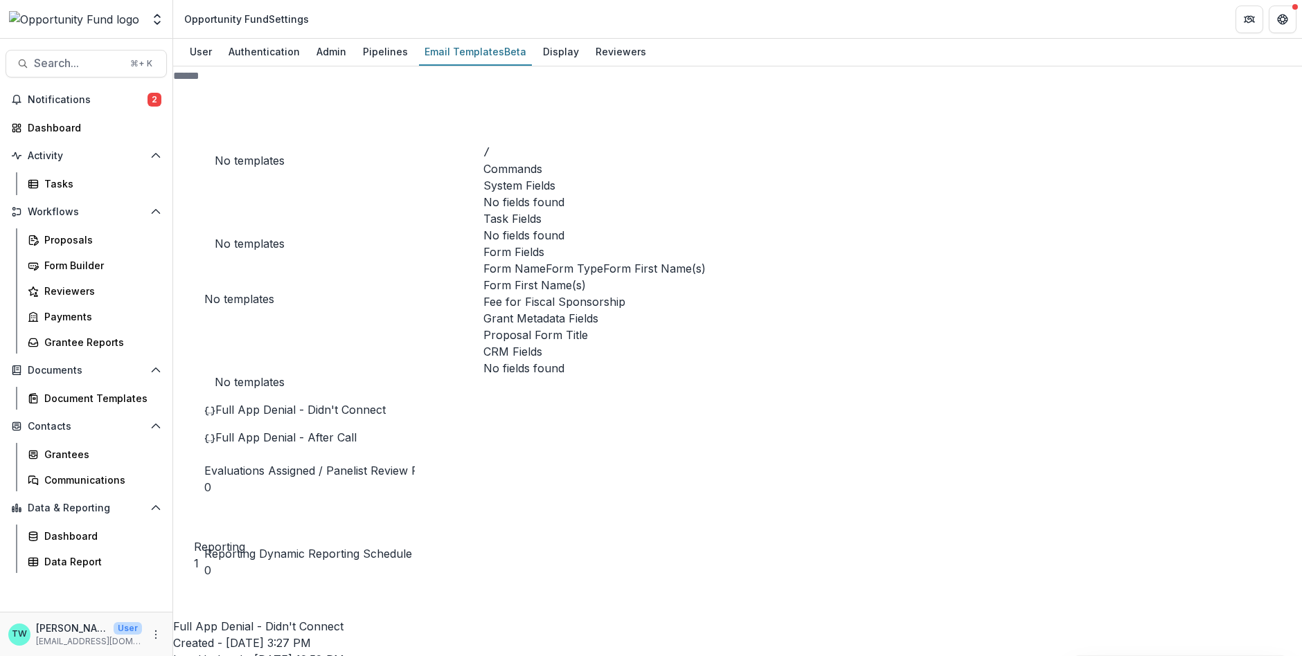
click at [603, 277] on span "Form First Name(s)" at bounding box center [654, 268] width 102 height 17
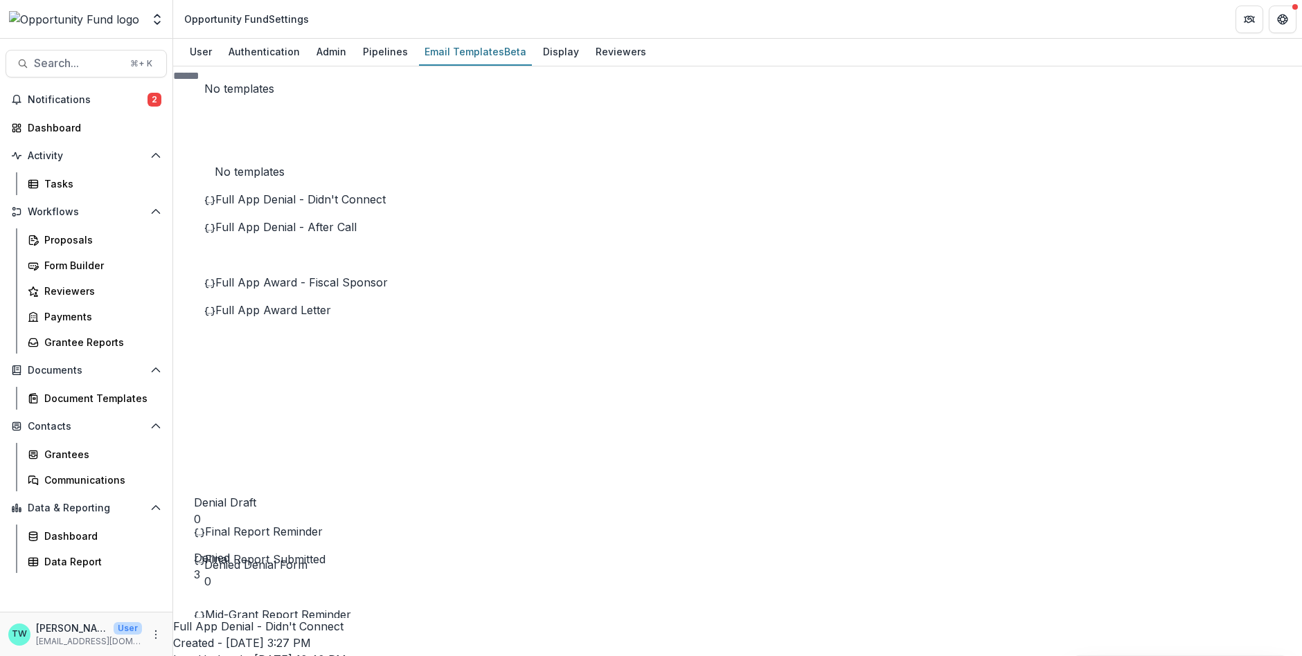
scroll to position [972, 0]
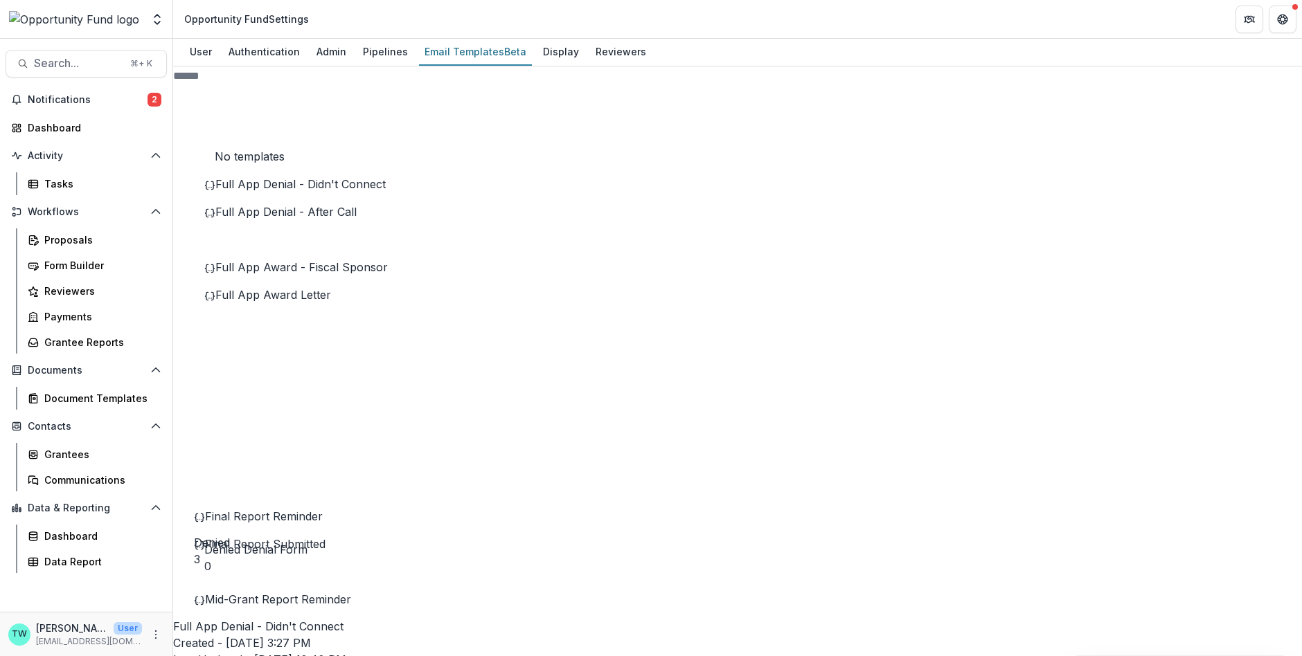
click at [298, 274] on span "Full App Award - Fiscal Sponsor" at bounding box center [301, 267] width 172 height 14
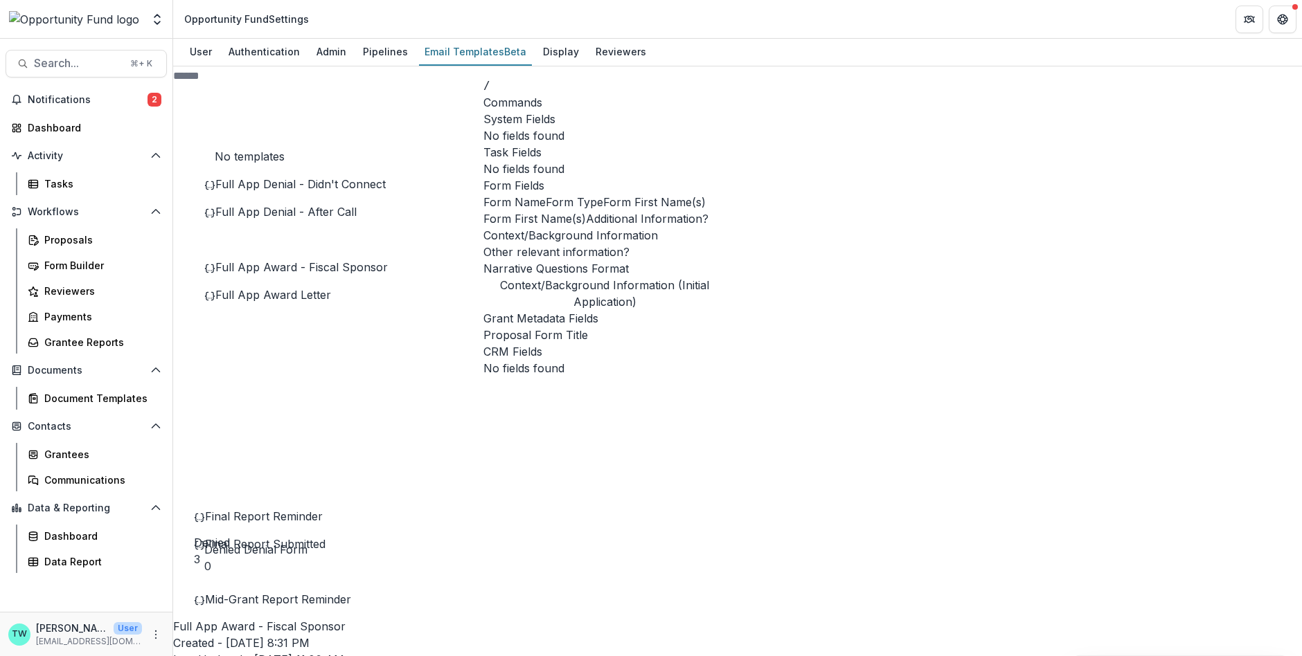
click at [603, 211] on button "Form First Name(s)" at bounding box center [654, 202] width 102 height 17
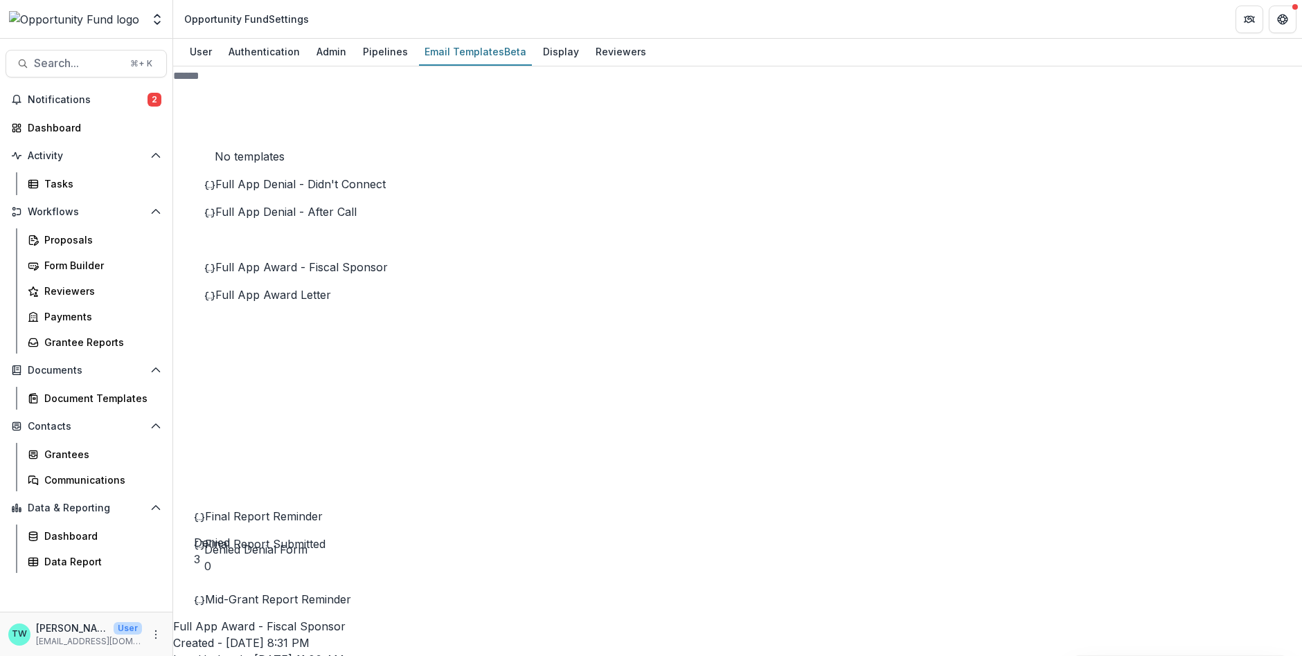
drag, startPoint x: 522, startPoint y: 559, endPoint x: 435, endPoint y: 554, distance: 87.4
paste div
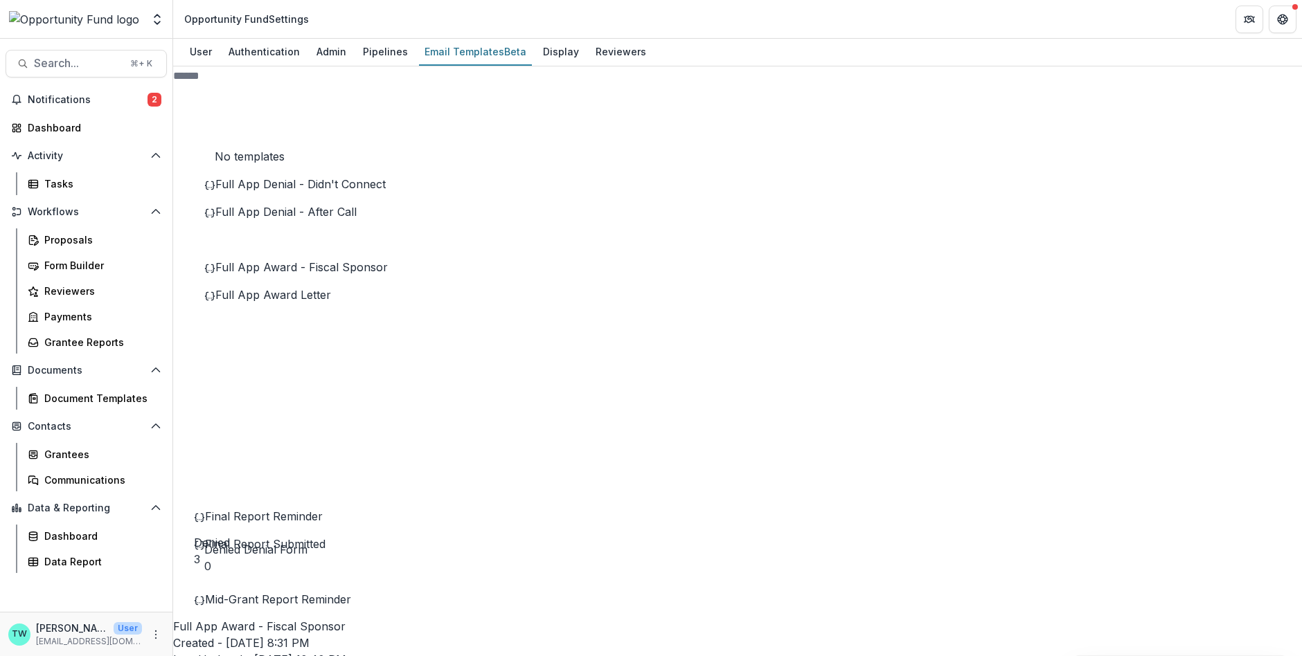
click at [305, 302] on span "Full App Award Letter" at bounding box center [273, 295] width 116 height 14
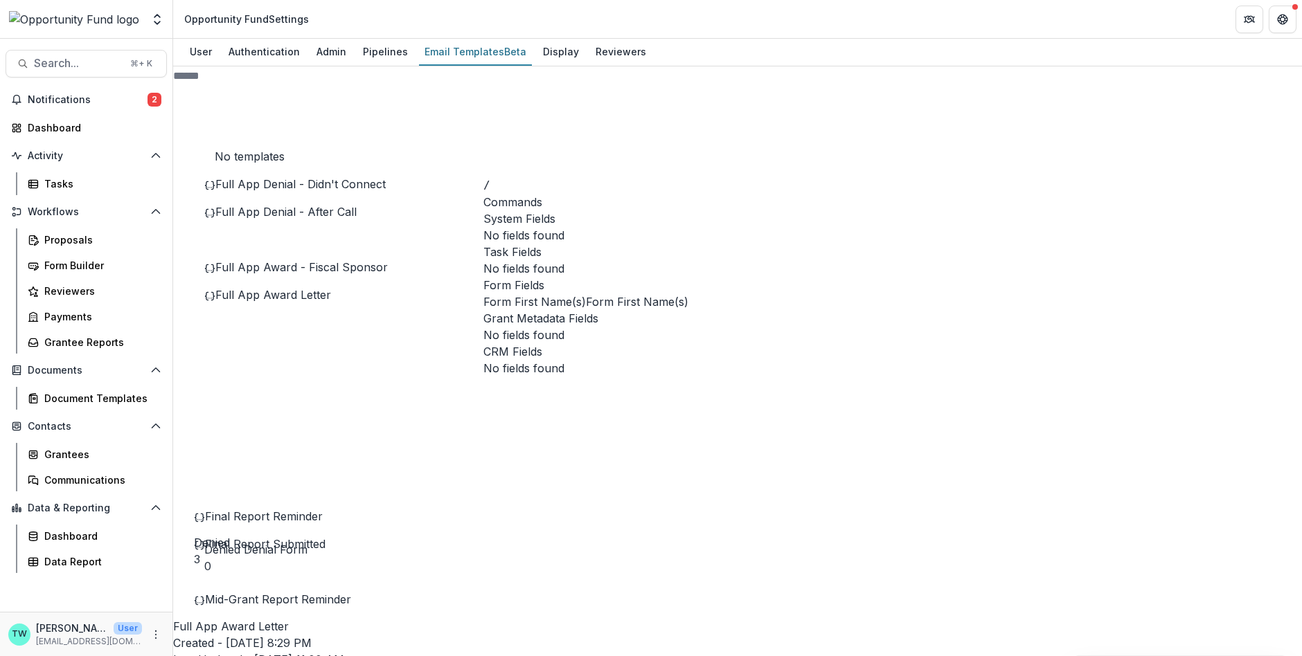
click at [586, 294] on span "Form First Name(s)" at bounding box center [534, 302] width 102 height 17
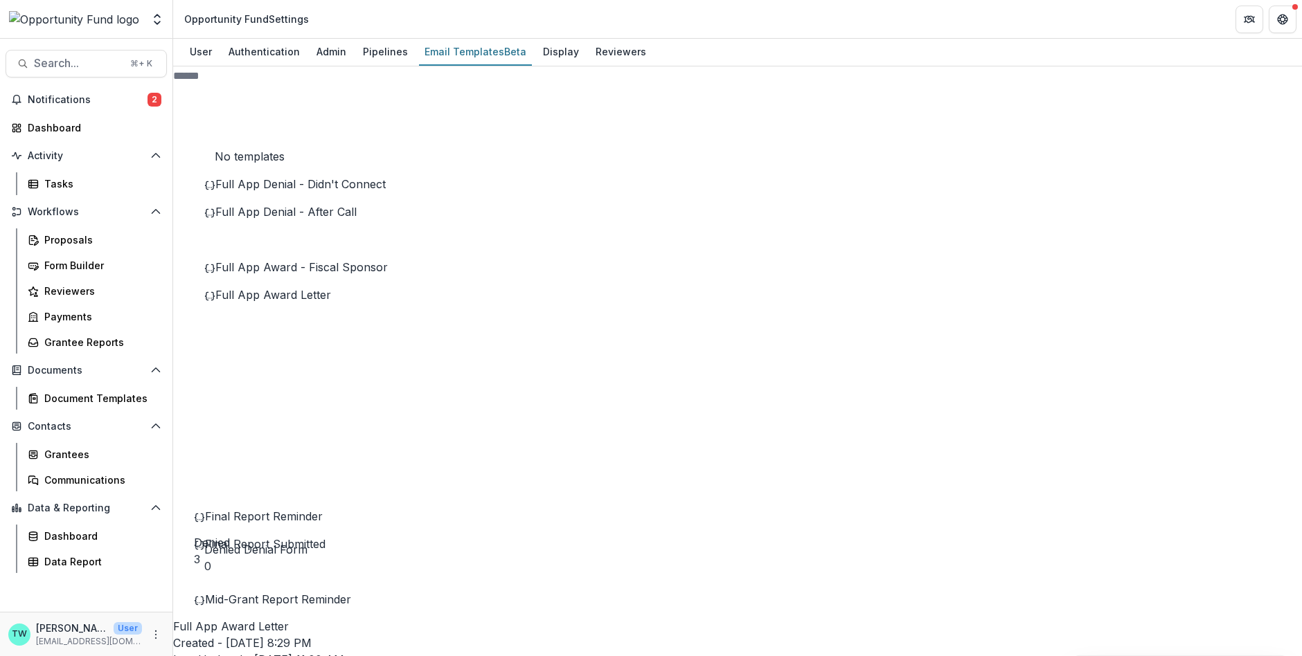
scroll to position [133, 0]
drag, startPoint x: 521, startPoint y: 525, endPoint x: 415, endPoint y: 526, distance: 105.9
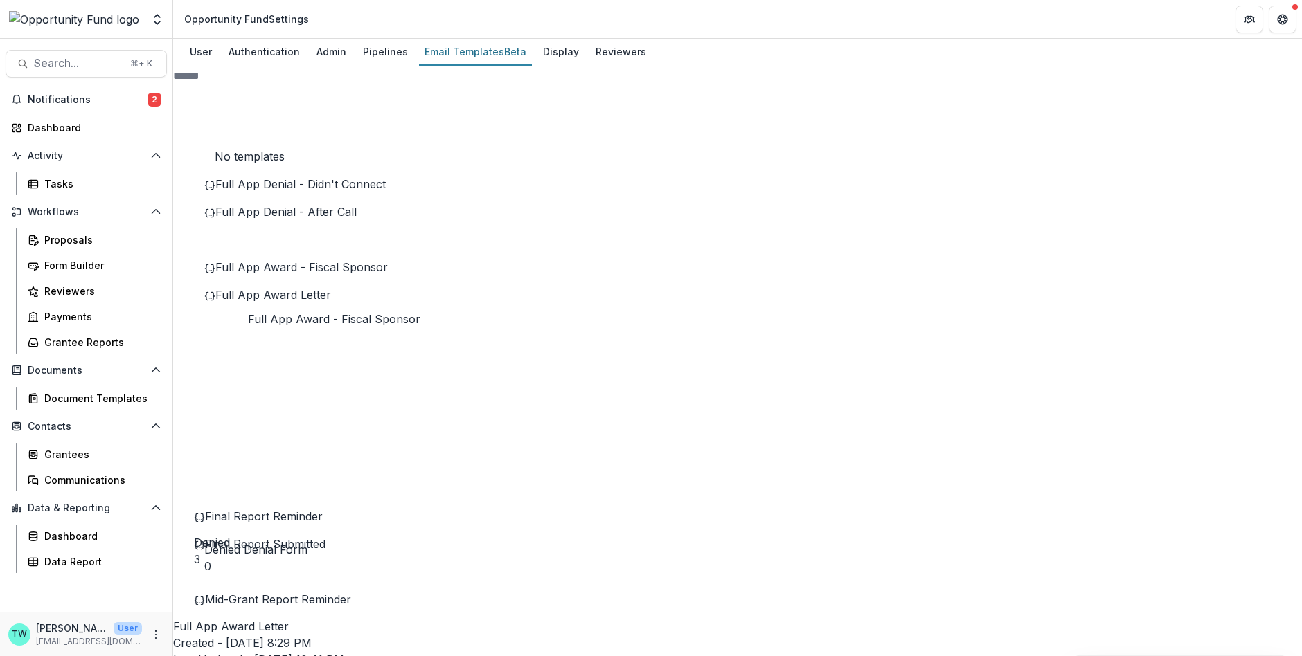
click at [310, 274] on span "Full App Award - Fiscal Sponsor" at bounding box center [301, 267] width 172 height 14
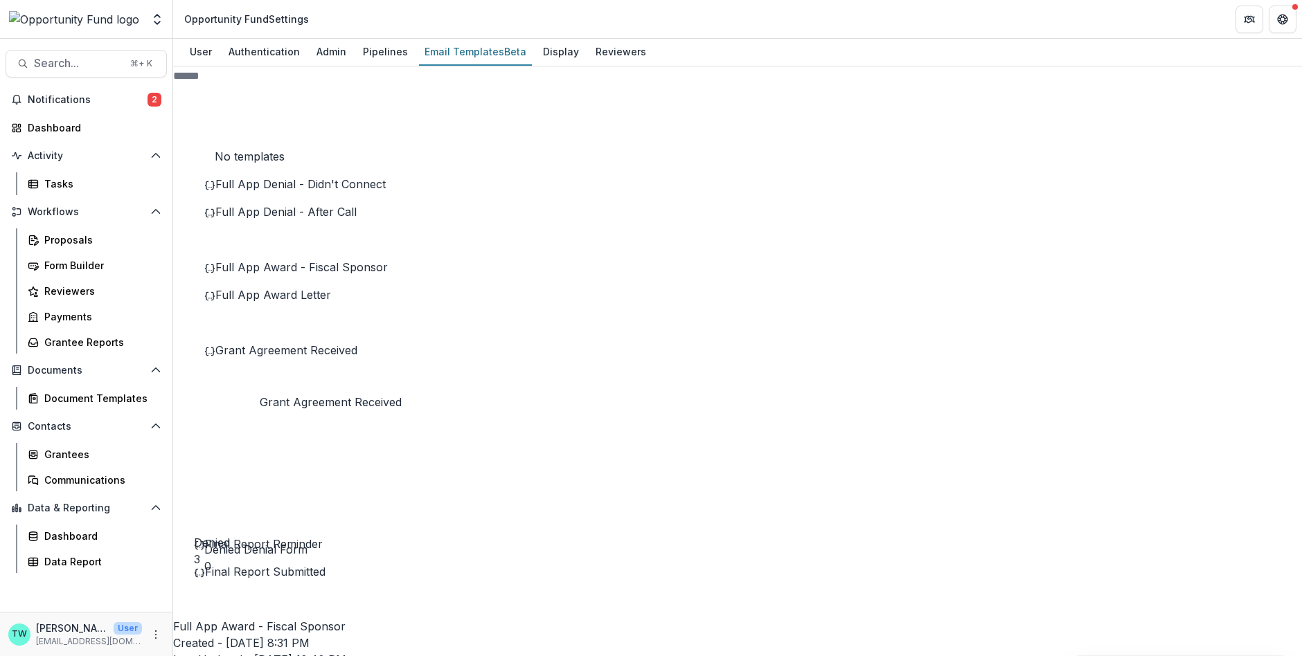
click at [271, 357] on span "Grant Agreement Received" at bounding box center [286, 350] width 142 height 14
drag, startPoint x: 458, startPoint y: 422, endPoint x: 447, endPoint y: 382, distance: 42.3
drag, startPoint x: 523, startPoint y: 526, endPoint x: 393, endPoint y: 516, distance: 131.3
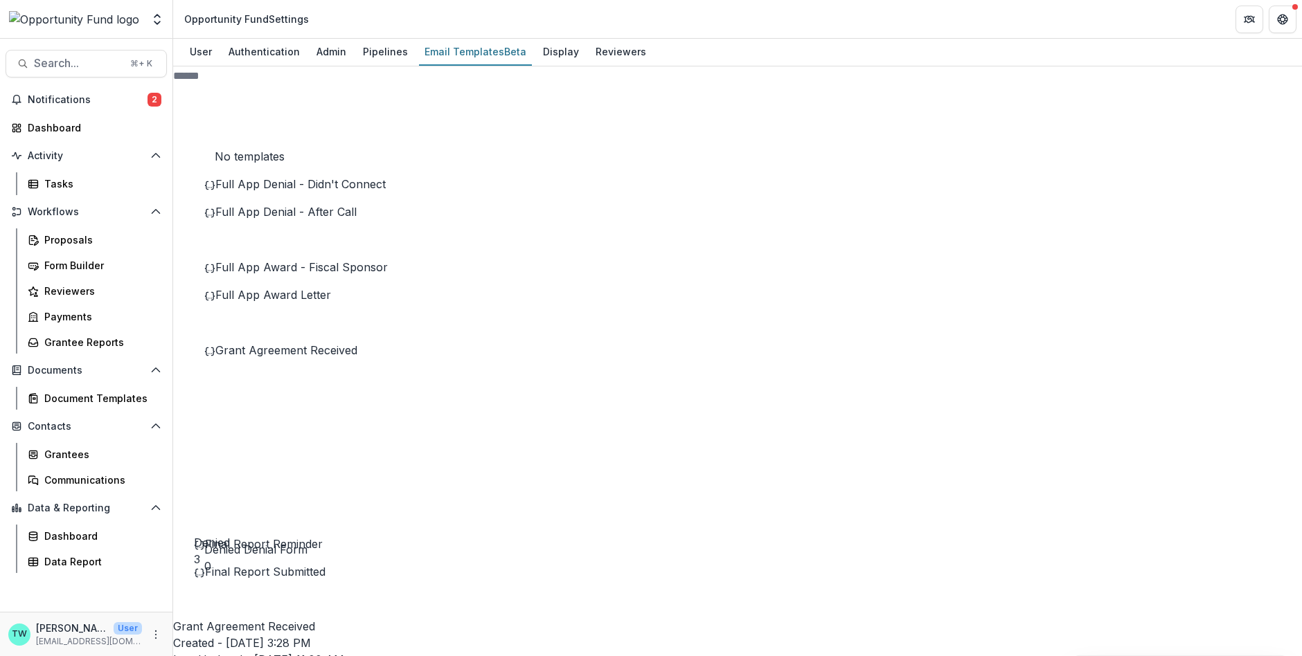
drag, startPoint x: 457, startPoint y: 526, endPoint x: 528, endPoint y: 528, distance: 71.4
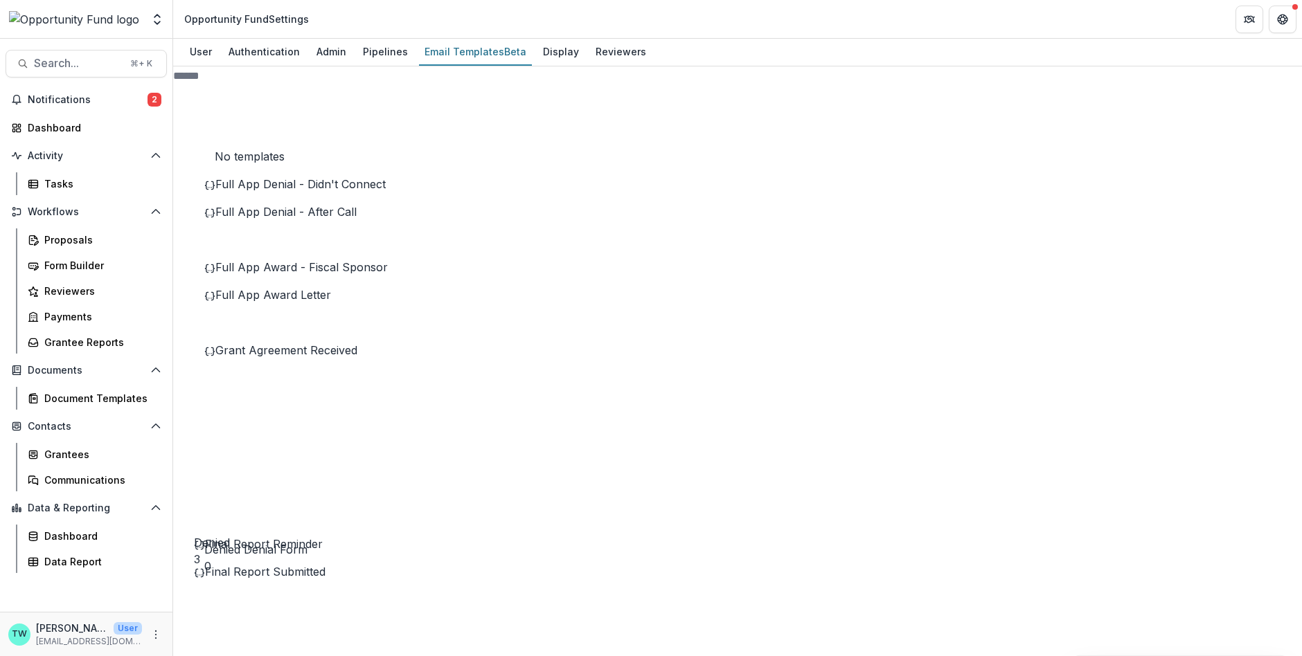
scroll to position [0, 0]
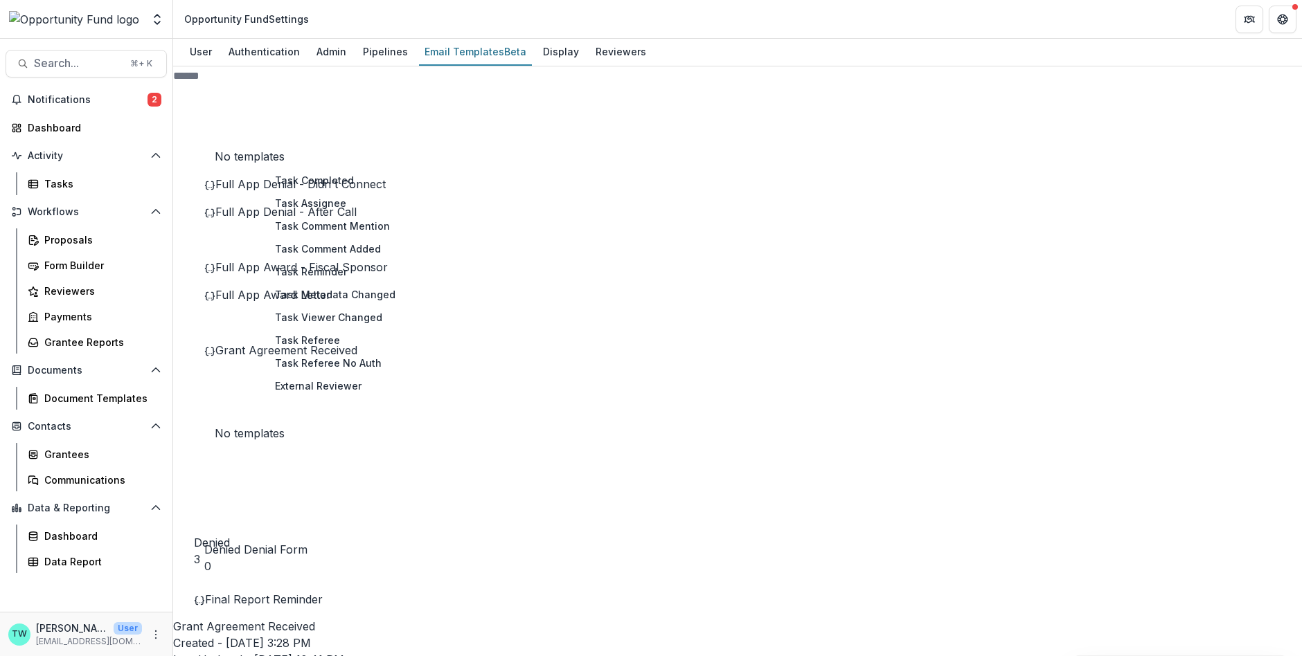
scroll to position [133, 0]
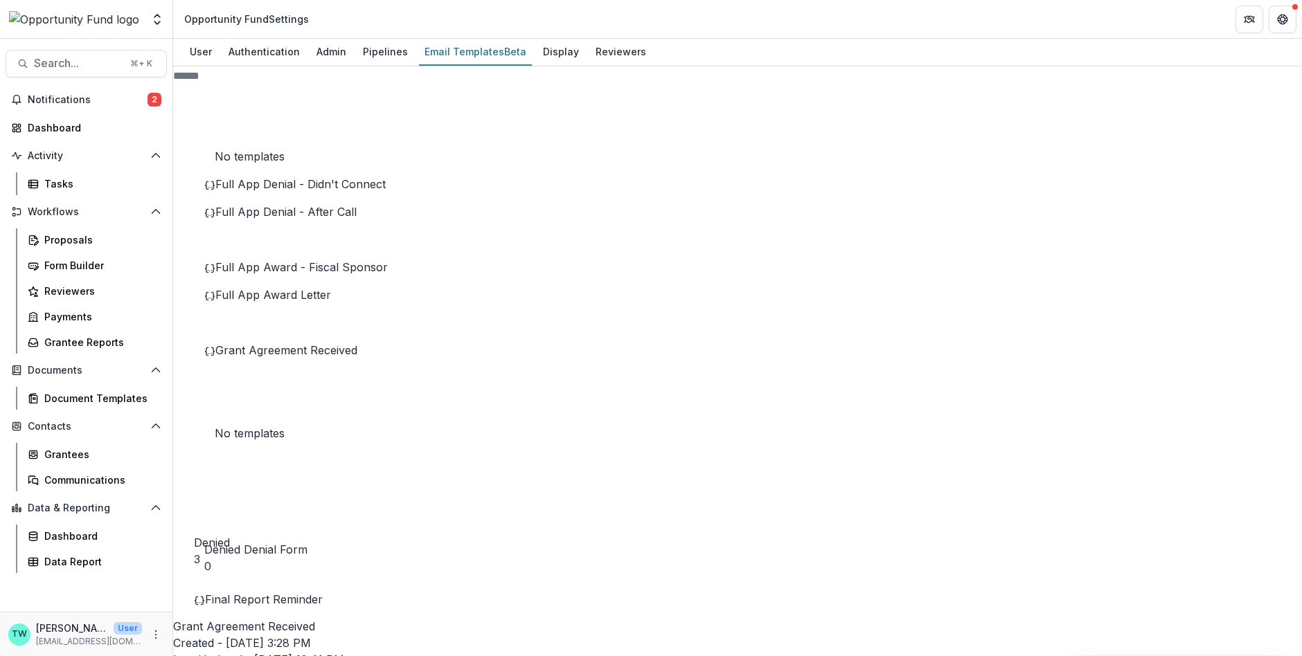
scroll to position [0, 0]
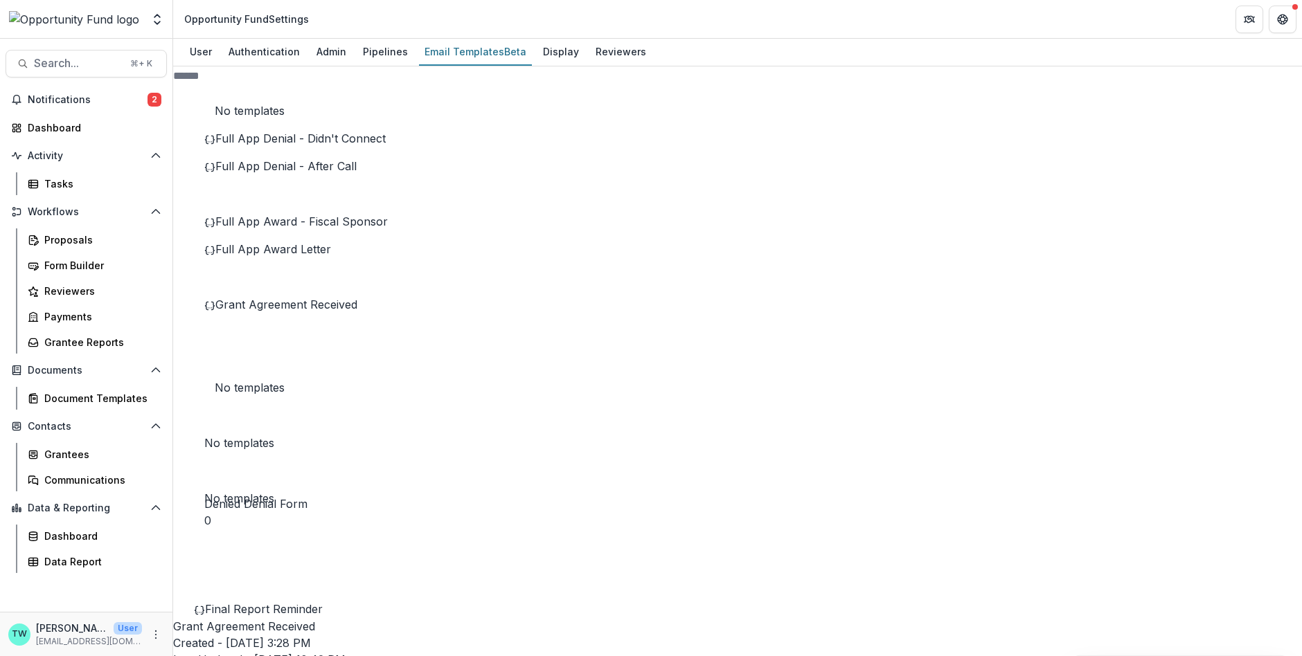
scroll to position [1069, 0]
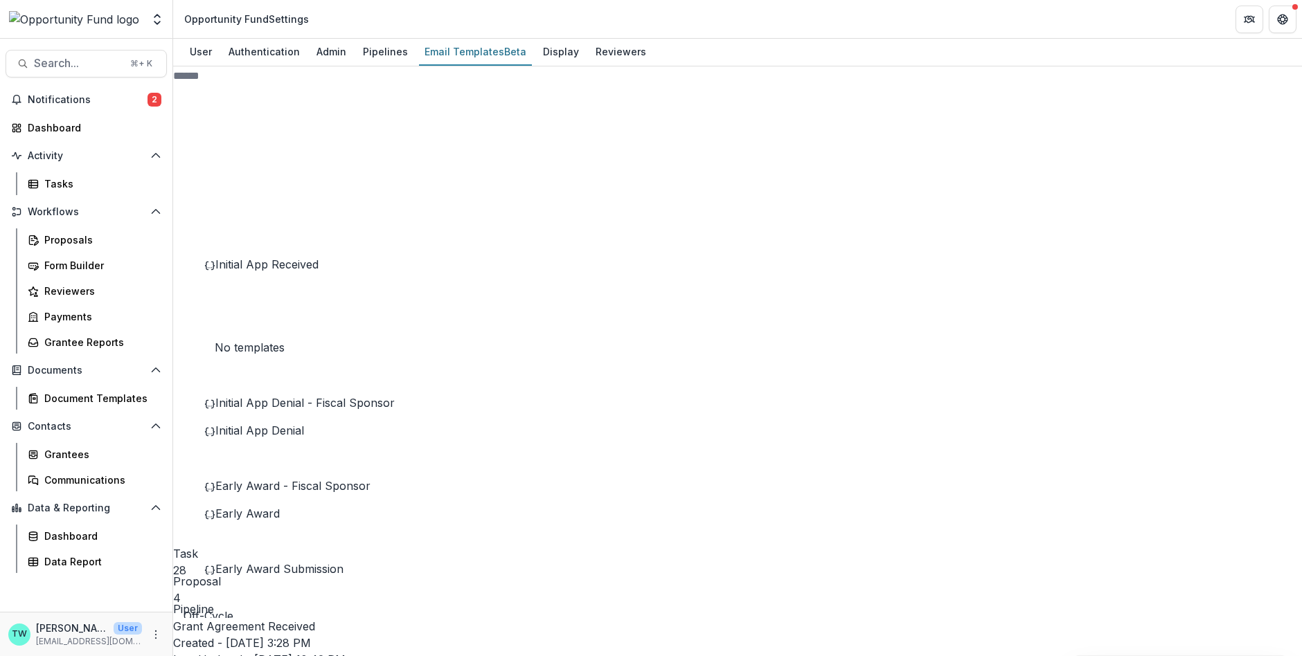
scroll to position [0, 0]
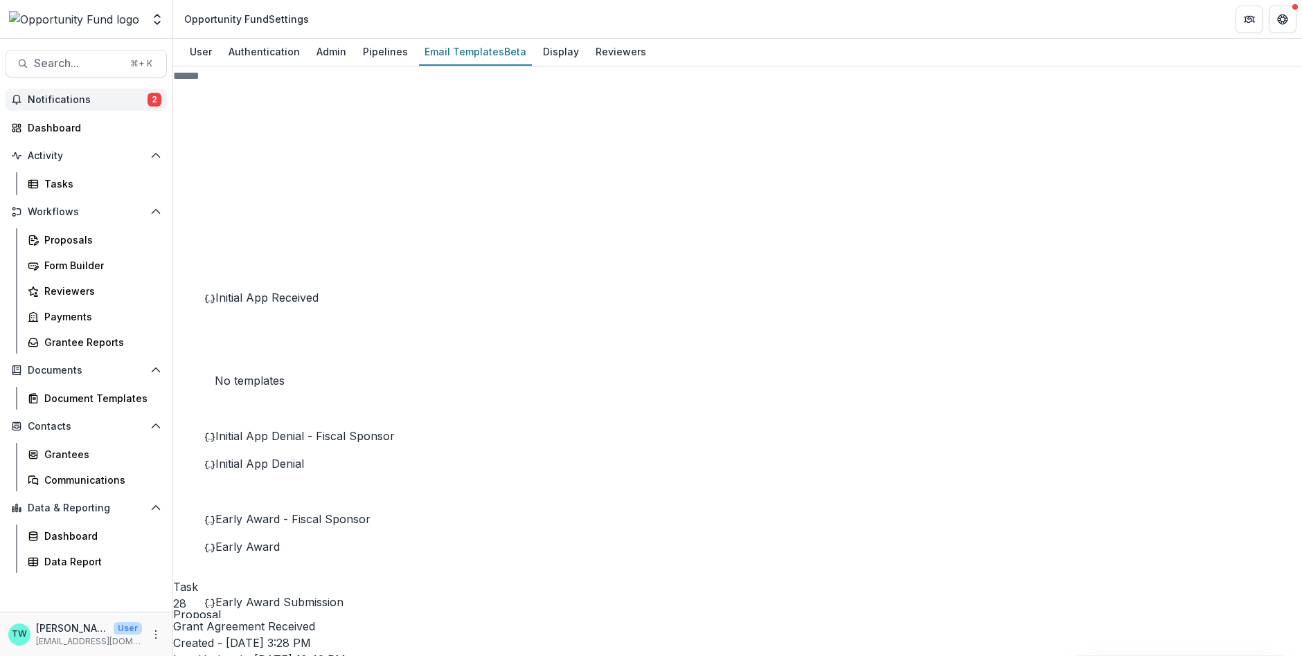
click at [87, 100] on span "Notifications" at bounding box center [88, 100] width 120 height 12
